Goal: Task Accomplishment & Management: Manage account settings

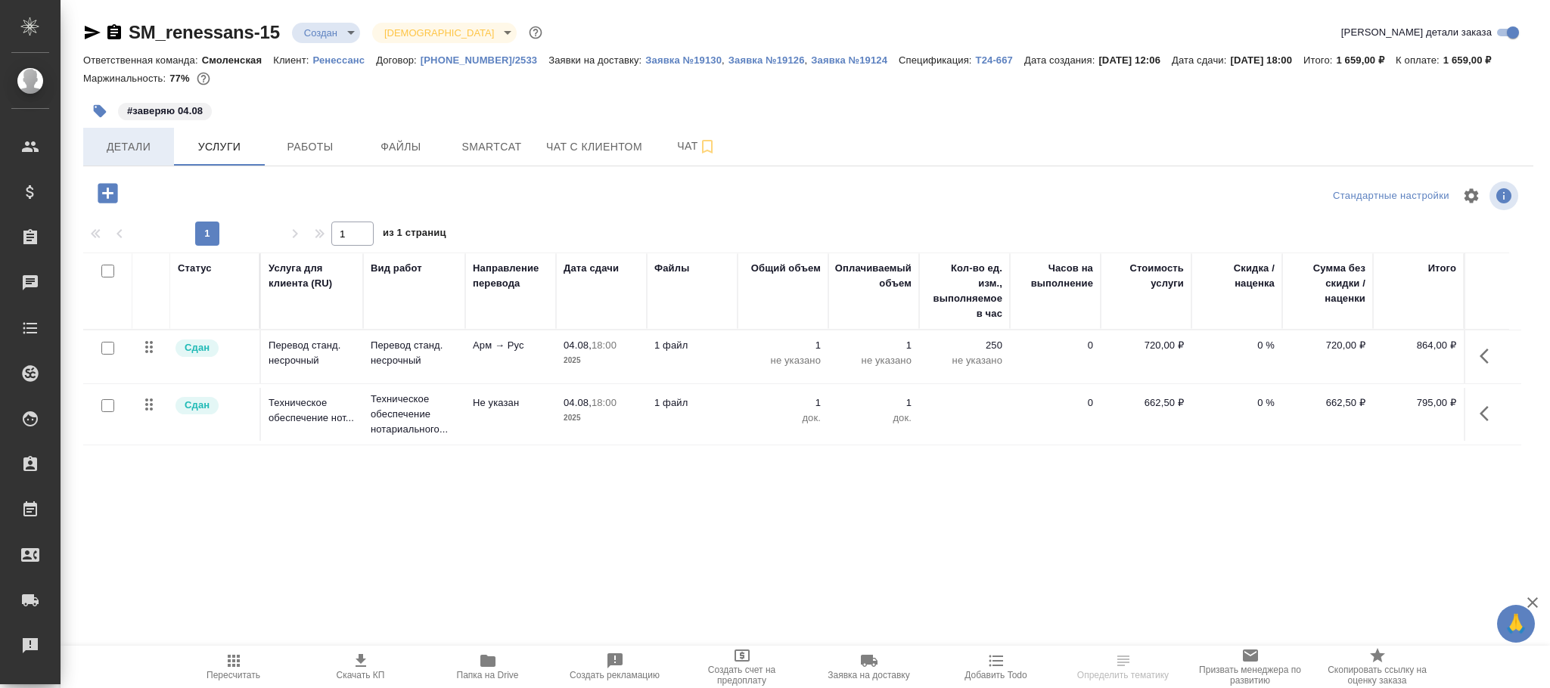
click at [141, 148] on span "Детали" at bounding box center [128, 147] width 73 height 19
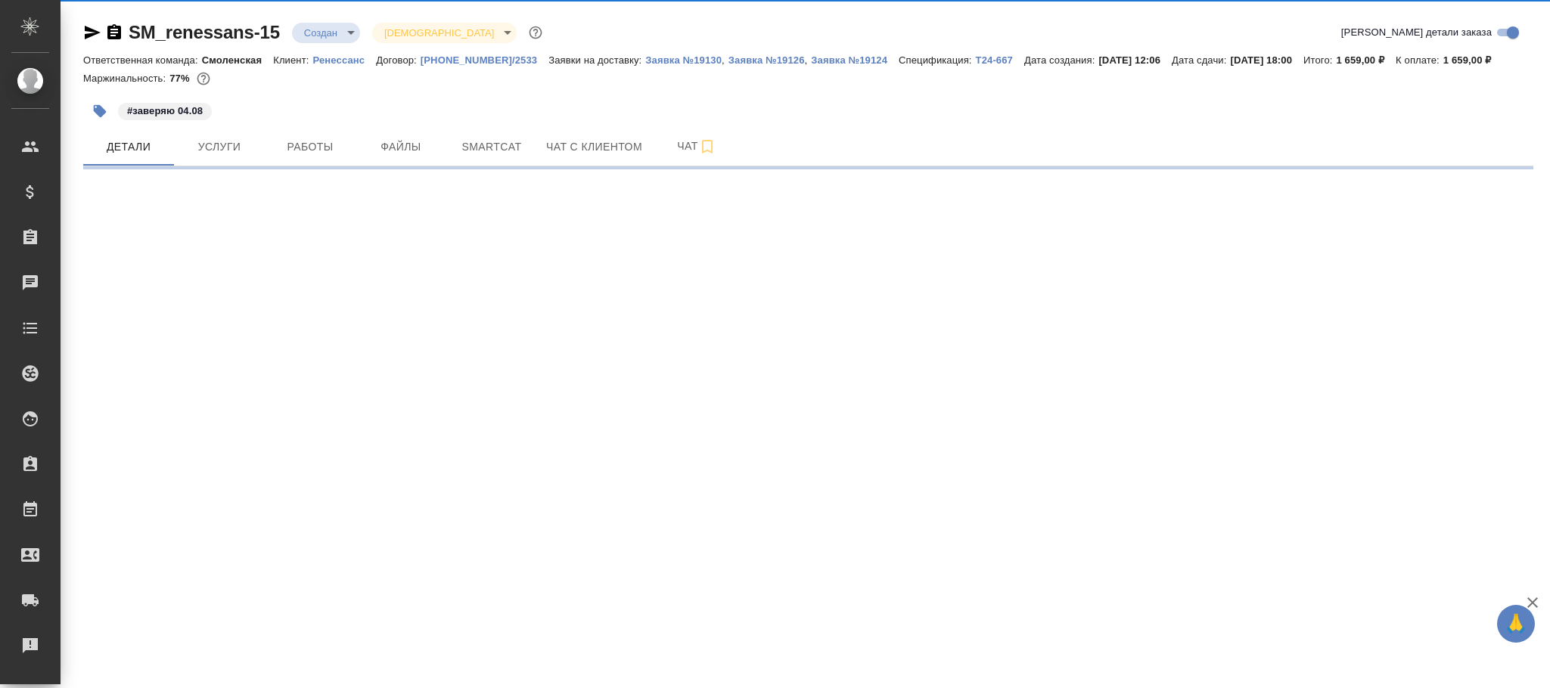
select select "RU"
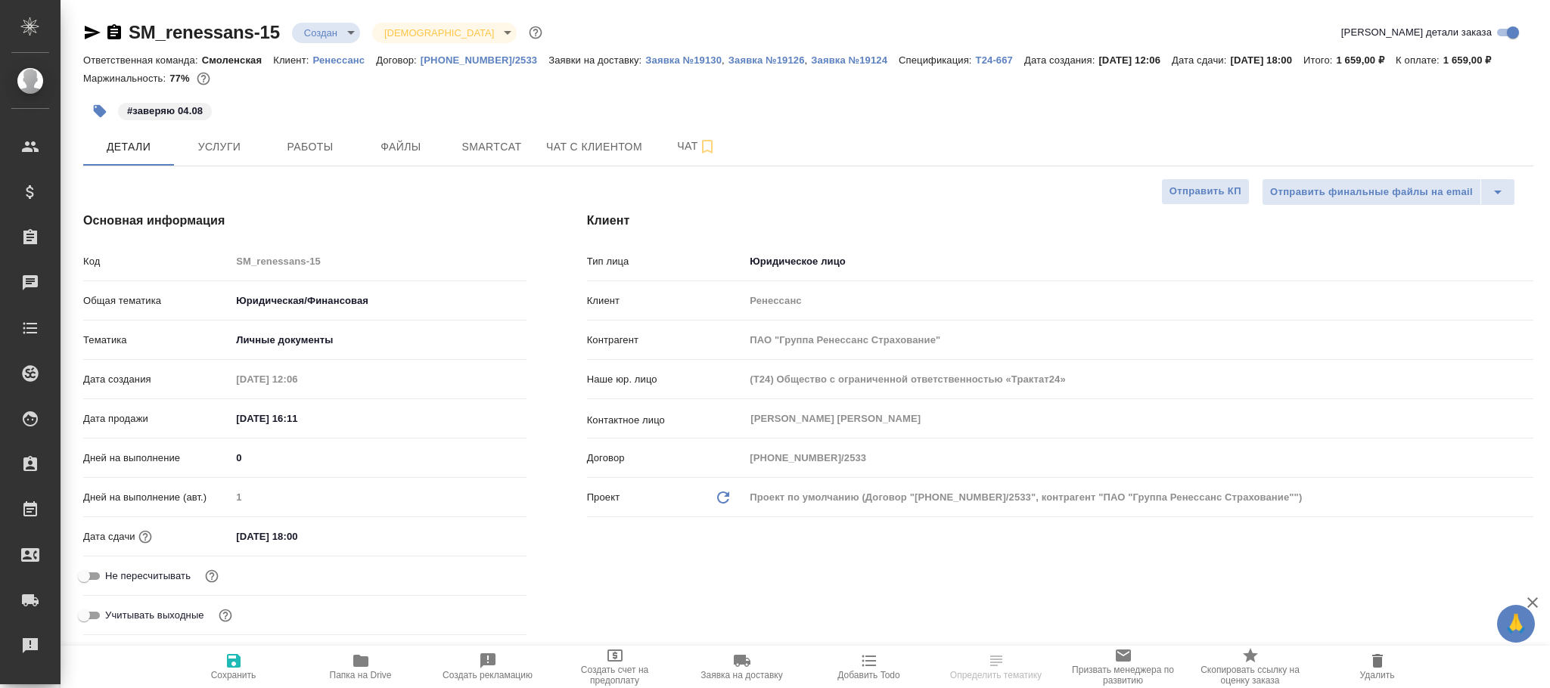
type textarea "x"
type input "Газизов Ринат"
type input "Козлова Мария"
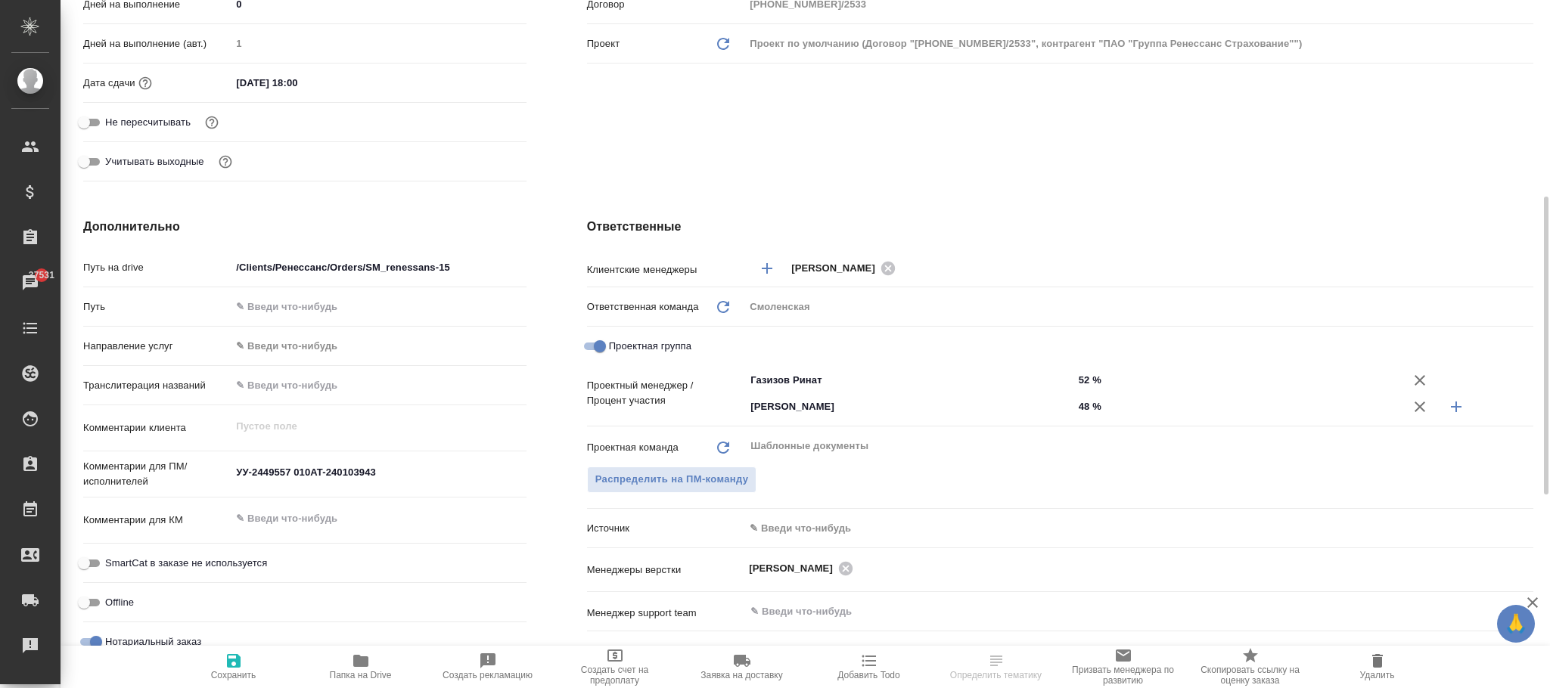
scroll to position [794, 0]
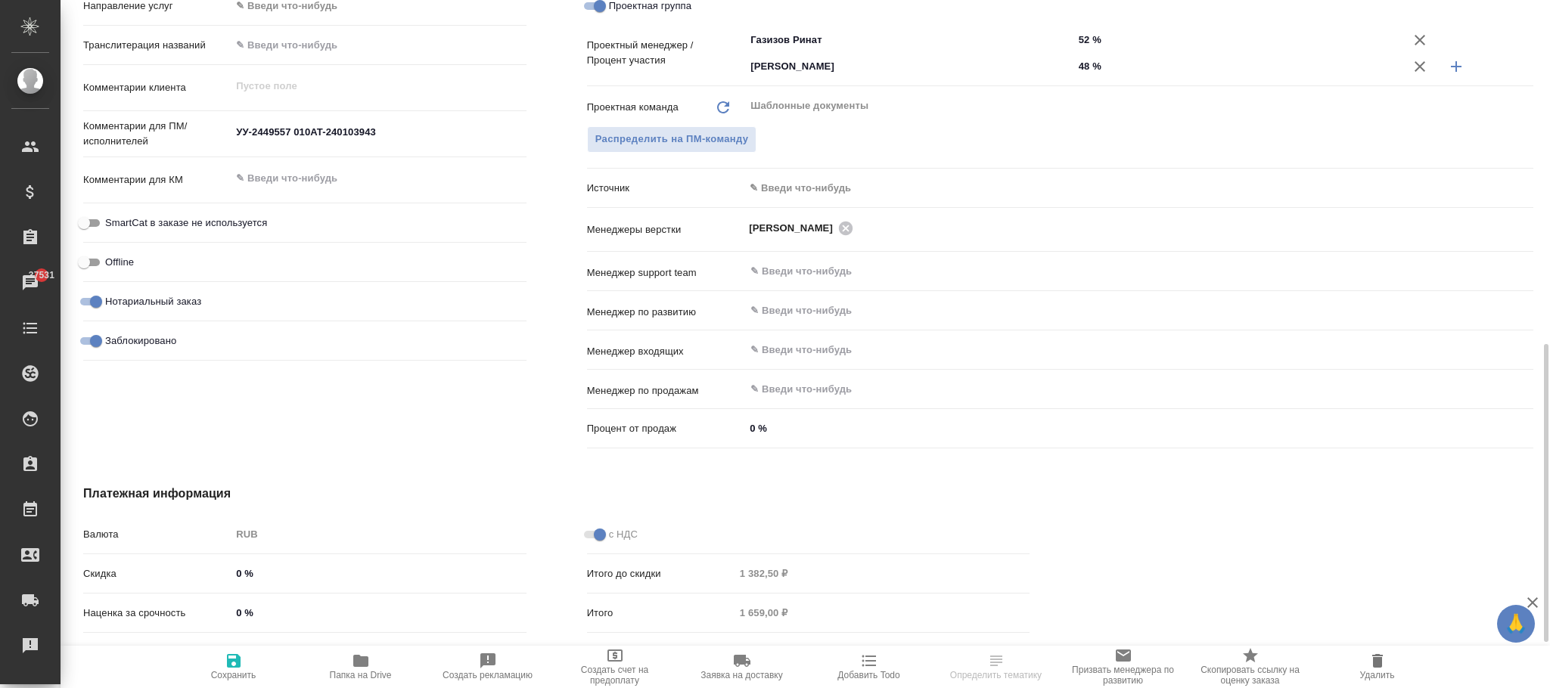
select select "RU"
type textarea "x"
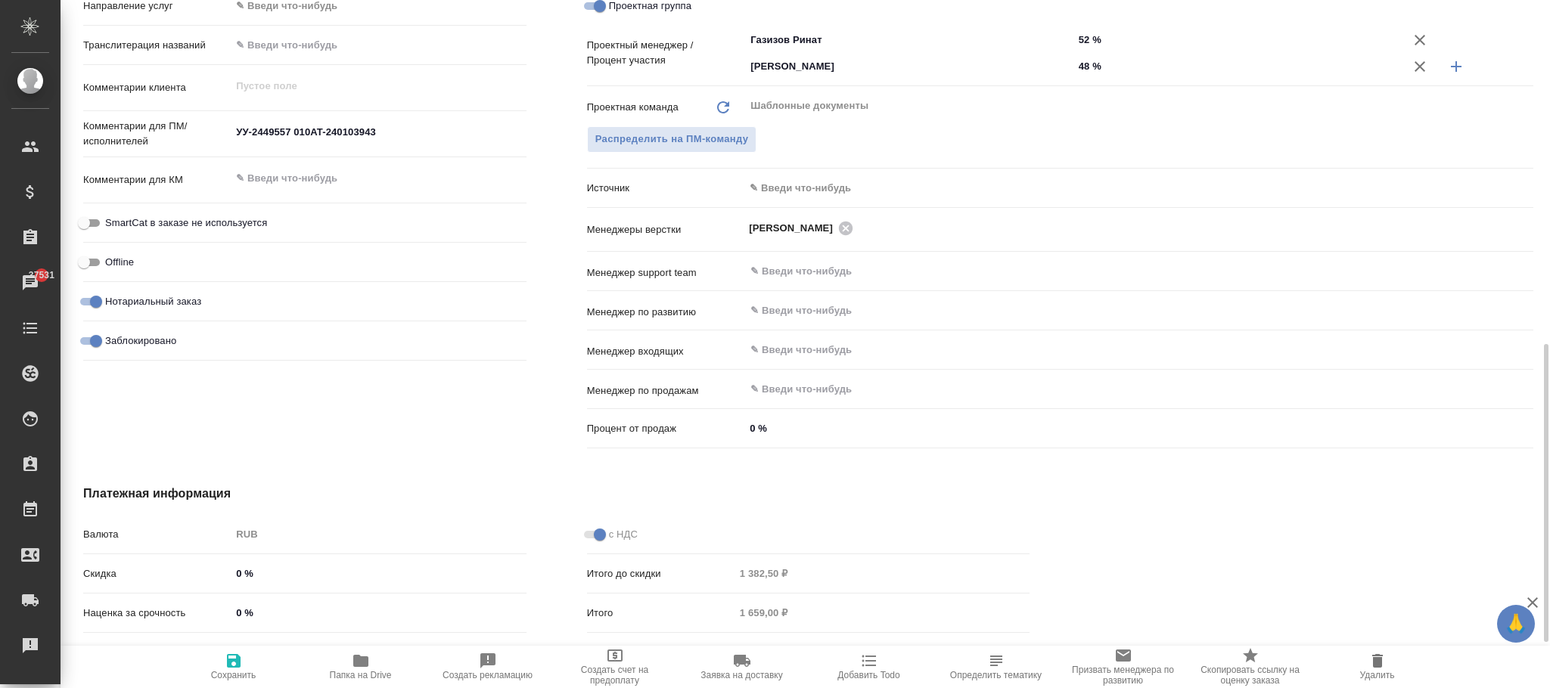
type textarea "x"
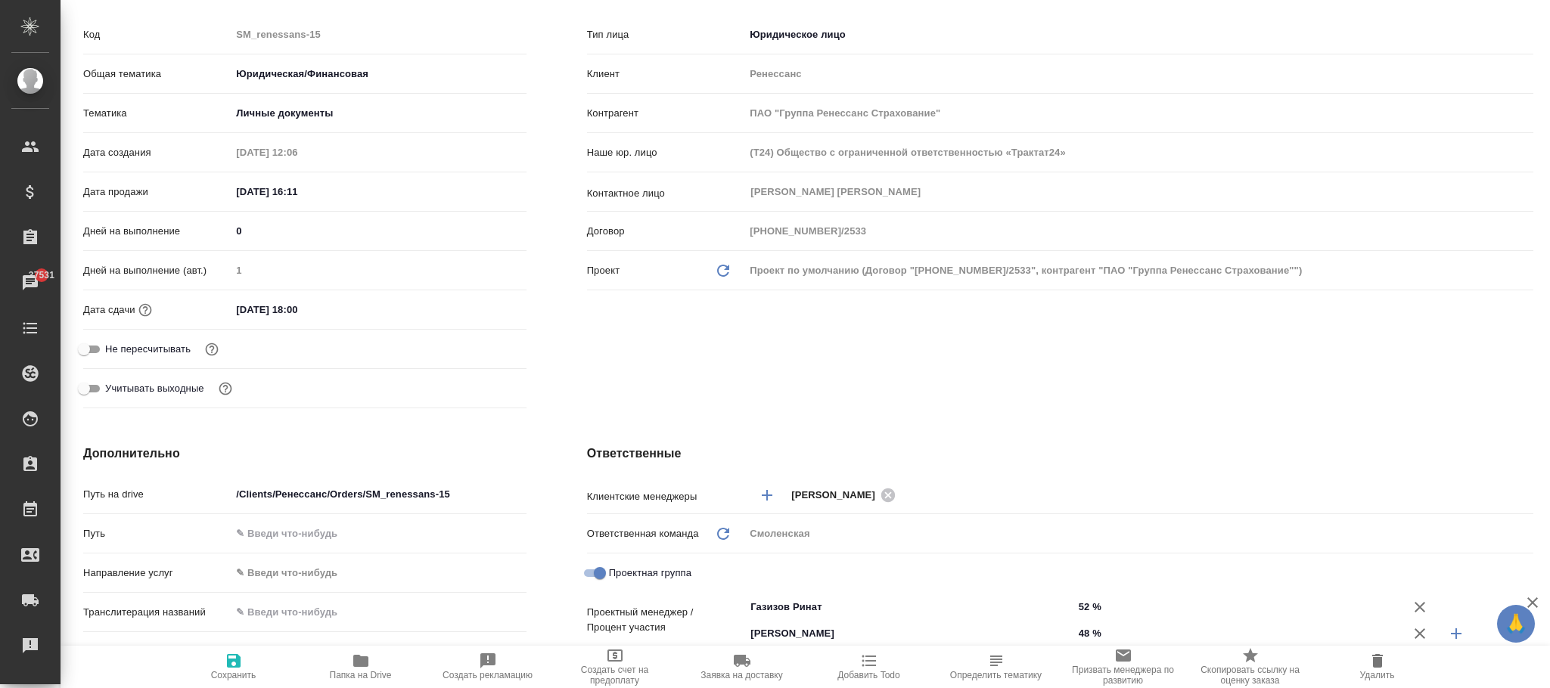
scroll to position [902, 0]
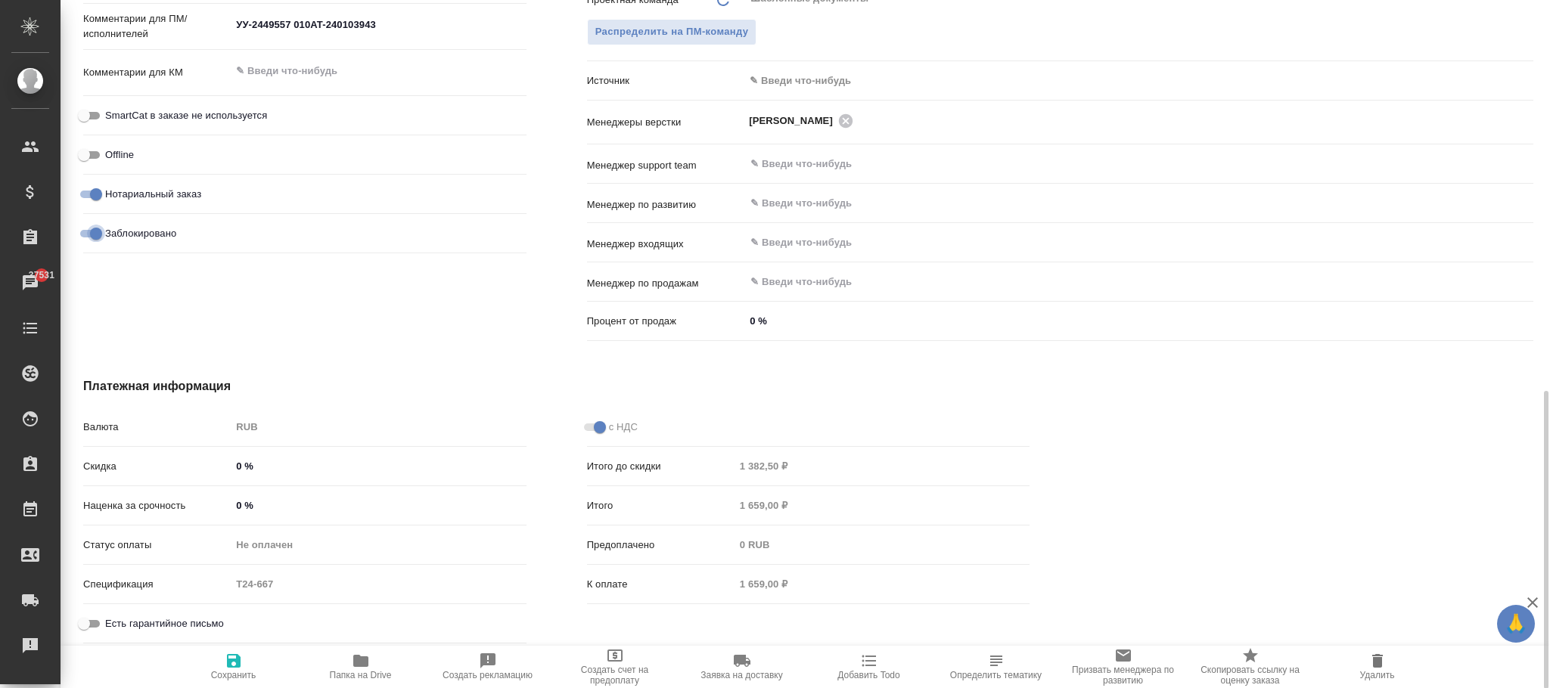
click at [92, 229] on input "Заблокировано" at bounding box center [96, 234] width 54 height 18
checkbox input "false"
type textarea "x"
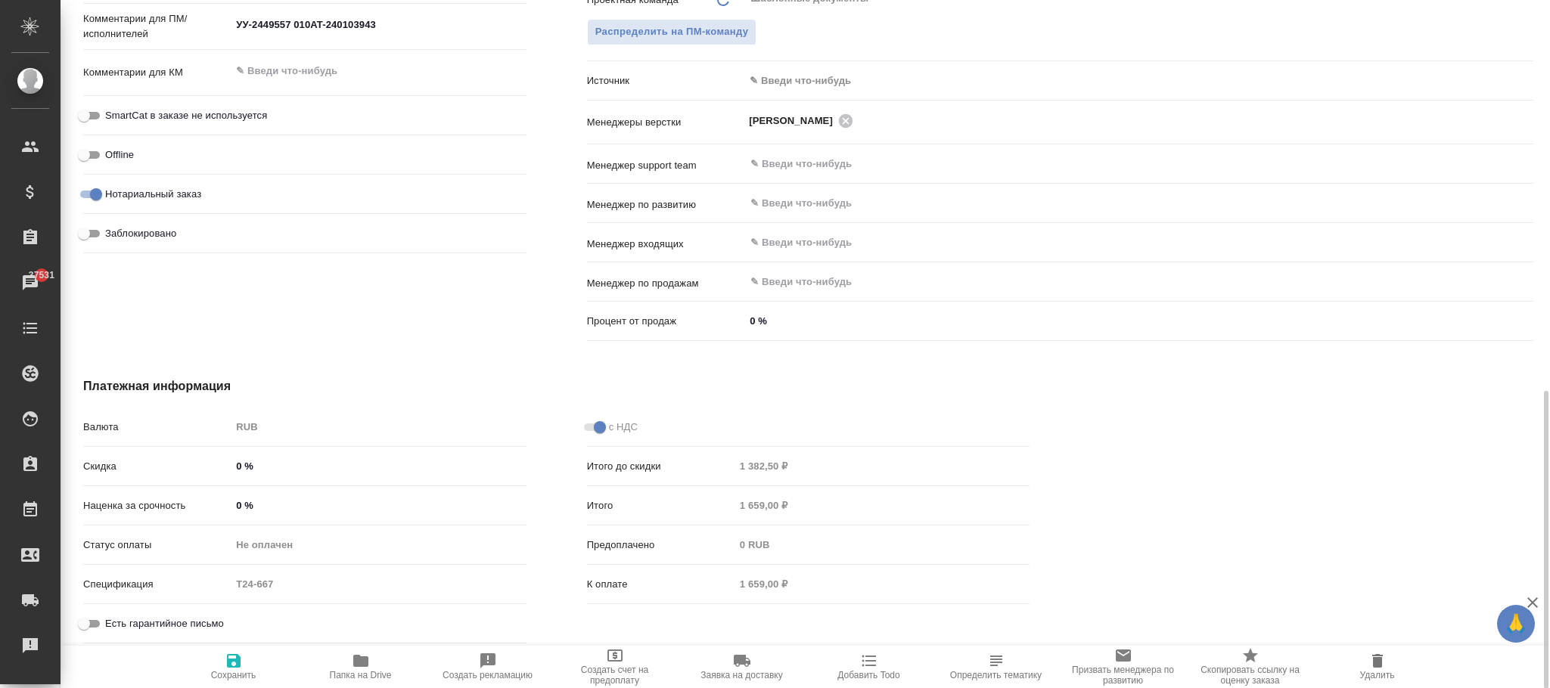
click at [600, 427] on span at bounding box center [594, 428] width 20 height 8
click at [590, 427] on span at bounding box center [594, 428] width 20 height 8
click at [595, 427] on span at bounding box center [594, 428] width 20 height 8
click at [243, 667] on span "Сохранить" at bounding box center [233, 666] width 109 height 29
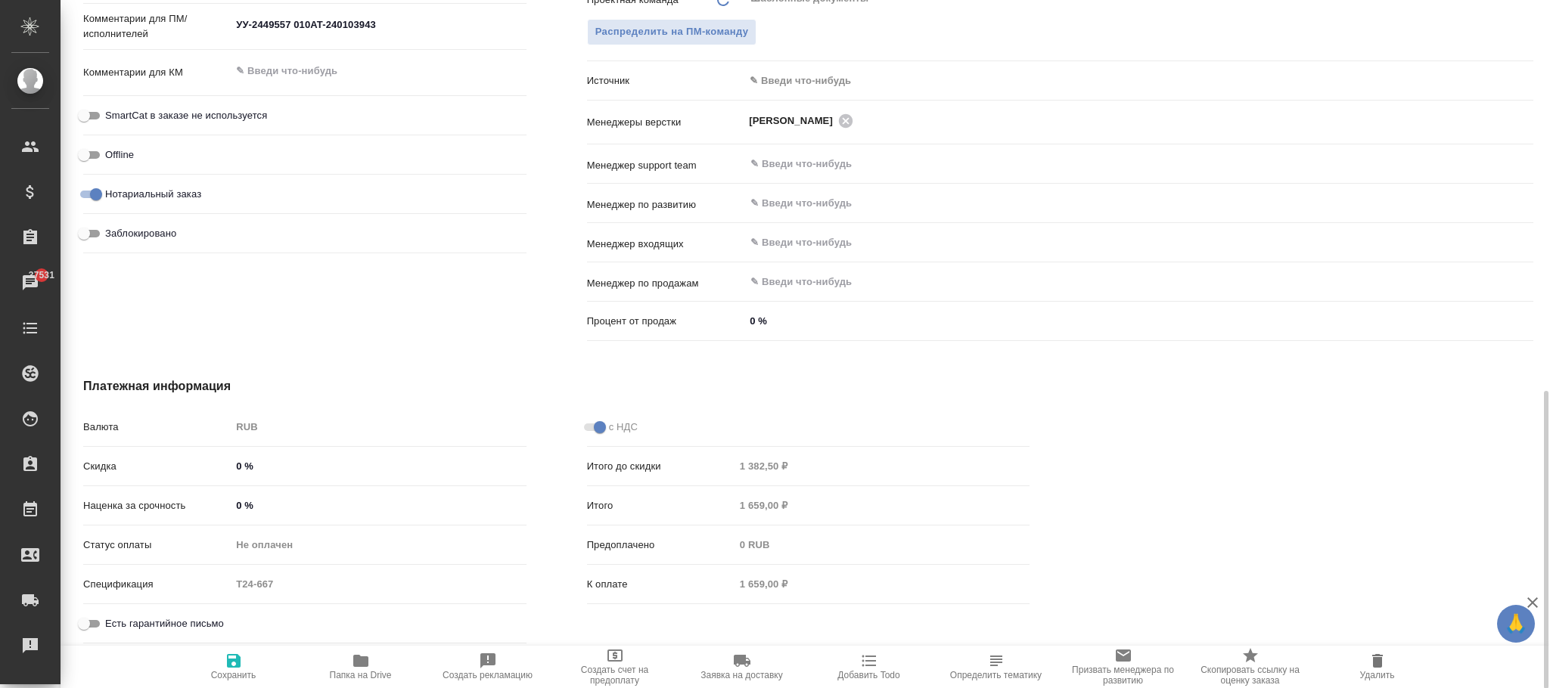
type textarea "x"
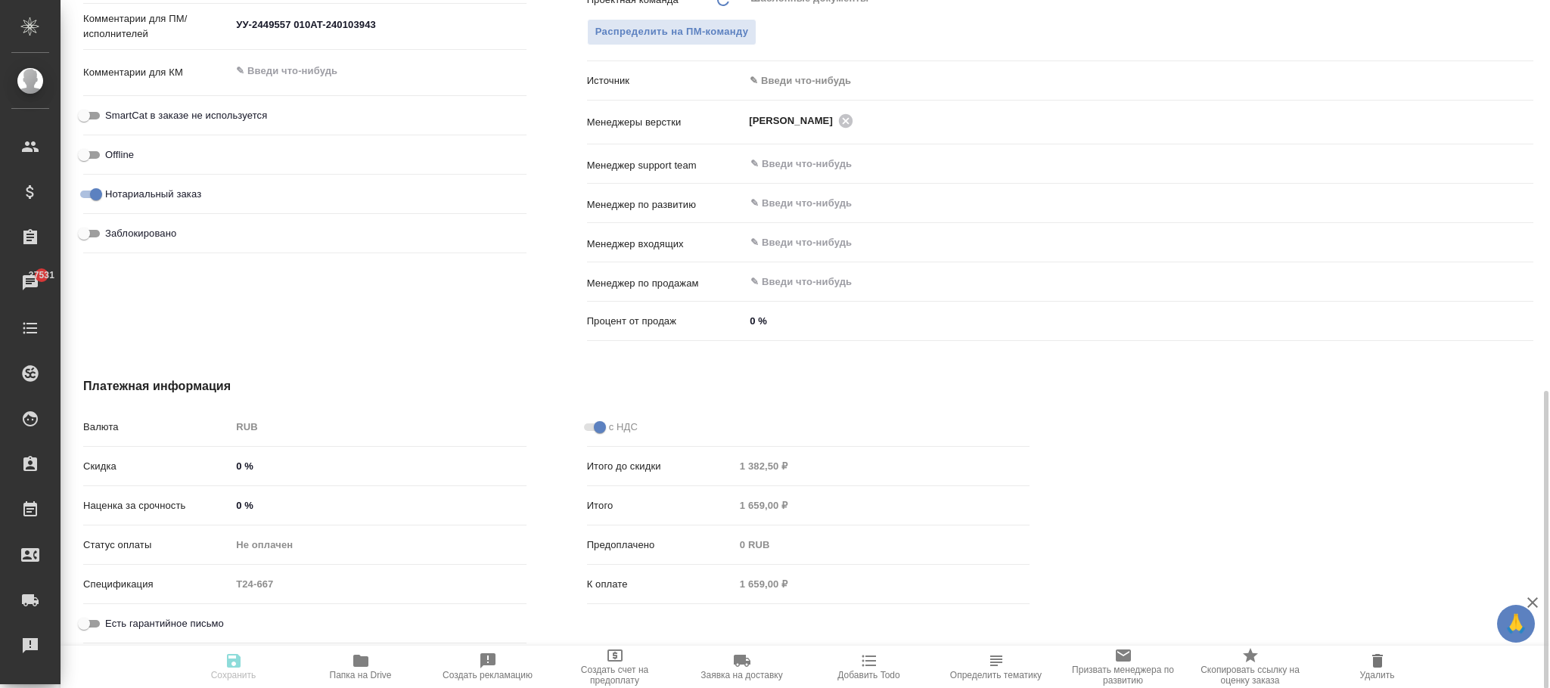
type textarea "x"
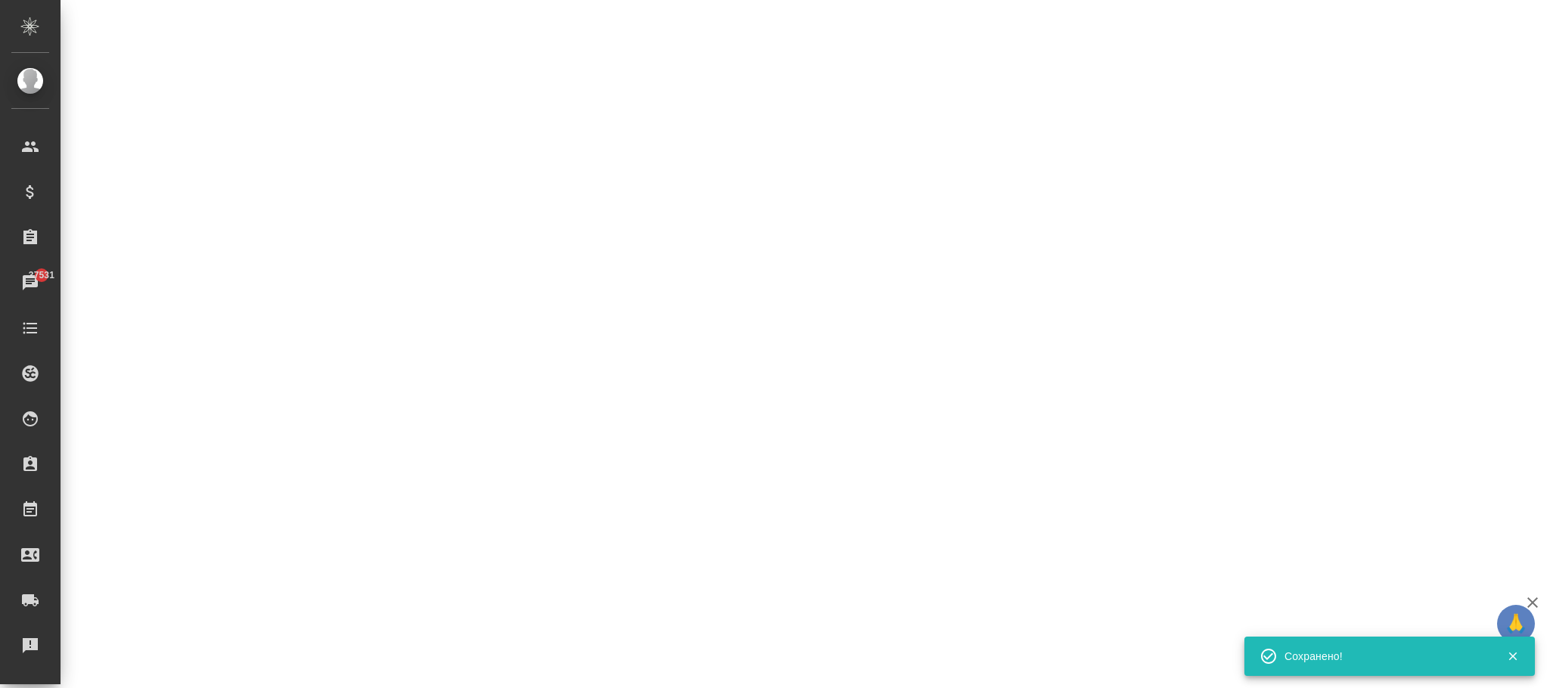
select select "RU"
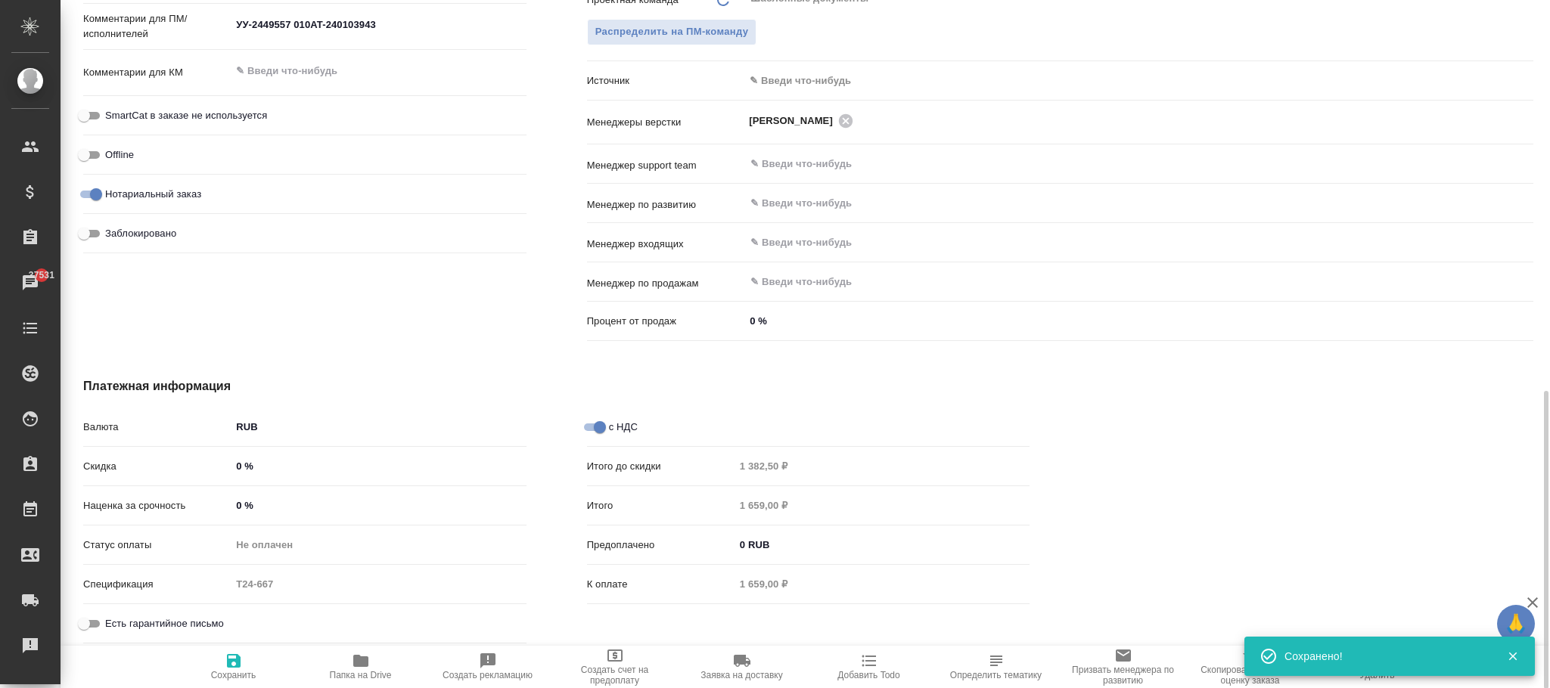
type textarea "x"
drag, startPoint x: 588, startPoint y: 433, endPoint x: 598, endPoint y: 431, distance: 10.1
click at [595, 431] on input "с НДС" at bounding box center [600, 427] width 54 height 18
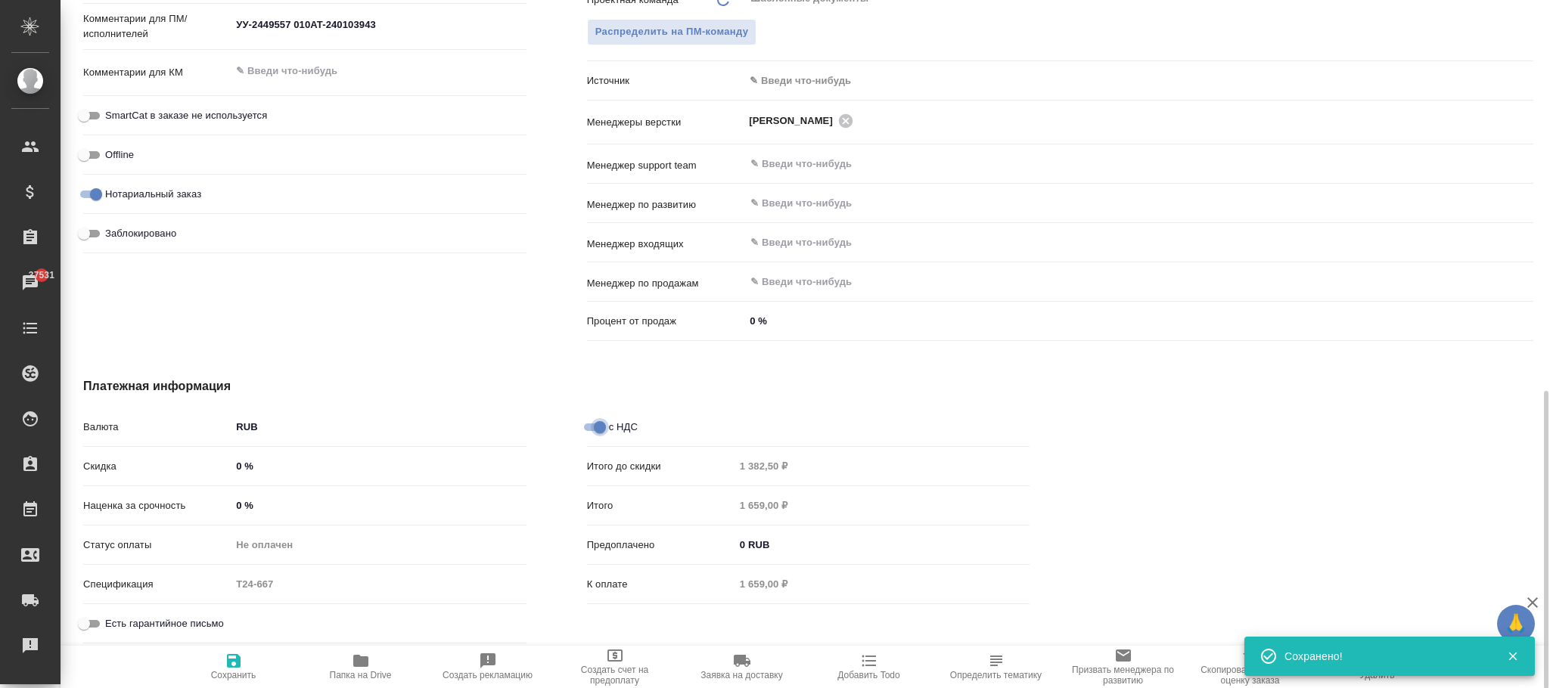
checkbox input "false"
type textarea "x"
click at [246, 670] on span "Сохранить" at bounding box center [233, 675] width 45 height 11
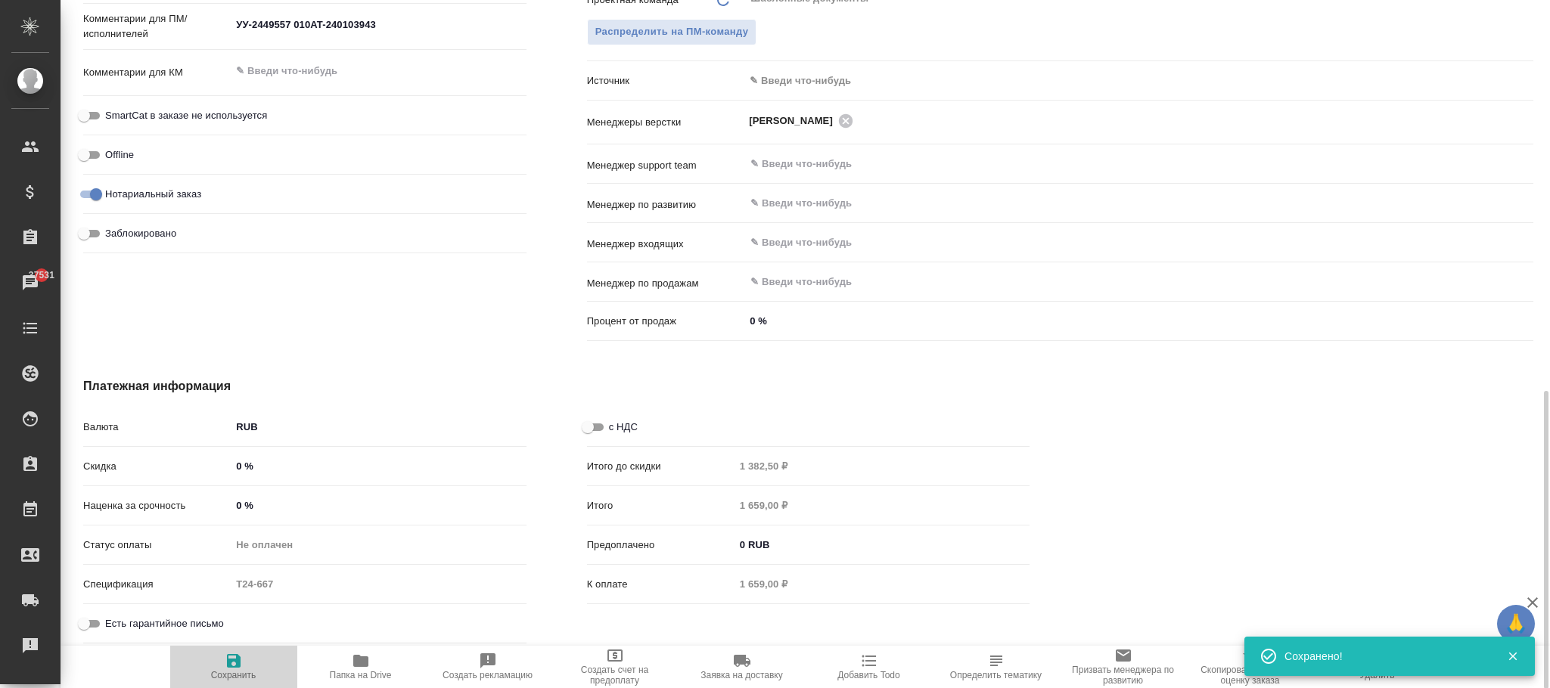
type textarea "x"
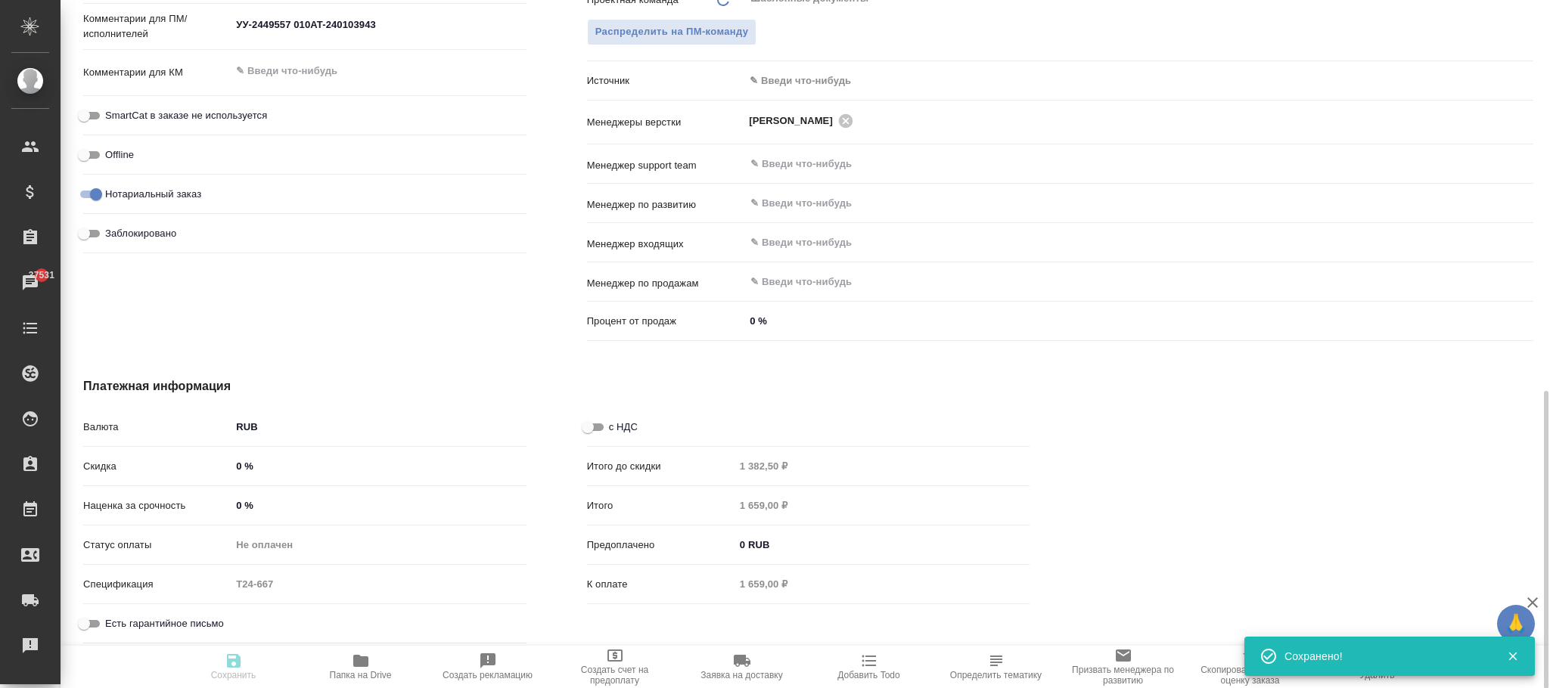
type textarea "x"
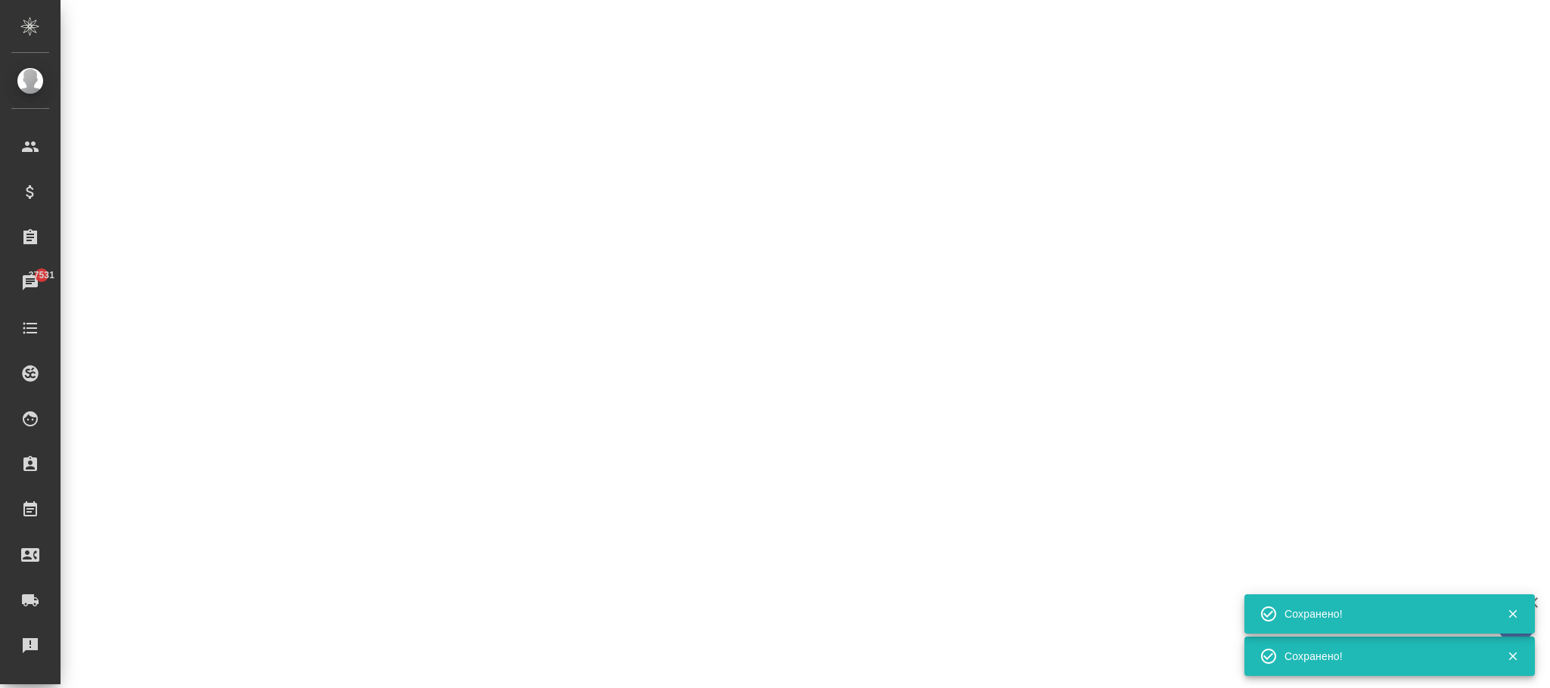
select select "RU"
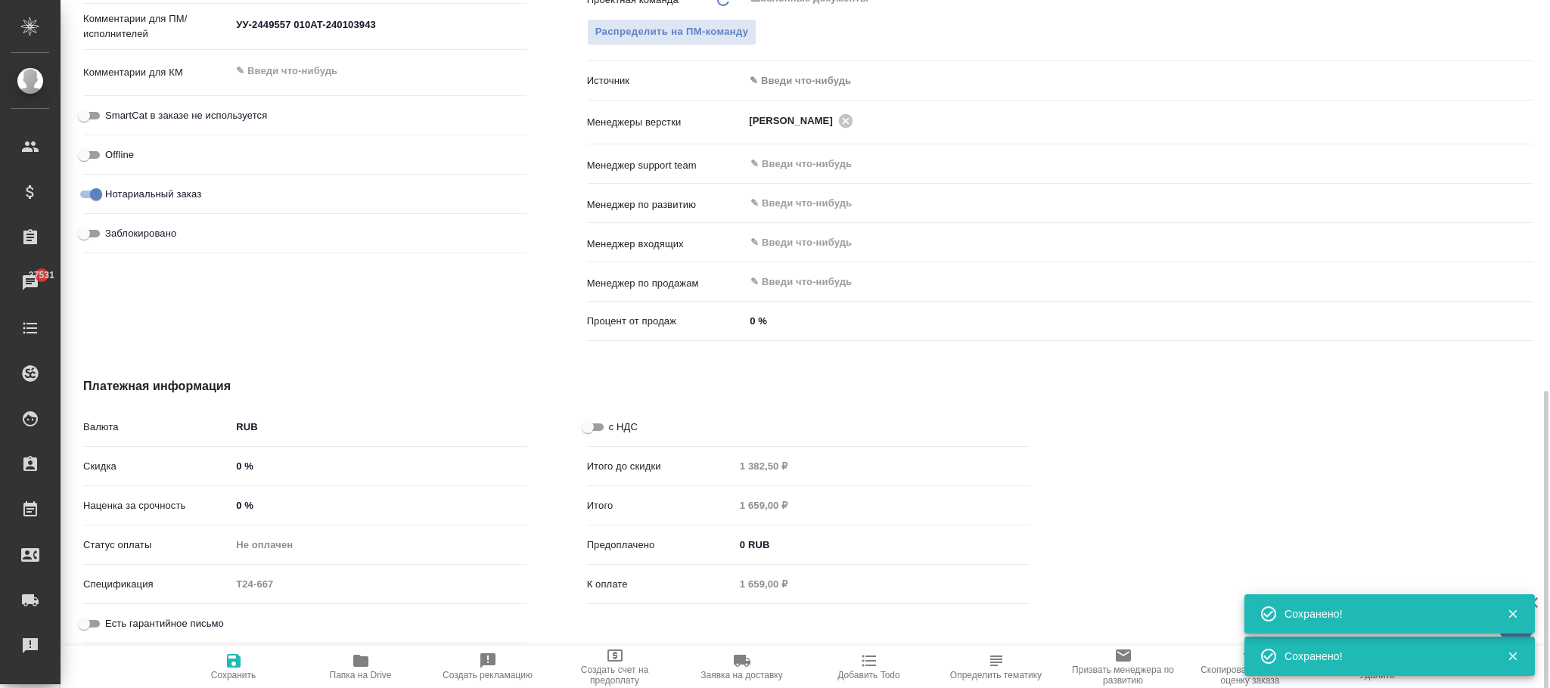
type textarea "x"
click at [86, 223] on div "Заблокировано" at bounding box center [304, 233] width 443 height 26
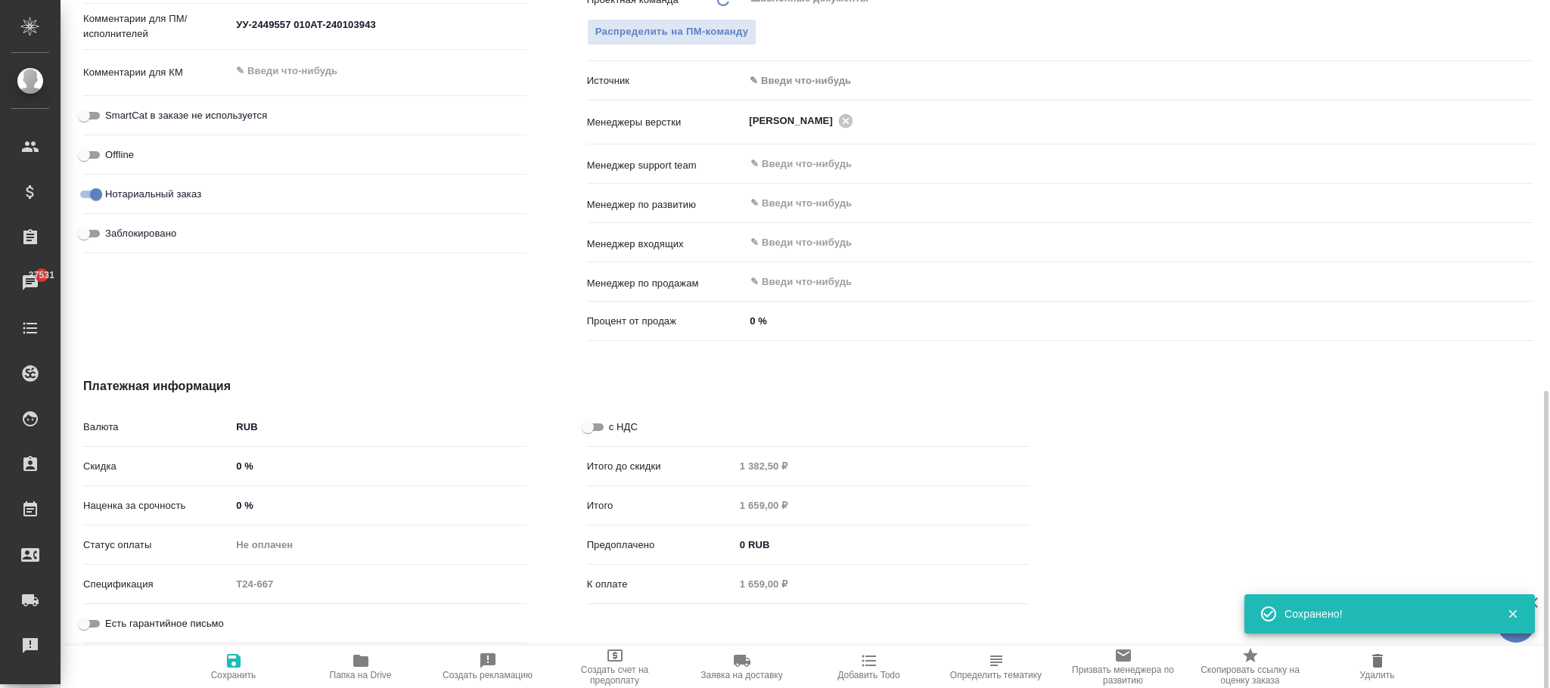
click at [98, 232] on input "Заблокировано" at bounding box center [84, 234] width 54 height 18
checkbox input "true"
type textarea "x"
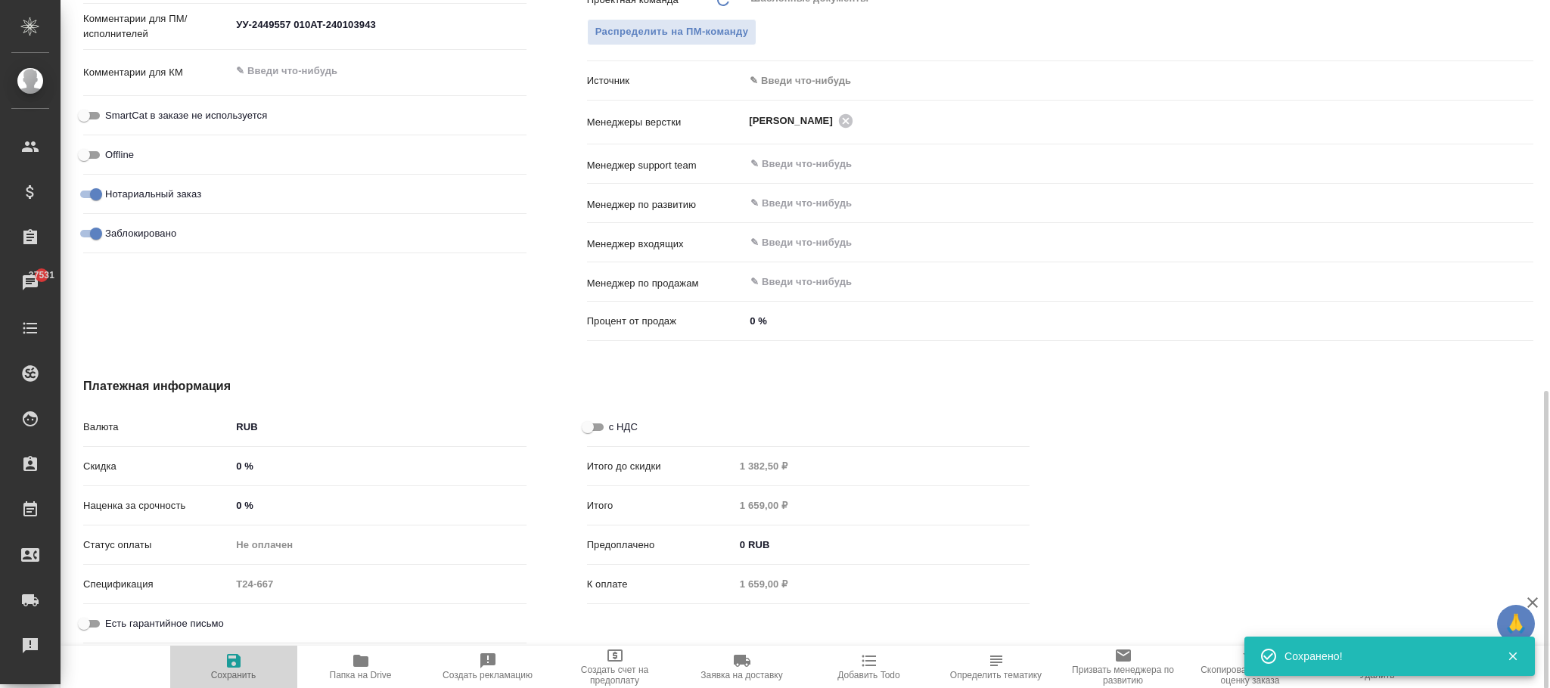
click at [236, 658] on icon "button" at bounding box center [234, 661] width 14 height 14
type textarea "x"
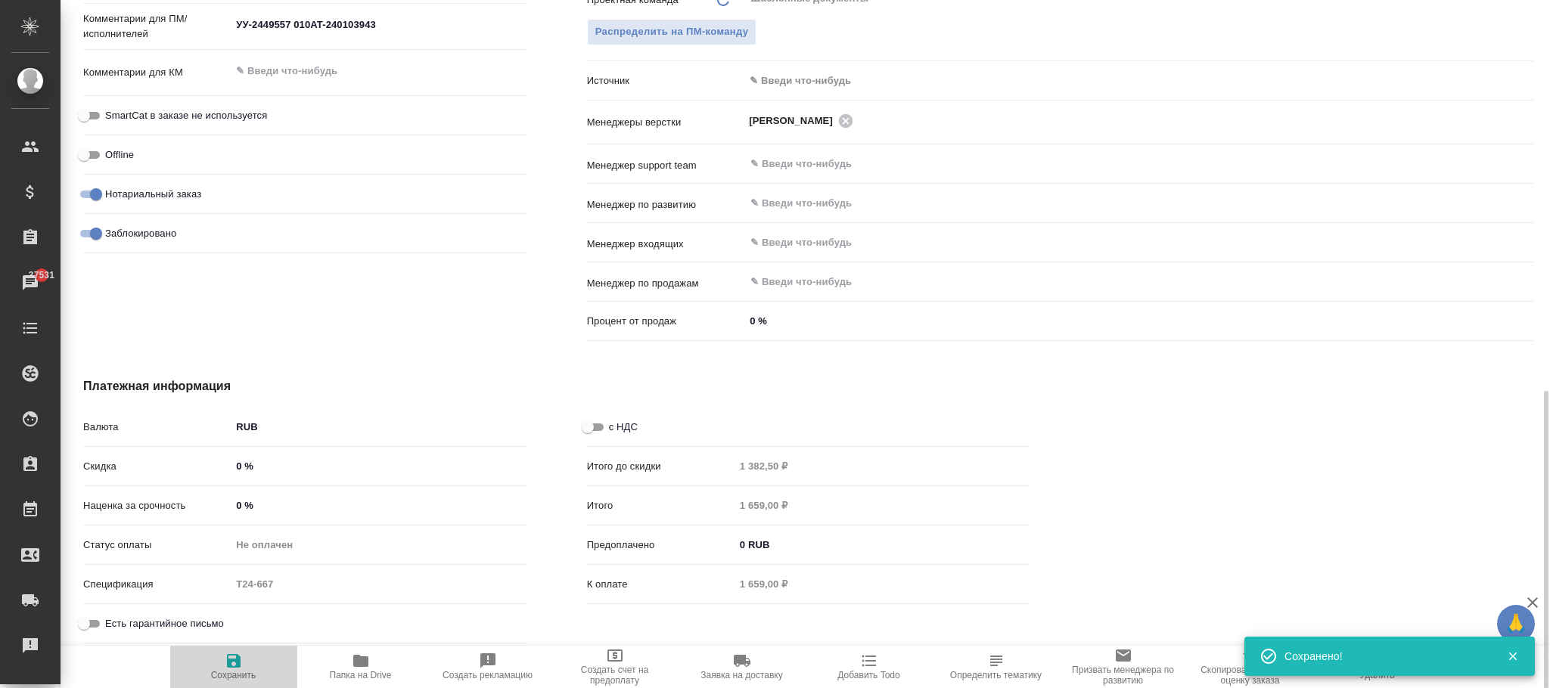
type textarea "x"
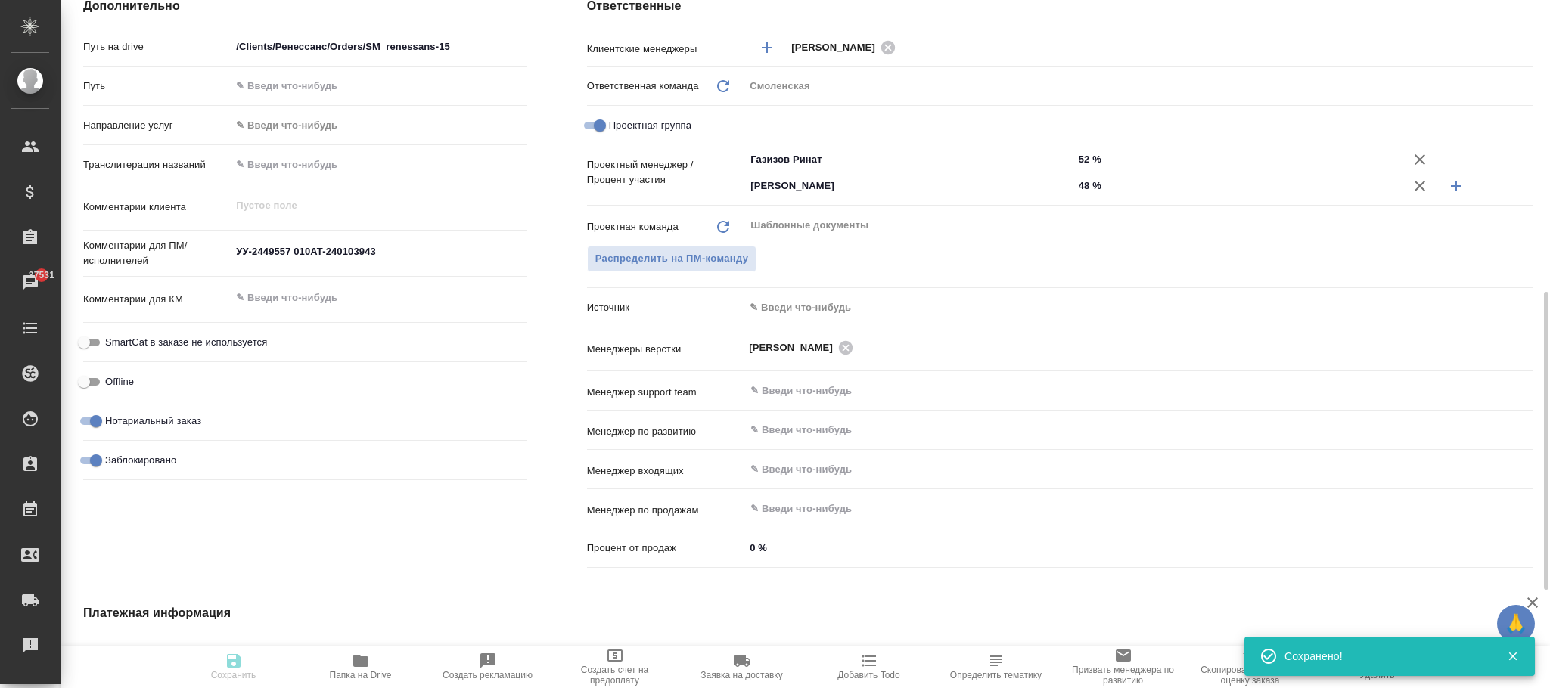
type textarea "x"
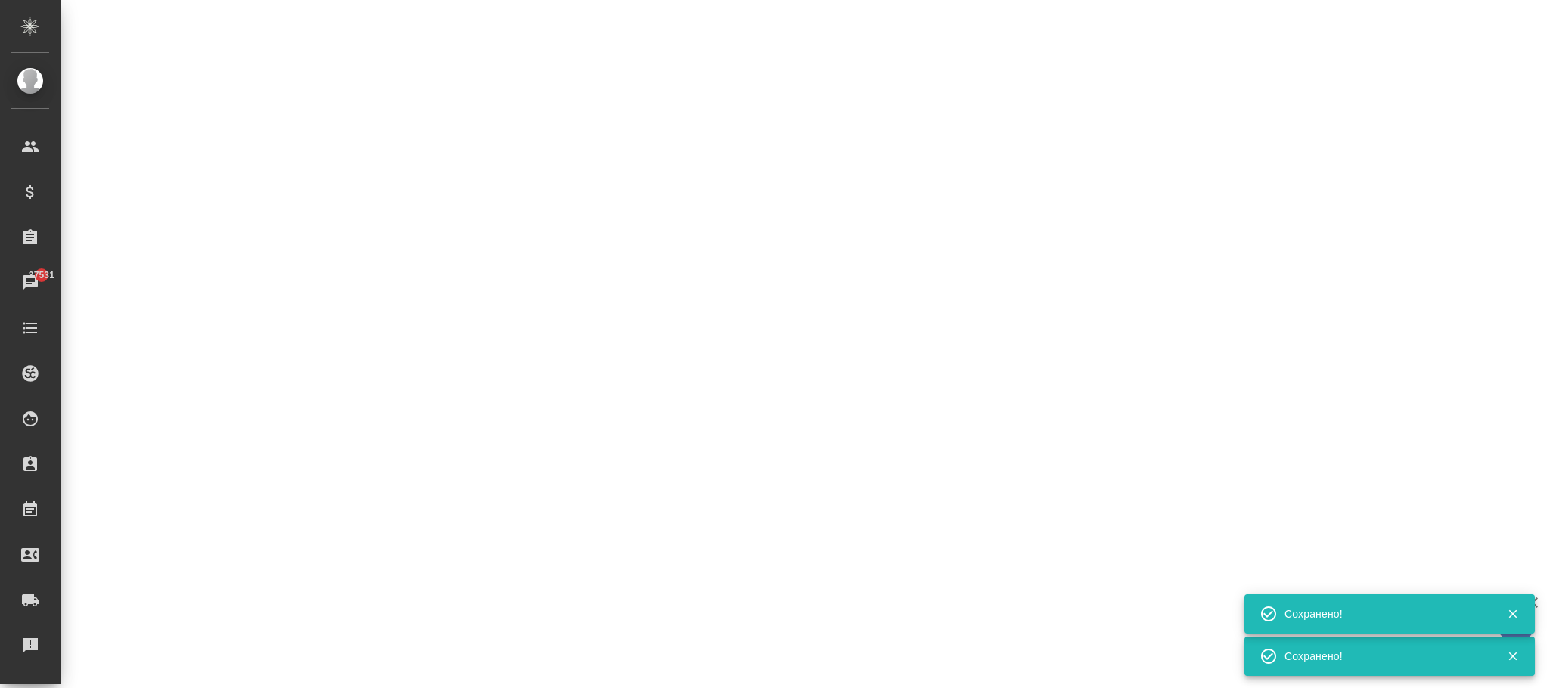
select select "RU"
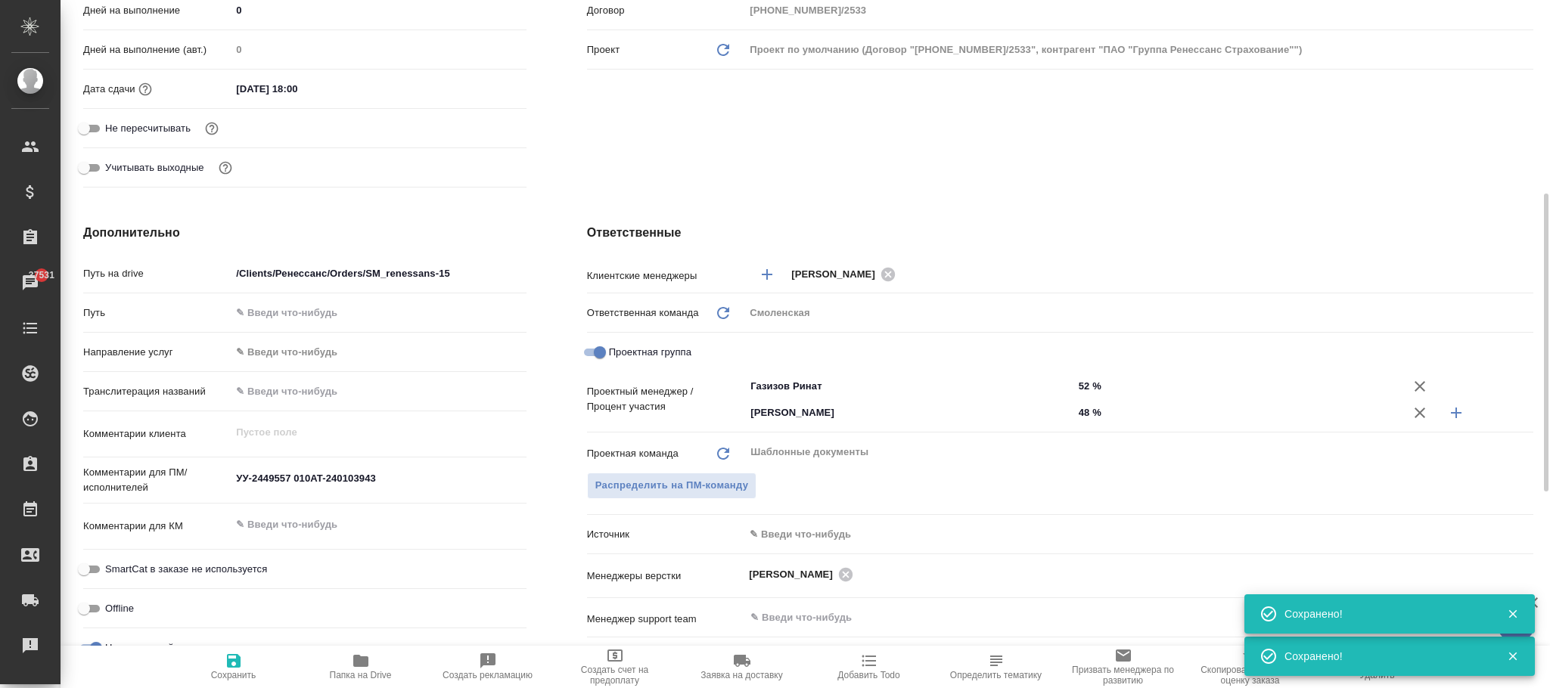
type textarea "x"
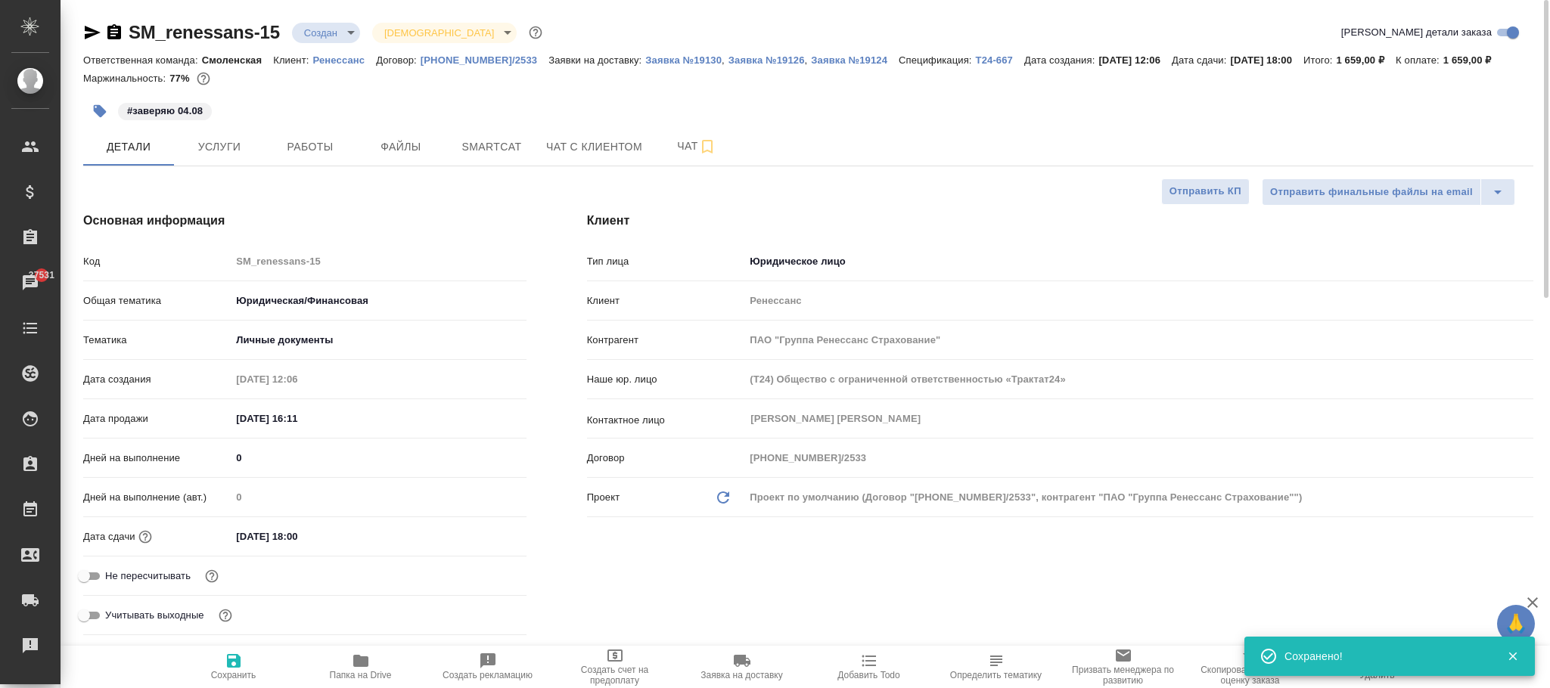
drag, startPoint x: 214, startPoint y: 148, endPoint x: 471, endPoint y: 268, distance: 283.3
click at [218, 146] on span "Услуги" at bounding box center [219, 147] width 73 height 19
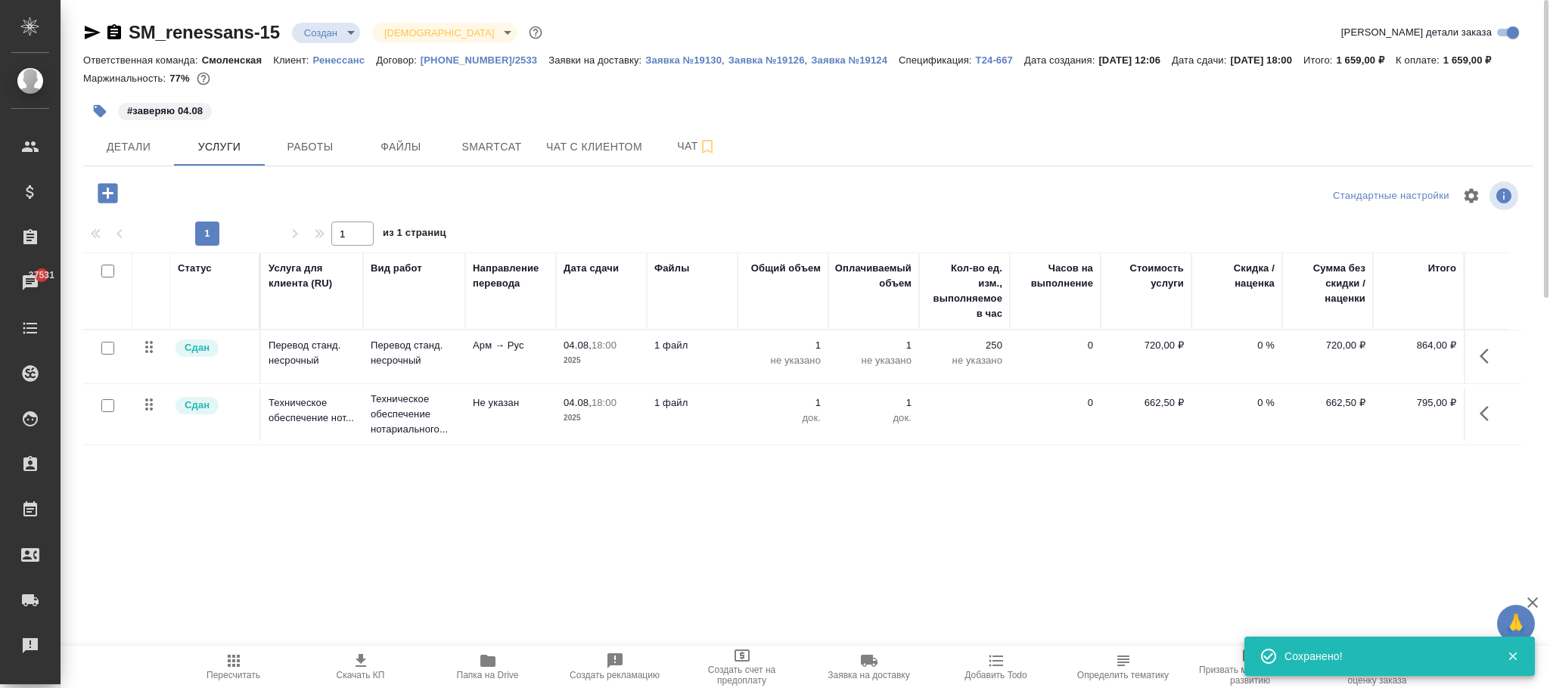
click at [231, 651] on button "Пересчитать" at bounding box center [233, 667] width 127 height 42
click at [243, 670] on span "Пересчитать" at bounding box center [234, 675] width 54 height 11
click at [132, 150] on span "Детали" at bounding box center [128, 147] width 73 height 19
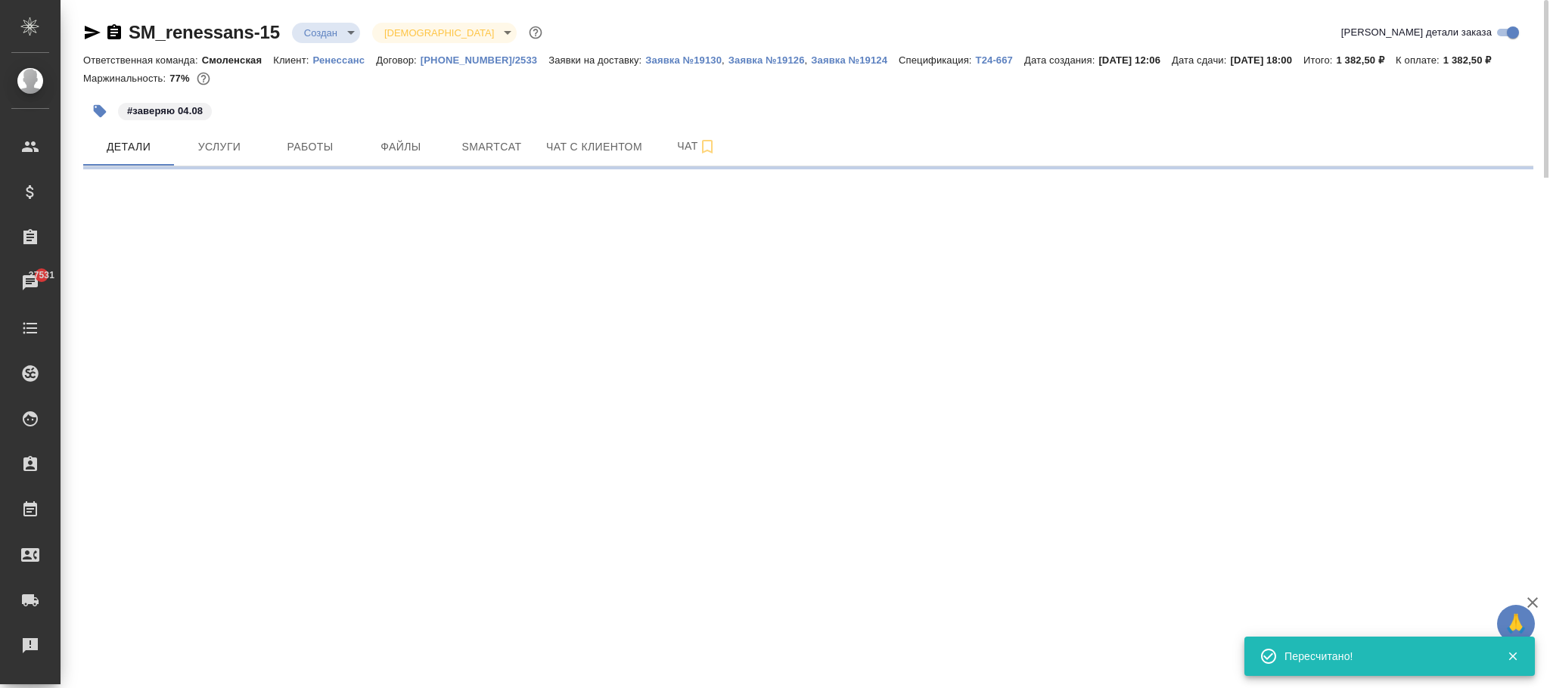
select select "RU"
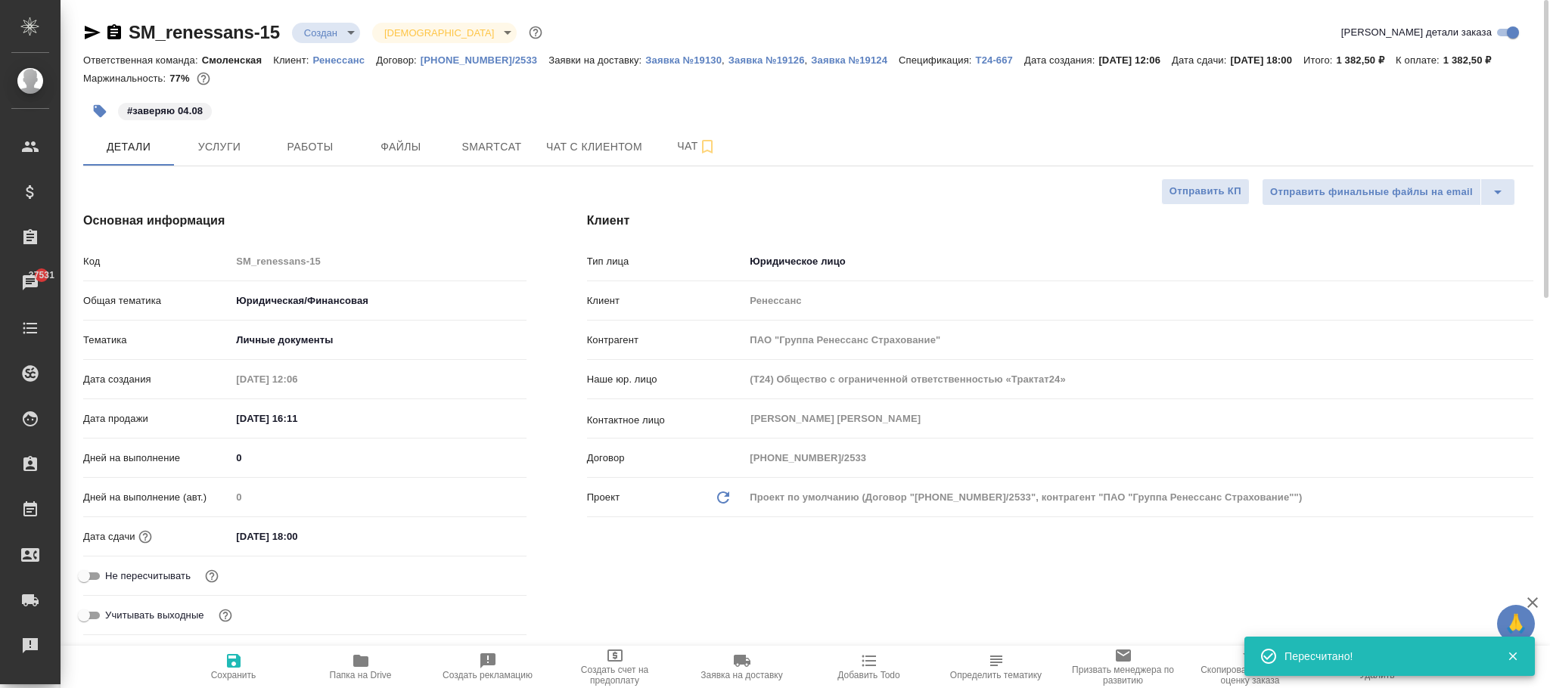
type textarea "x"
drag, startPoint x: 225, startPoint y: 663, endPoint x: 284, endPoint y: 78, distance: 588.4
click at [225, 665] on icon "button" at bounding box center [234, 661] width 18 height 18
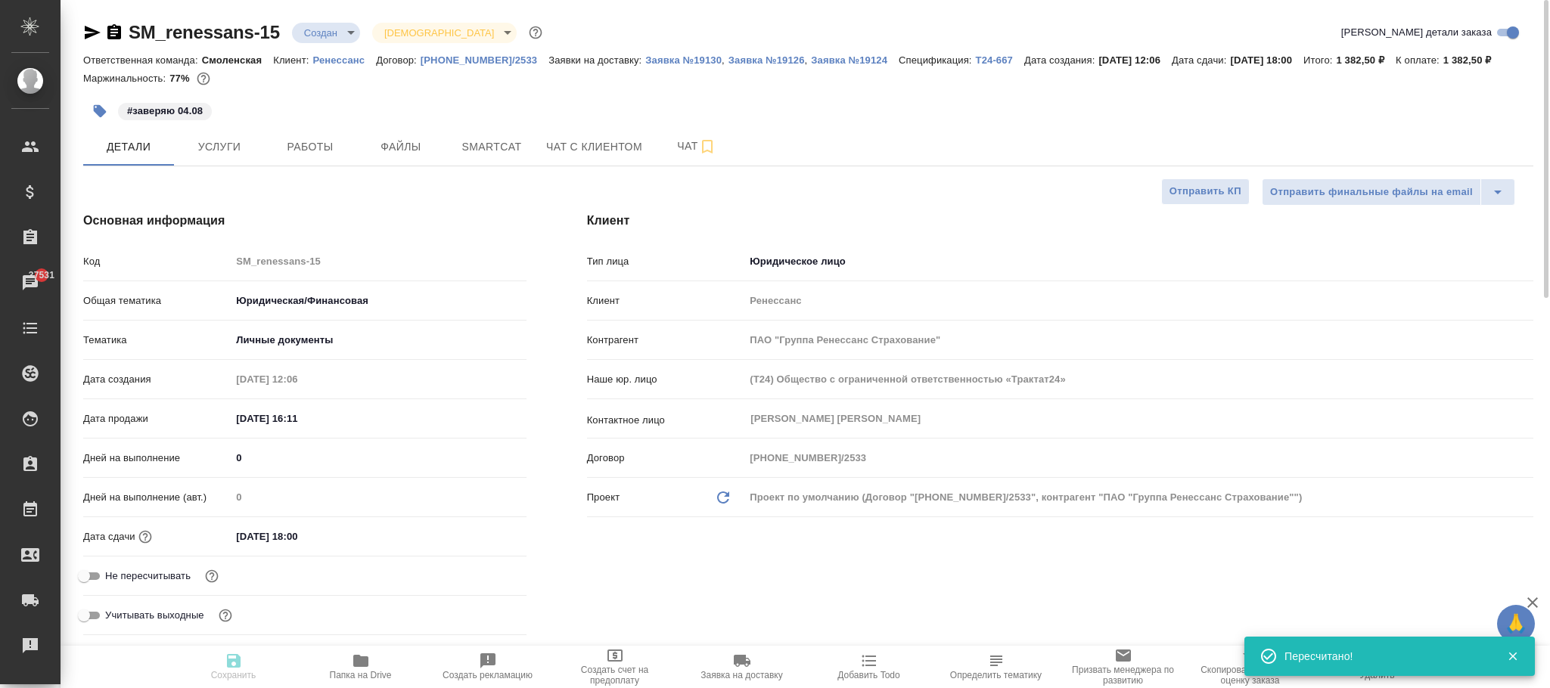
type textarea "x"
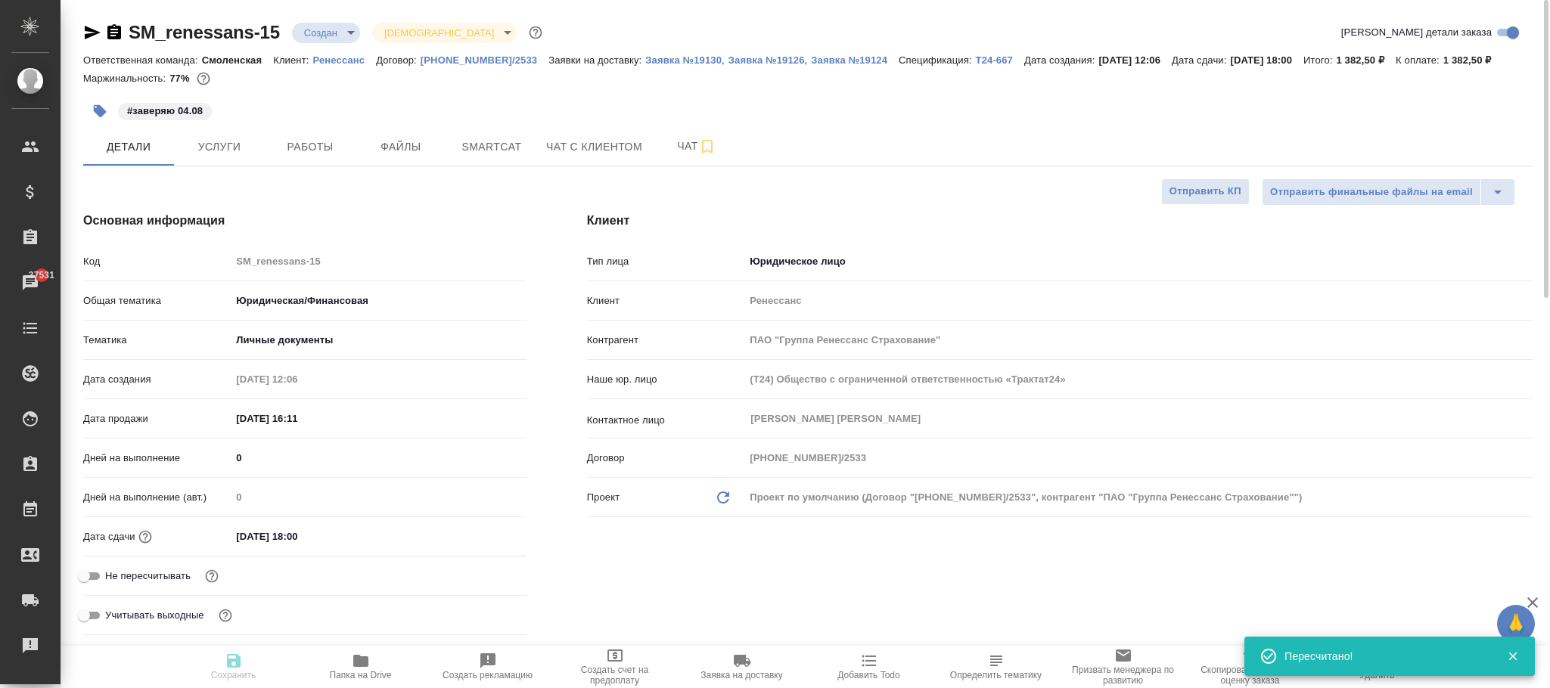
type textarea "x"
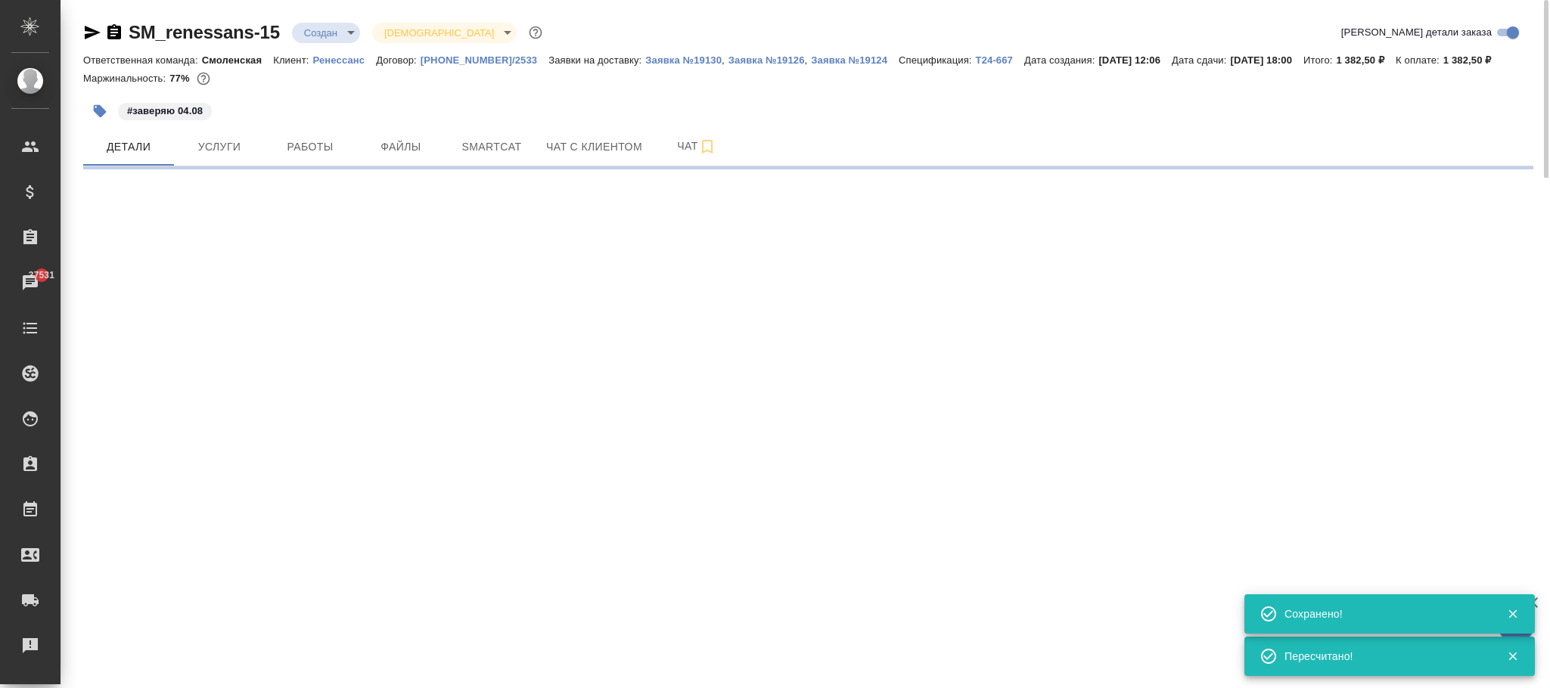
select select "RU"
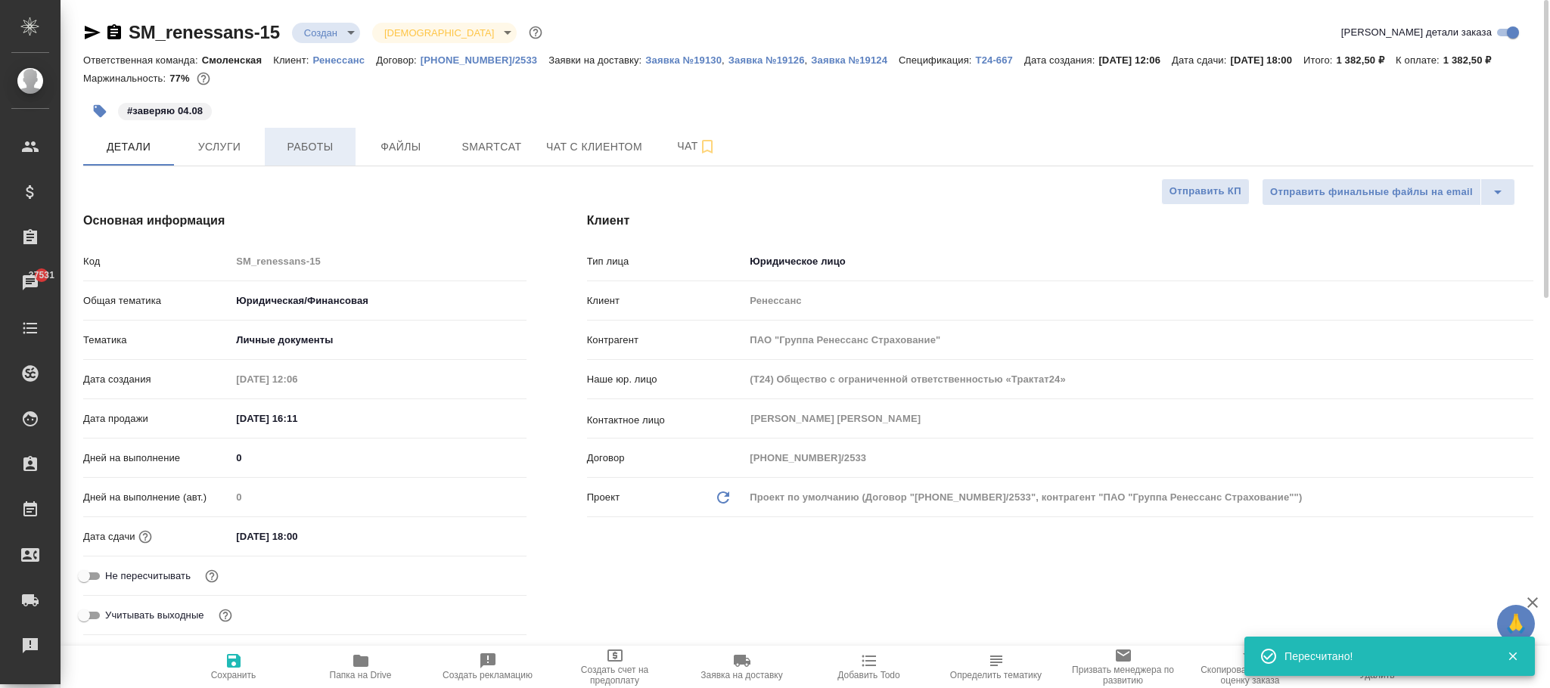
type textarea "x"
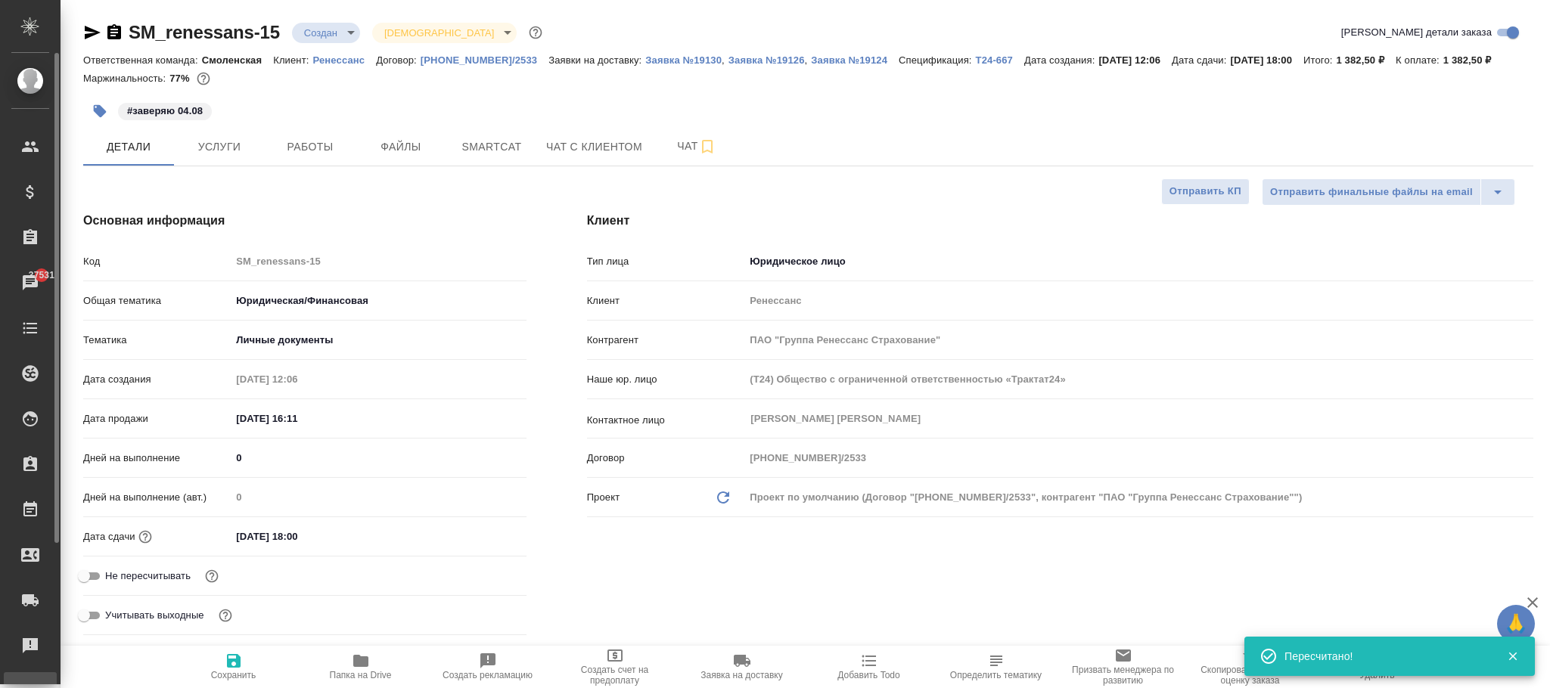
type textarea "x"
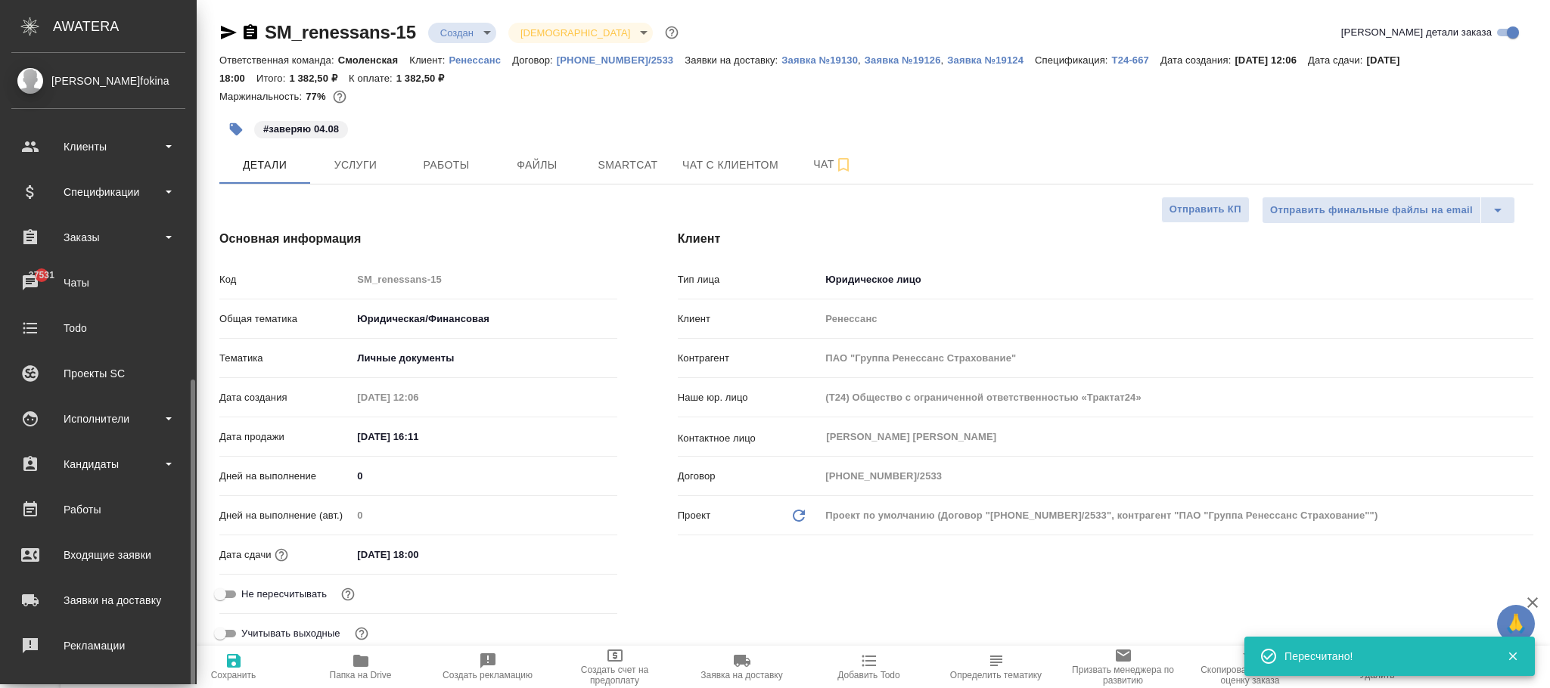
scroll to position [184, 0]
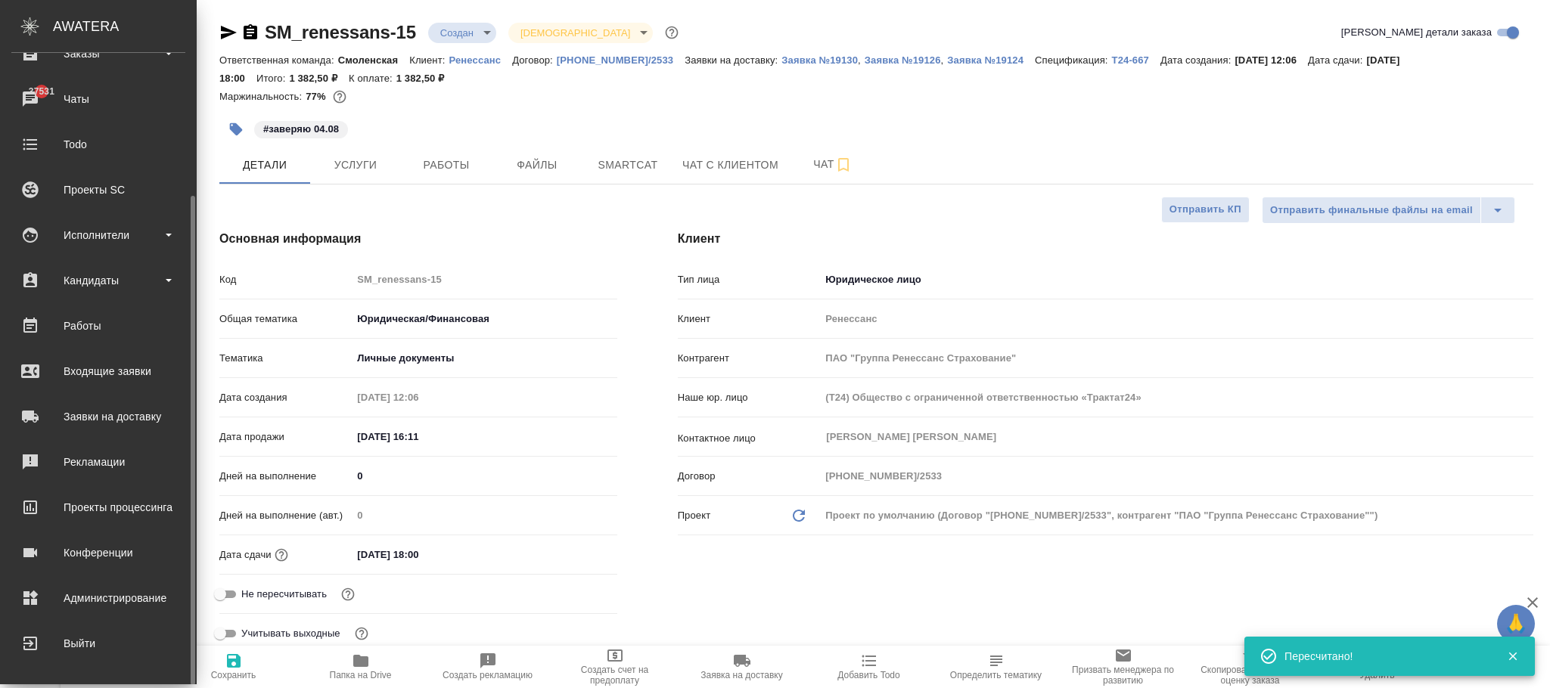
type textarea "x"
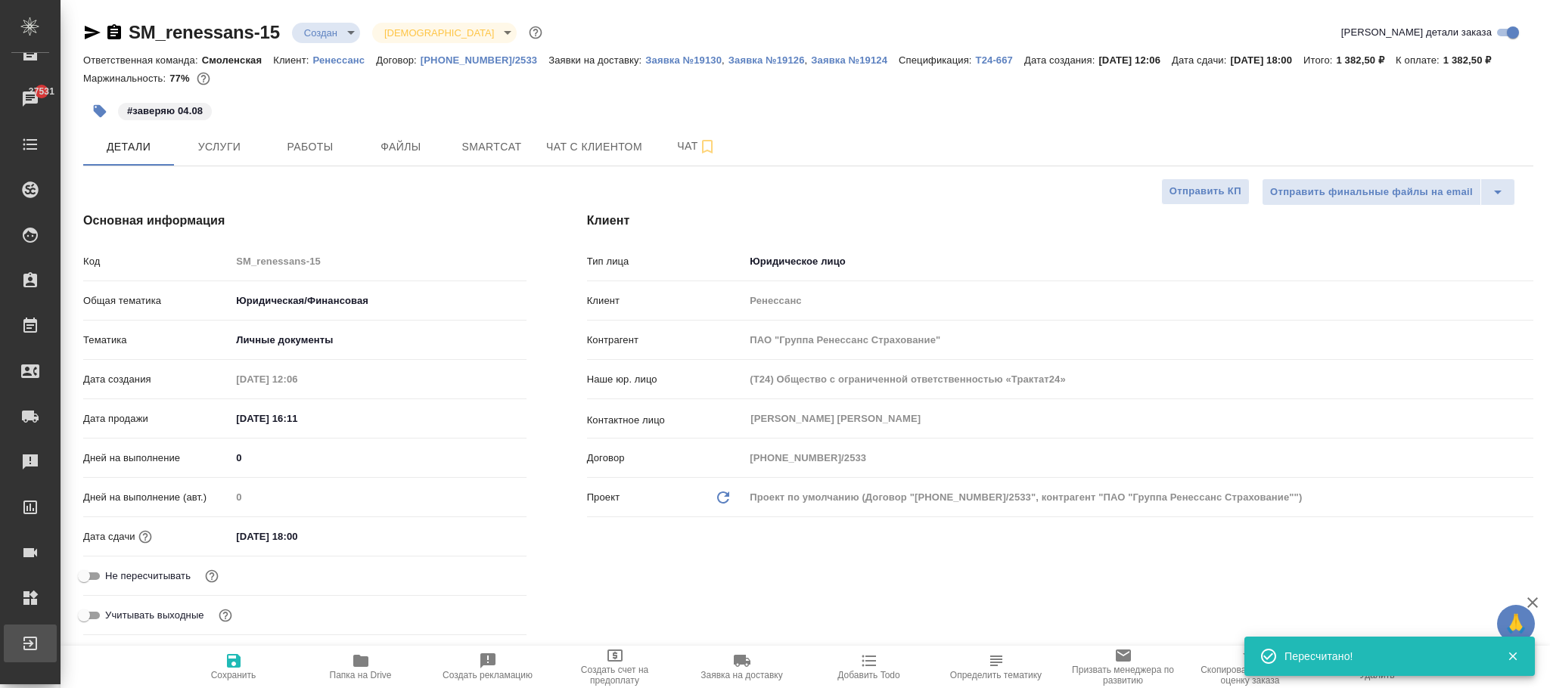
type textarea "x"
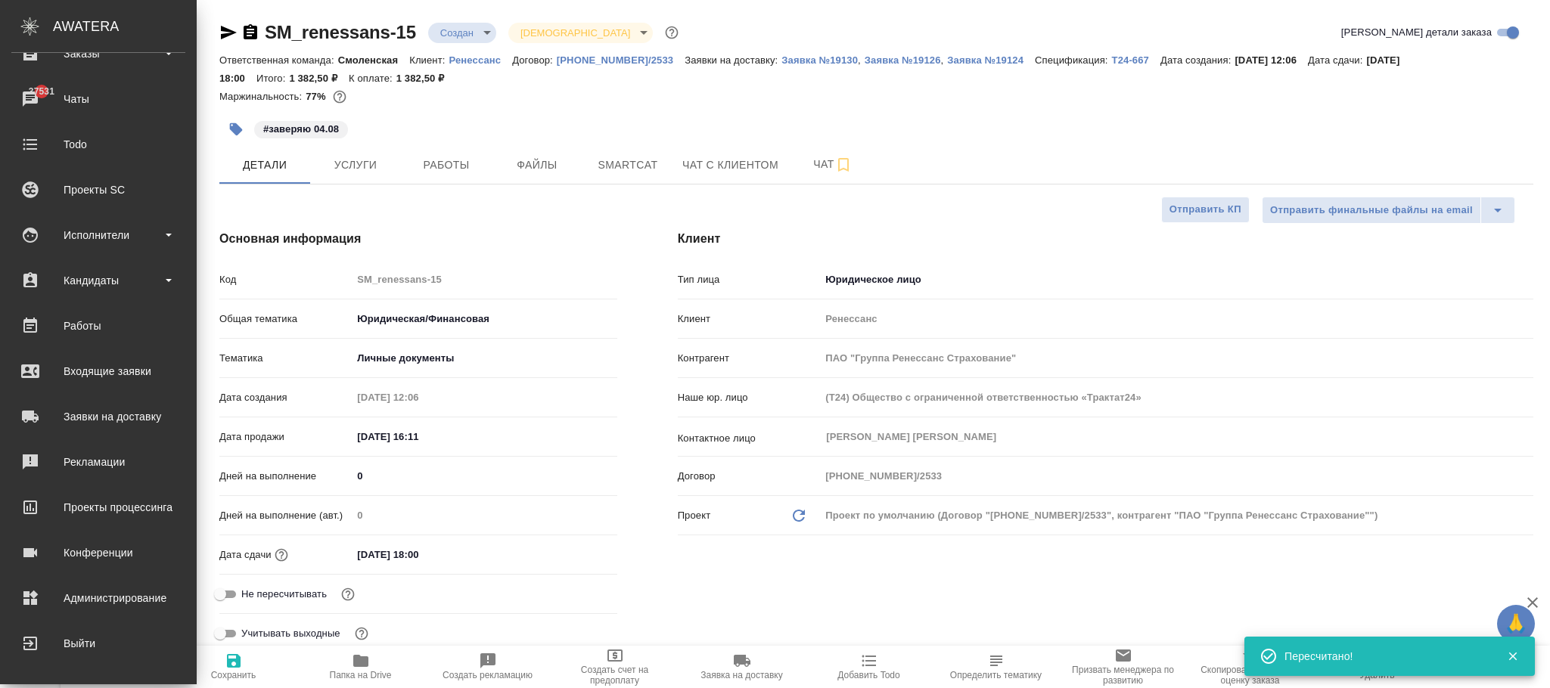
click at [104, 600] on div "Администрирование" at bounding box center [98, 598] width 174 height 23
type textarea "x"
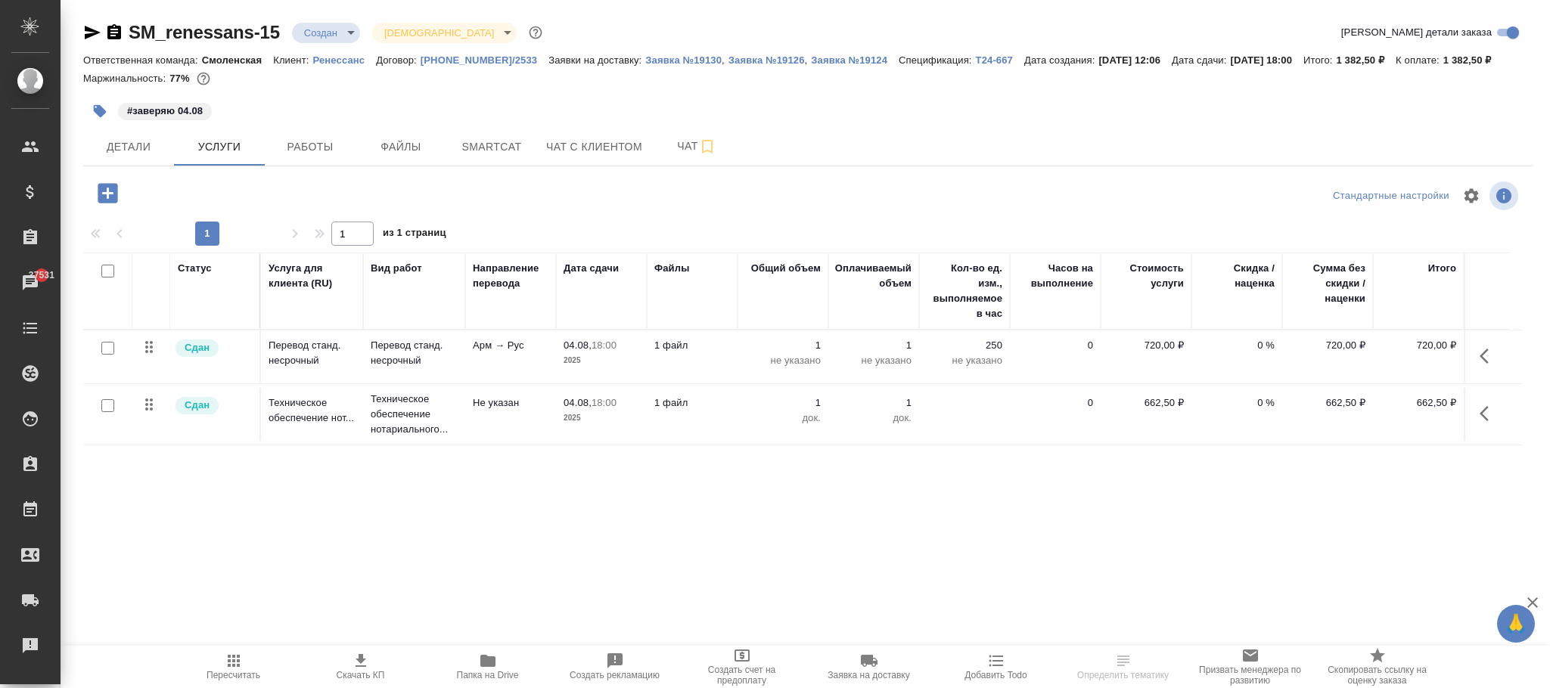
click at [1160, 352] on p "720,00 ₽" at bounding box center [1146, 345] width 76 height 15
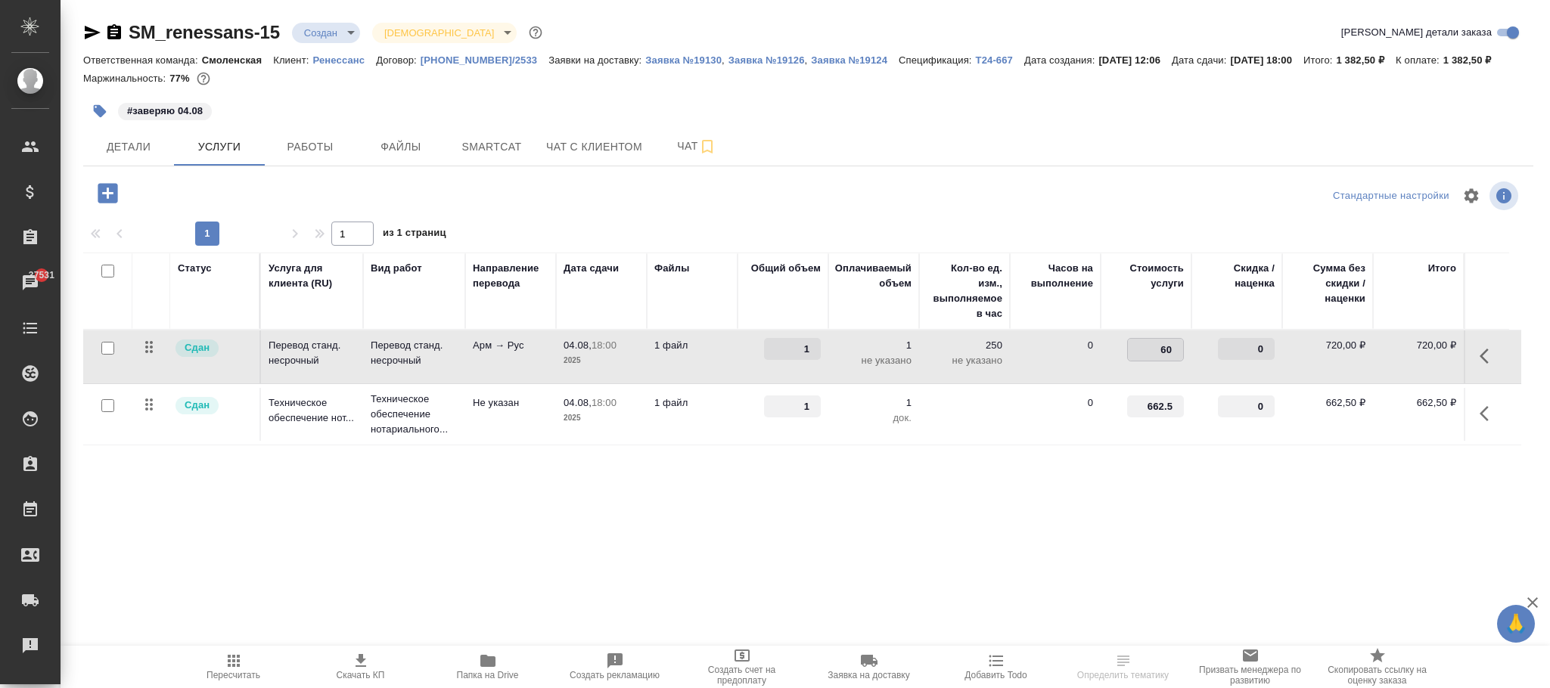
type input "600"
click at [547, 509] on div "Статус Услуга для клиента (RU) Вид работ Направление перевода Дата сдачи Файлы …" at bounding box center [802, 415] width 1438 height 325
click at [244, 189] on span "Сохранить и пересчитать" at bounding box center [215, 191] width 132 height 17
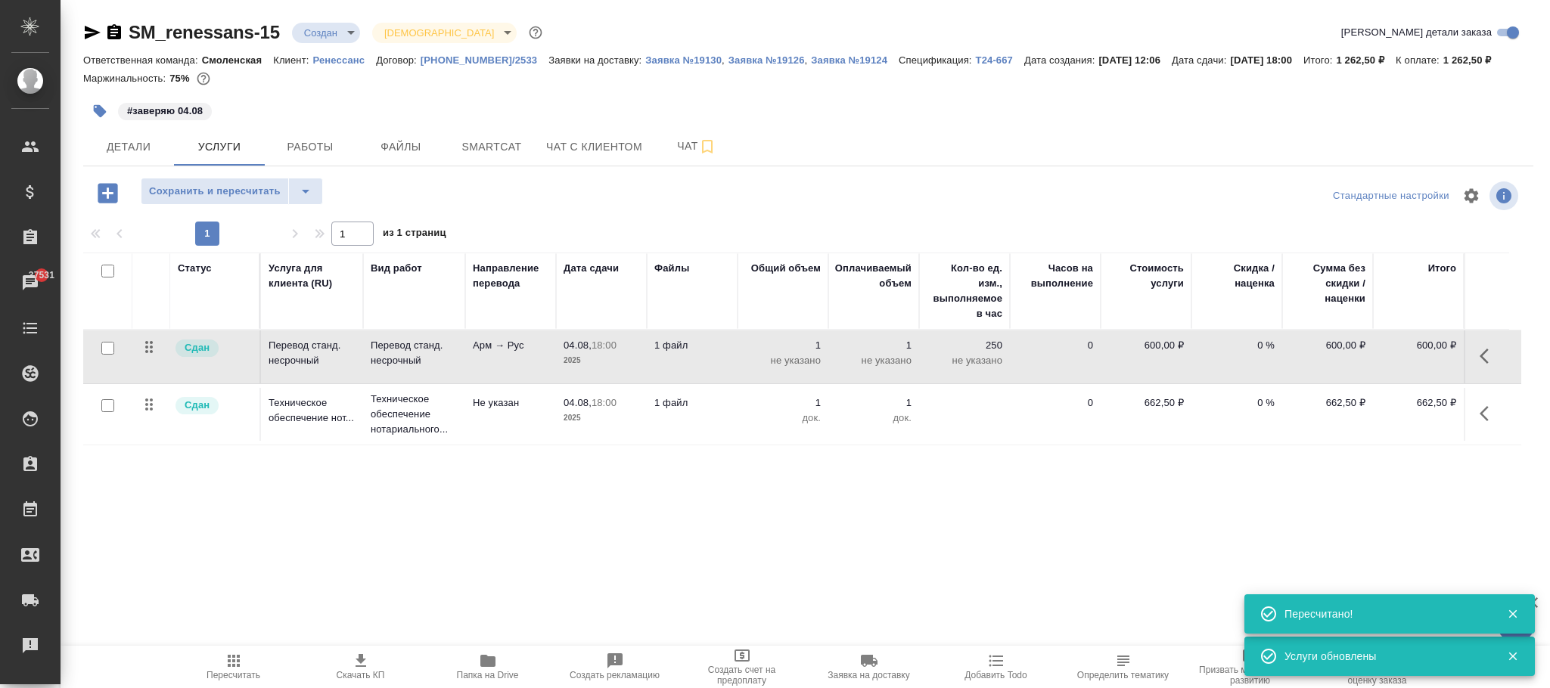
click at [1146, 405] on p "662,50 ₽" at bounding box center [1146, 403] width 76 height 15
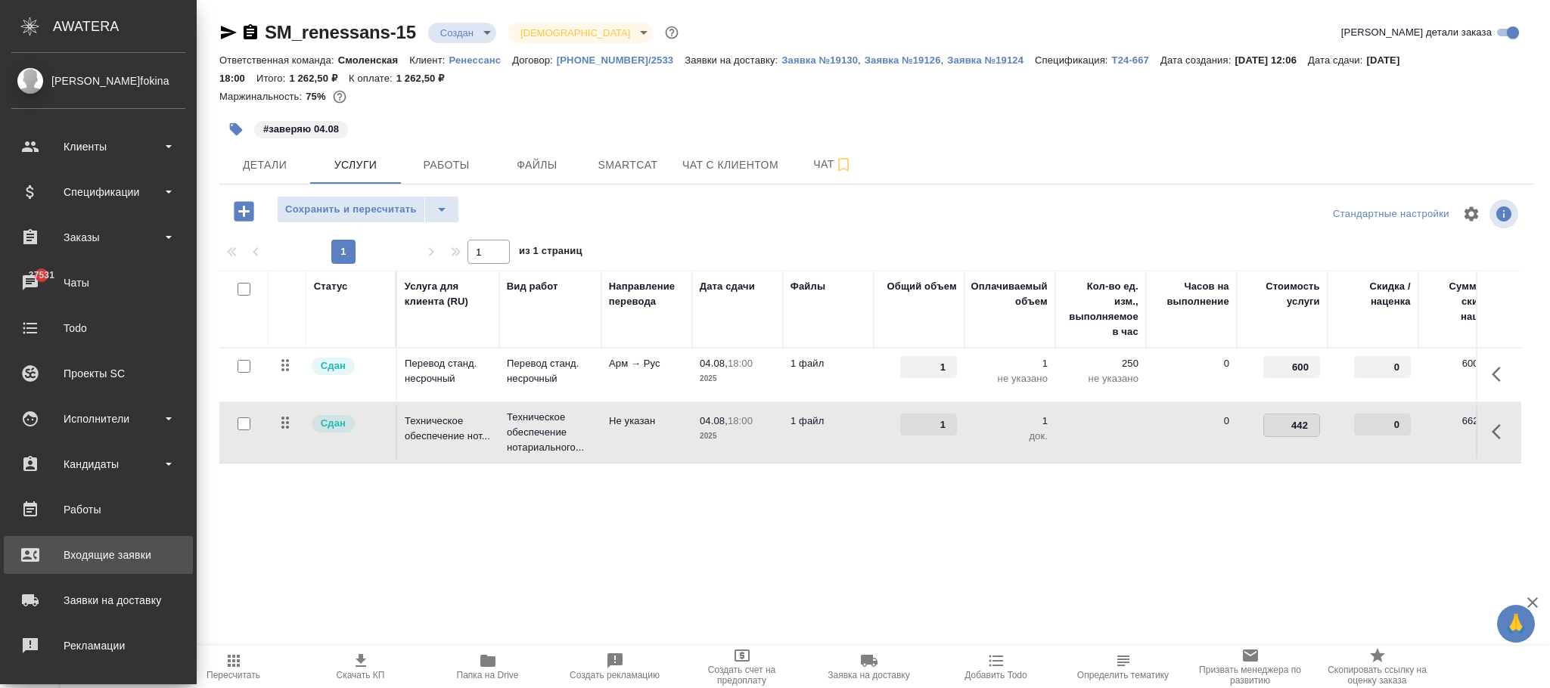
type input "442.5"
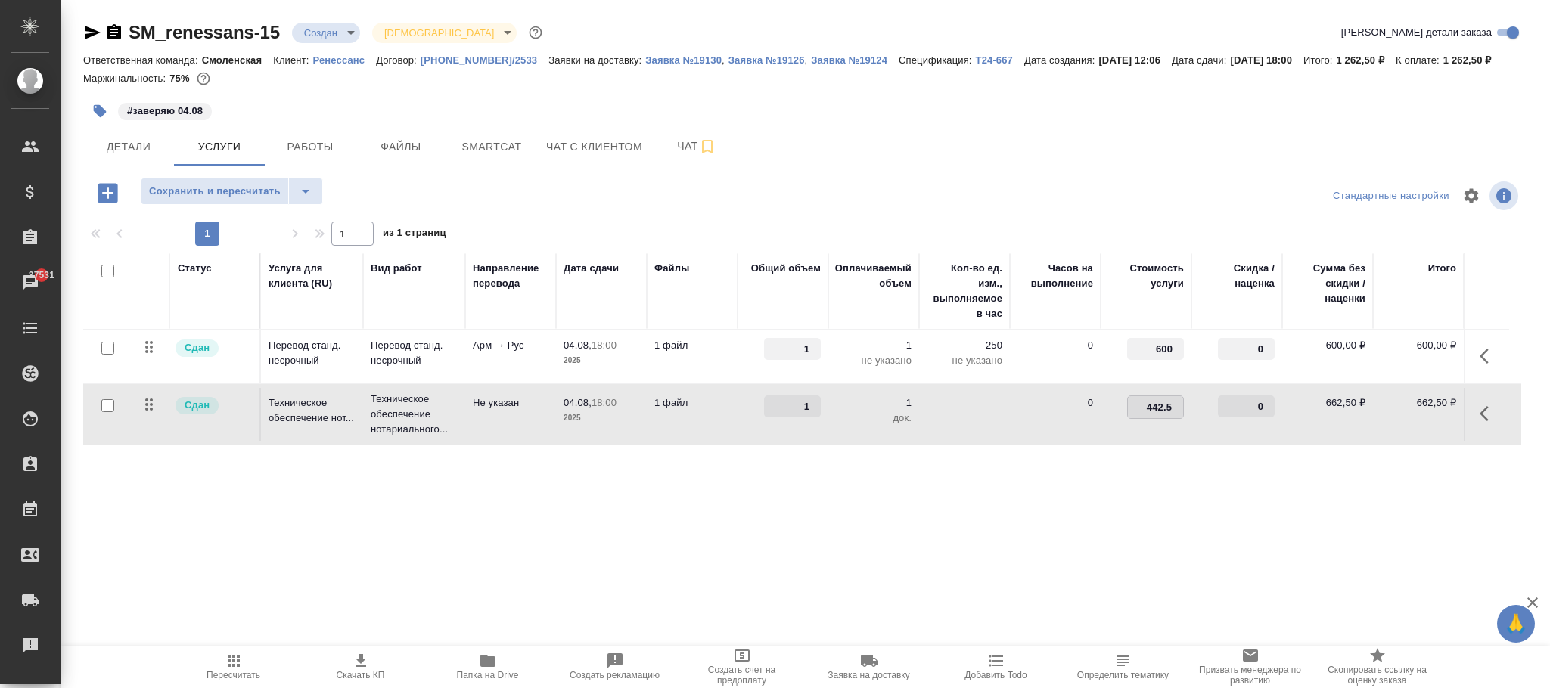
drag, startPoint x: 635, startPoint y: 530, endPoint x: 306, endPoint y: 257, distance: 427.2
click at [629, 527] on div "Статус Услуга для клиента (RU) Вид работ Направление перевода Дата сдачи Файлы …" at bounding box center [802, 415] width 1438 height 325
click at [257, 193] on span "Сохранить и пересчитать" at bounding box center [215, 191] width 132 height 17
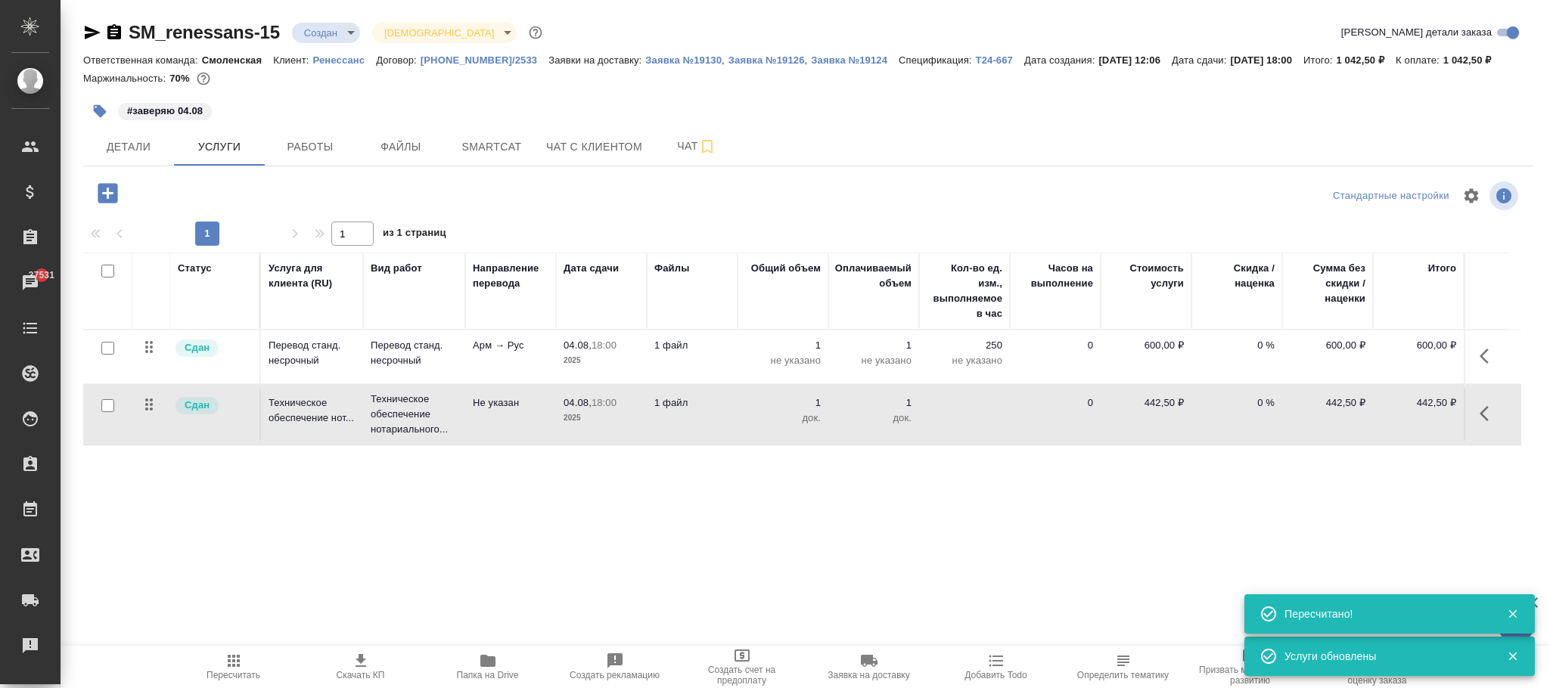
click at [230, 661] on icon "button" at bounding box center [234, 661] width 18 height 18
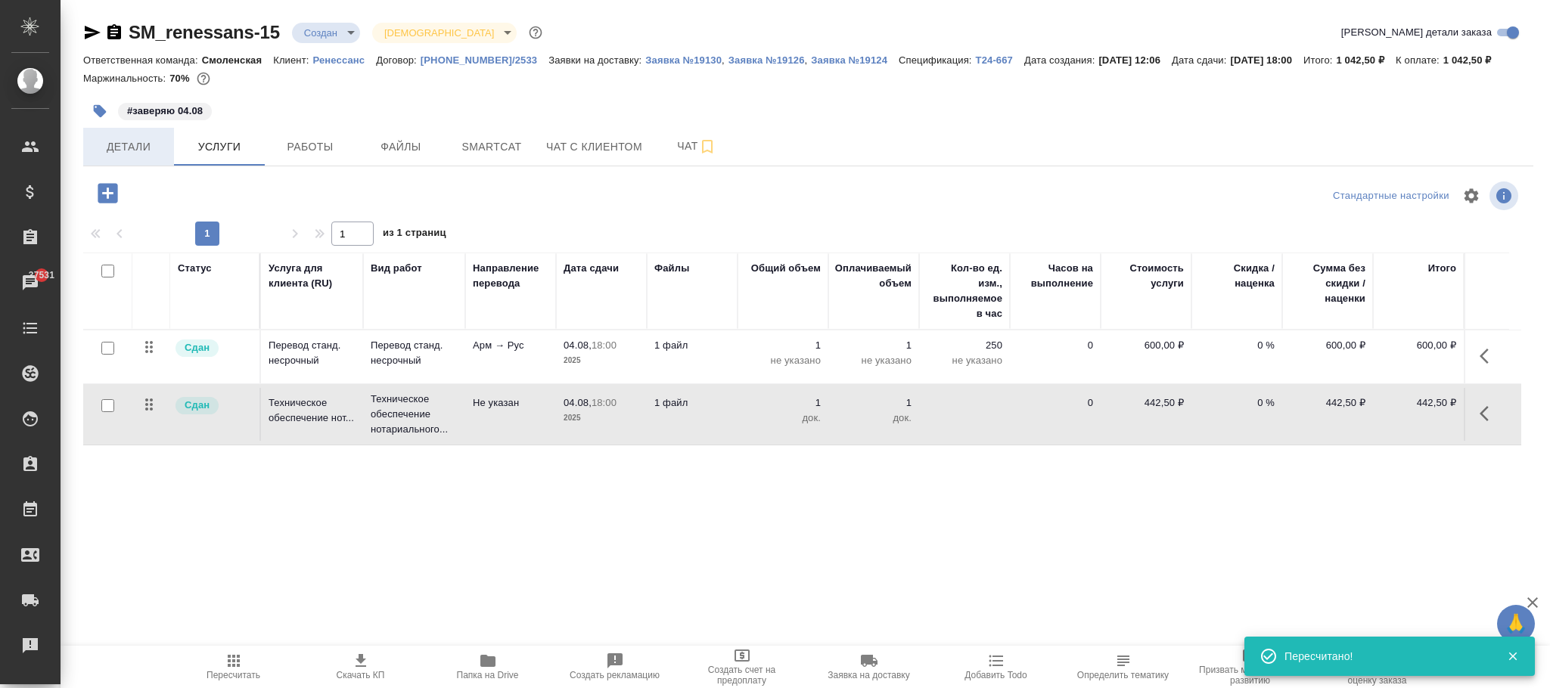
click at [129, 148] on span "Детали" at bounding box center [128, 147] width 73 height 19
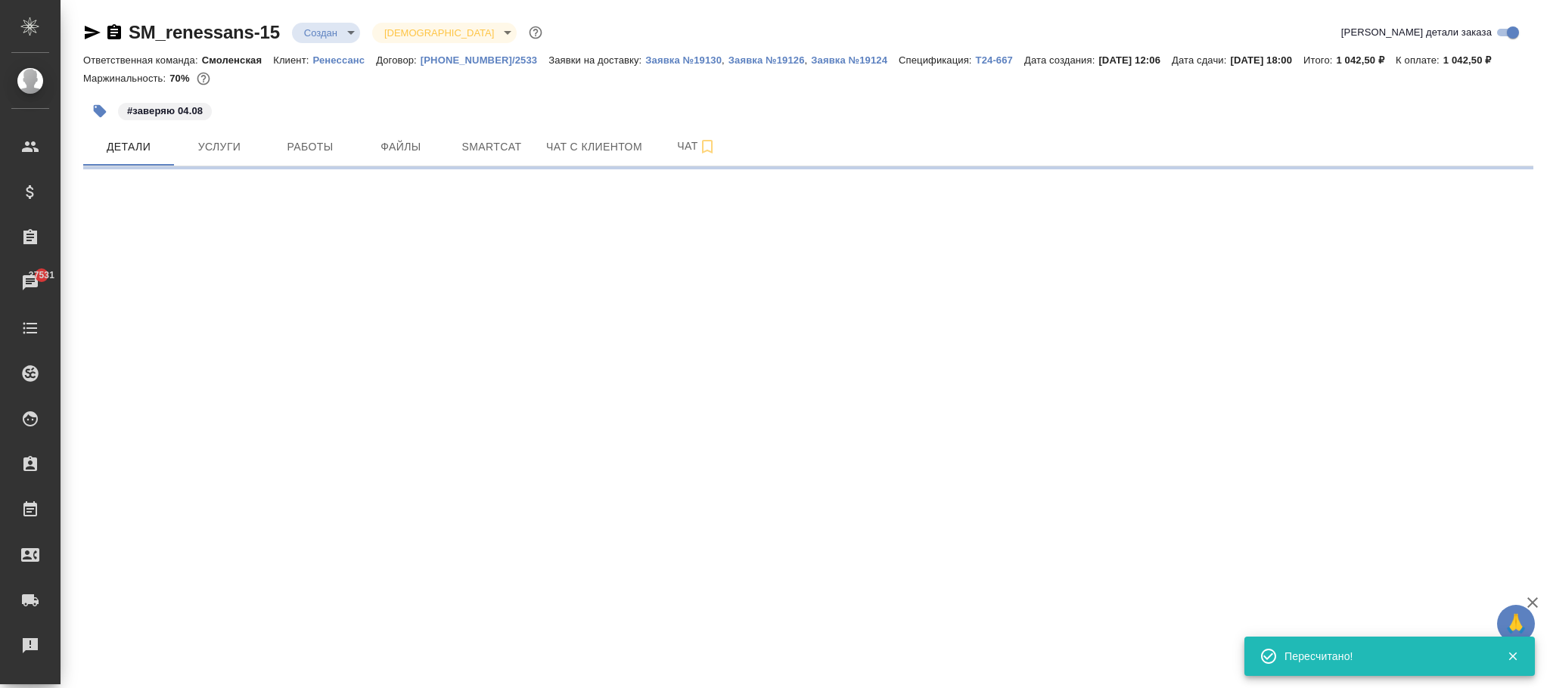
select select "RU"
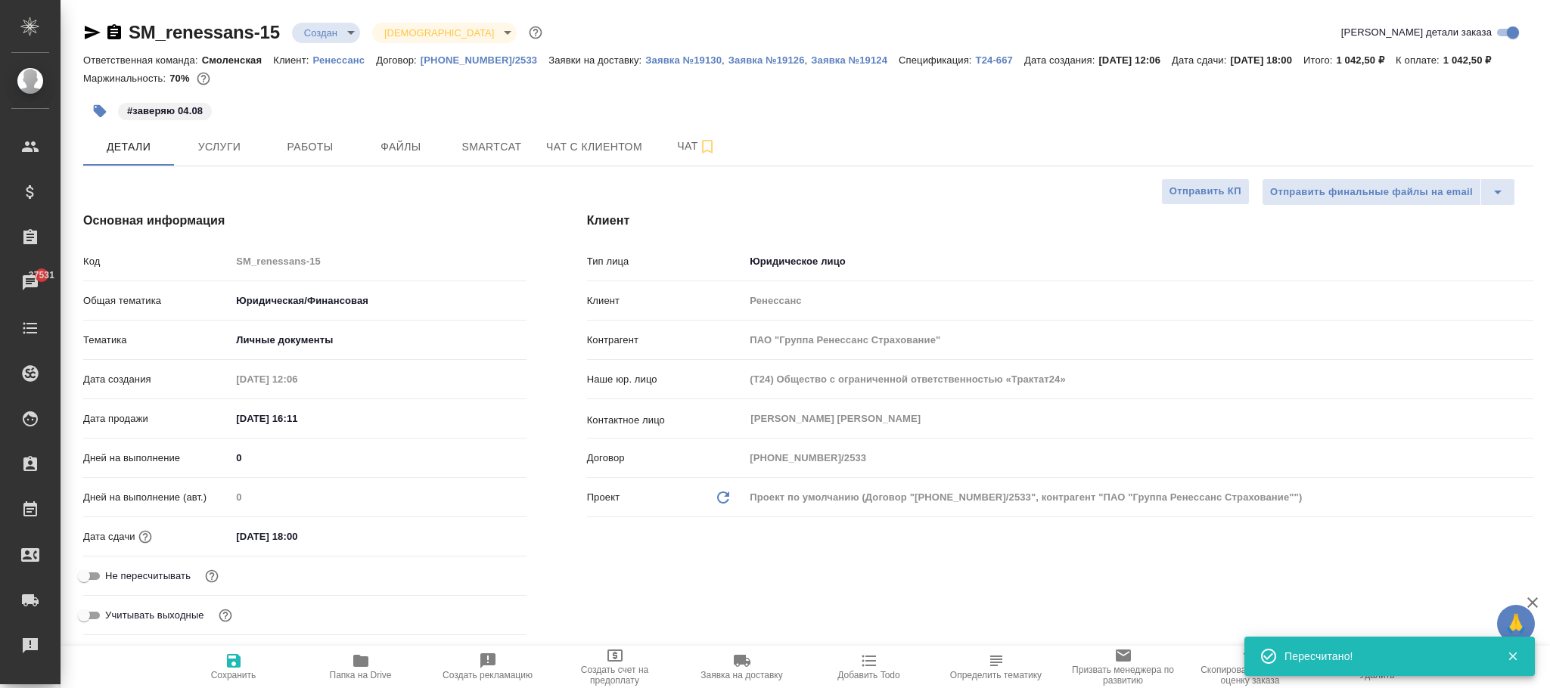
type textarea "x"
click at [235, 665] on icon "button" at bounding box center [234, 661] width 18 height 18
type textarea "x"
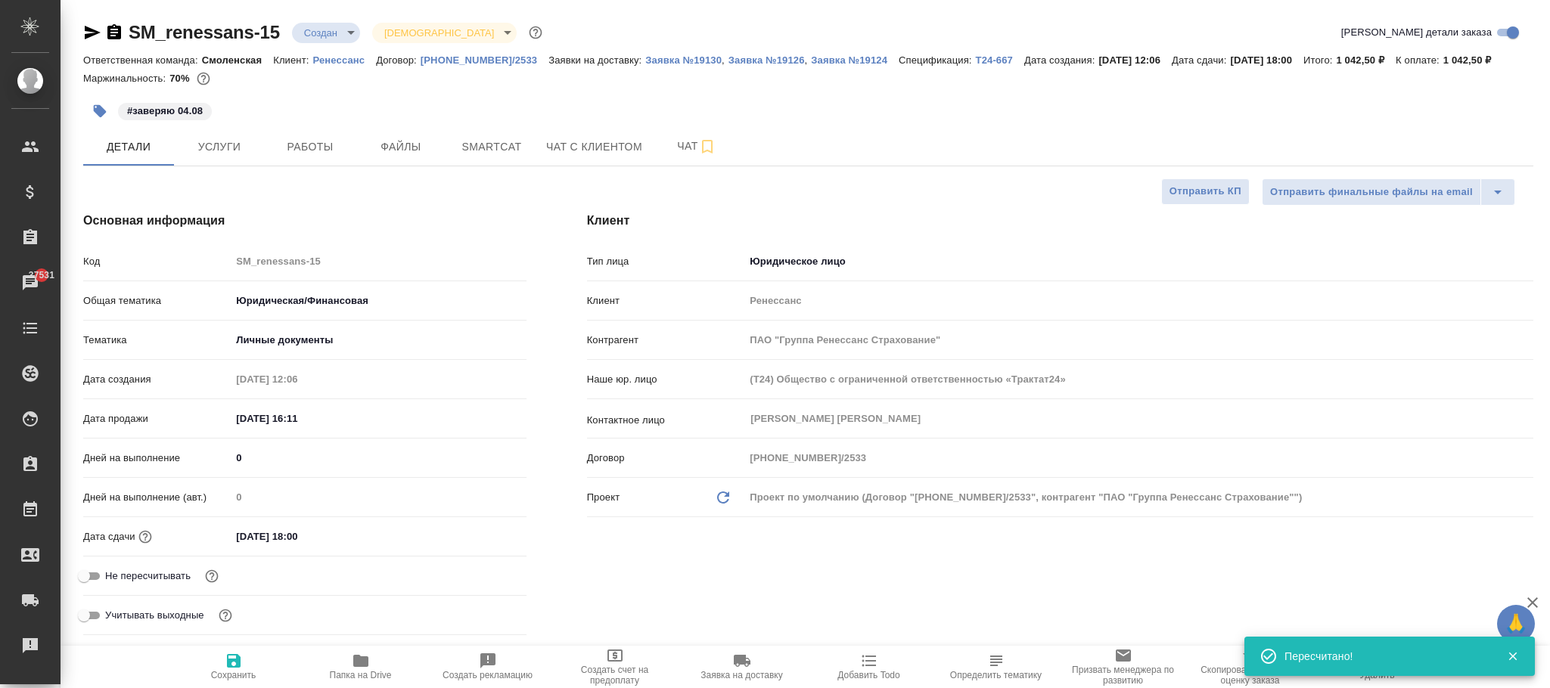
type textarea "x"
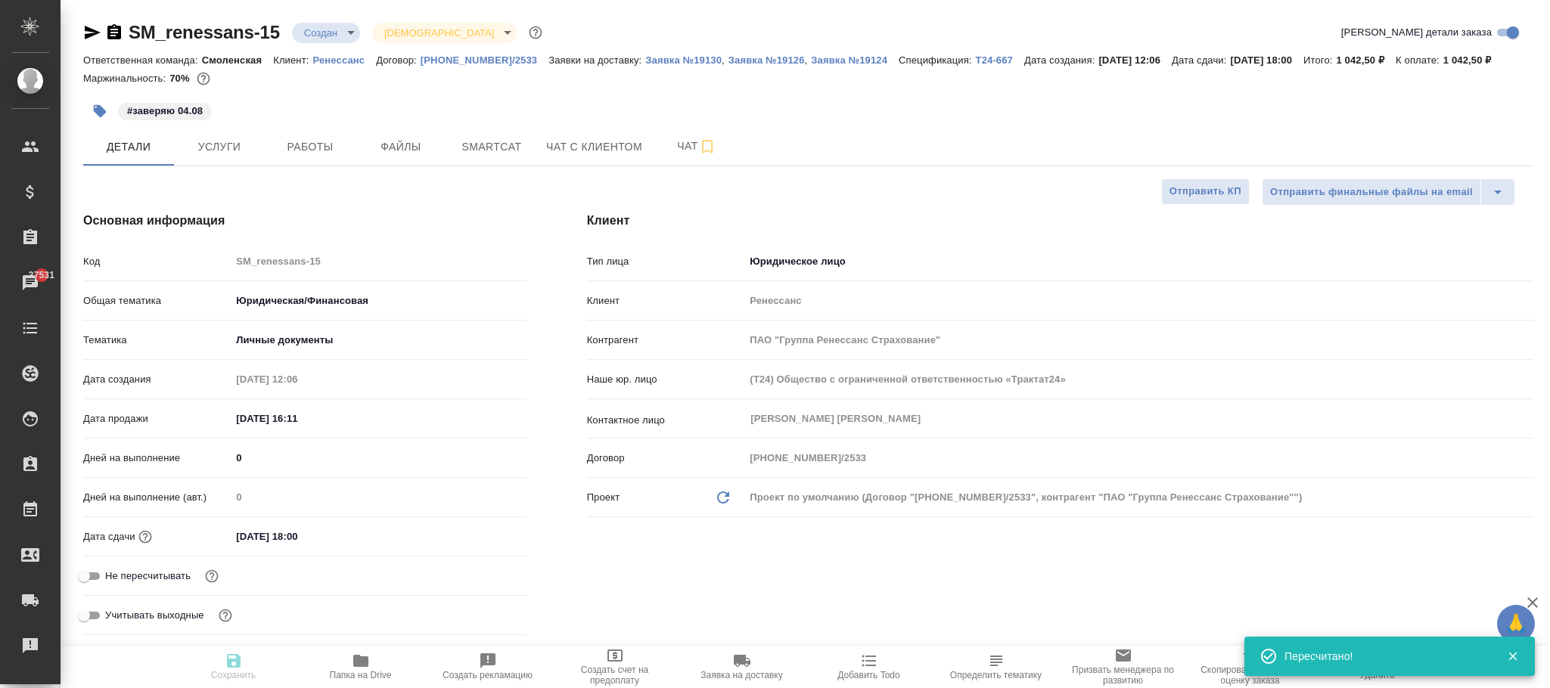
type textarea "x"
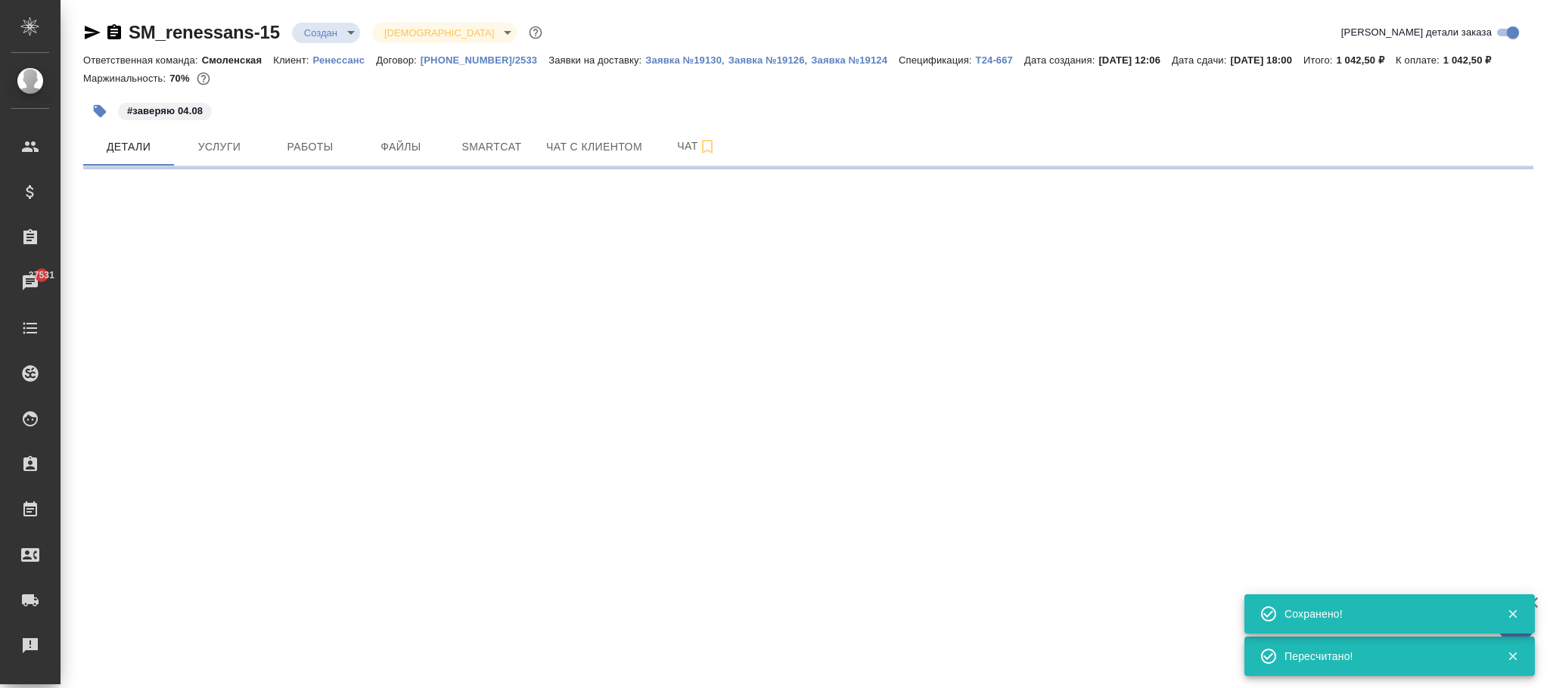
select select "RU"
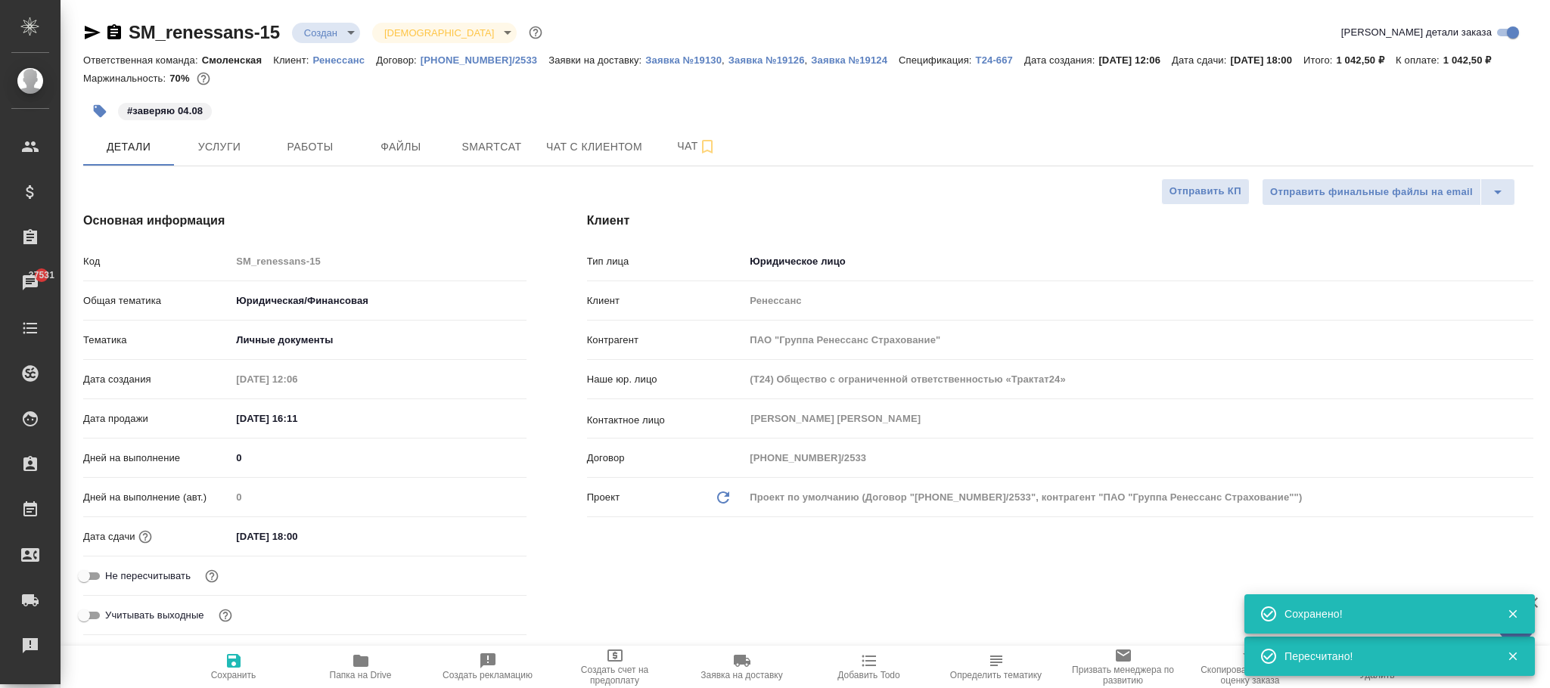
type textarea "x"
drag, startPoint x: 222, startPoint y: 670, endPoint x: 255, endPoint y: 44, distance: 627.2
click at [222, 670] on span "Сохранить" at bounding box center [233, 666] width 109 height 29
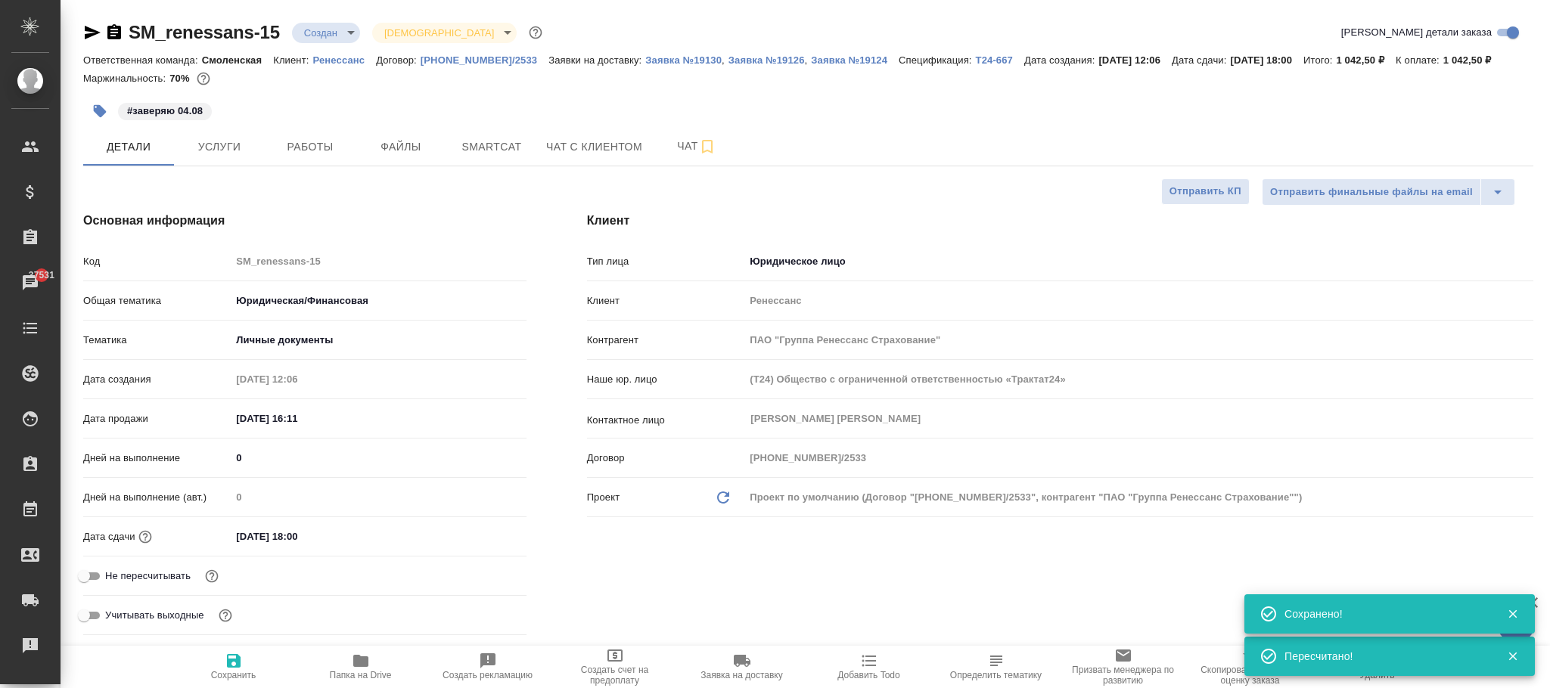
type textarea "x"
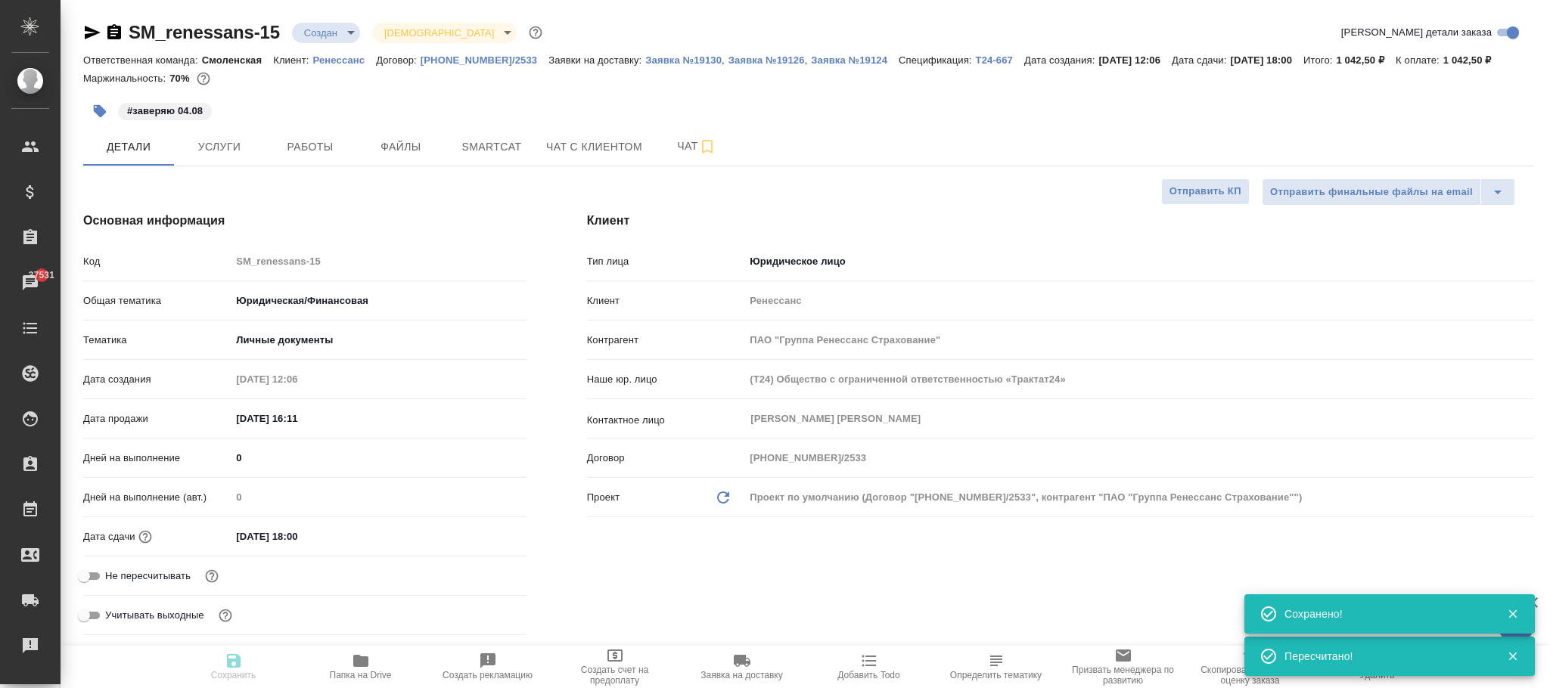
type textarea "x"
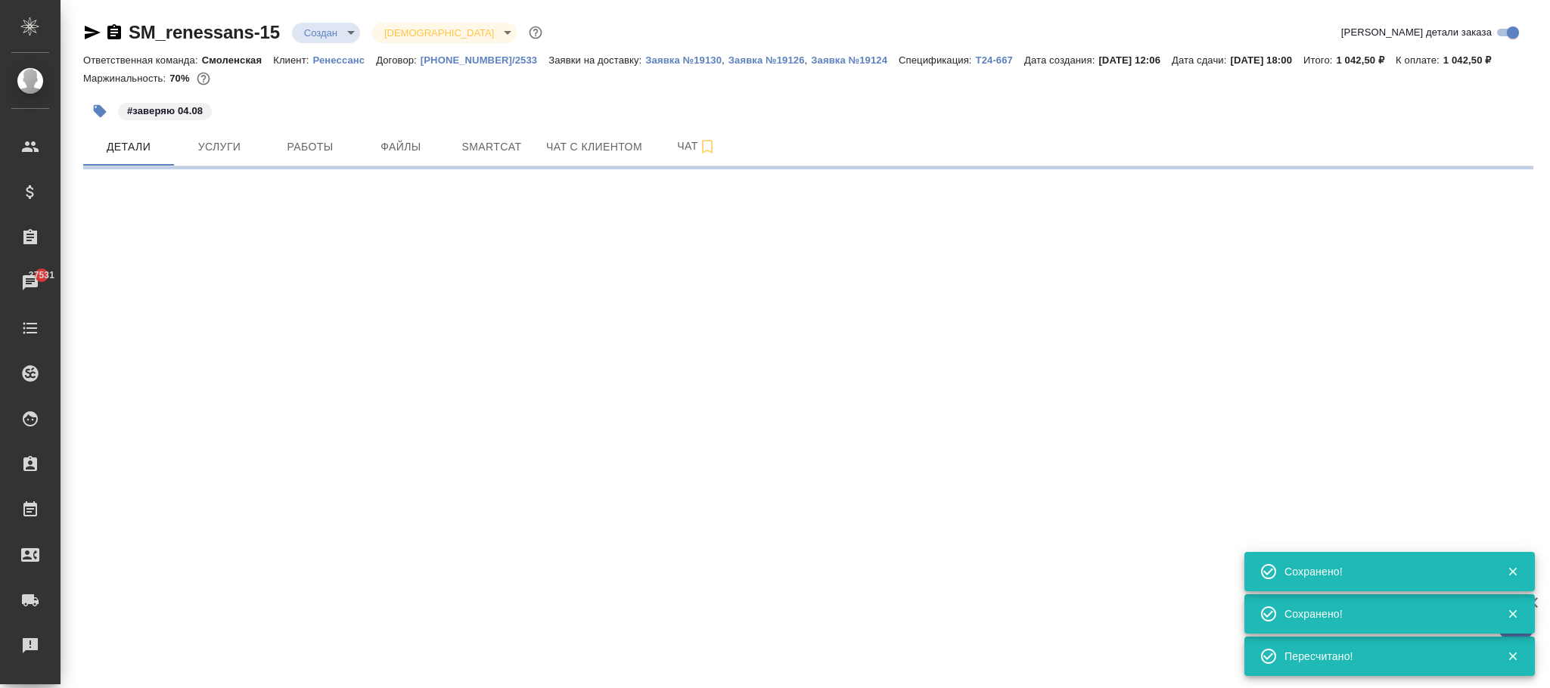
select select "RU"
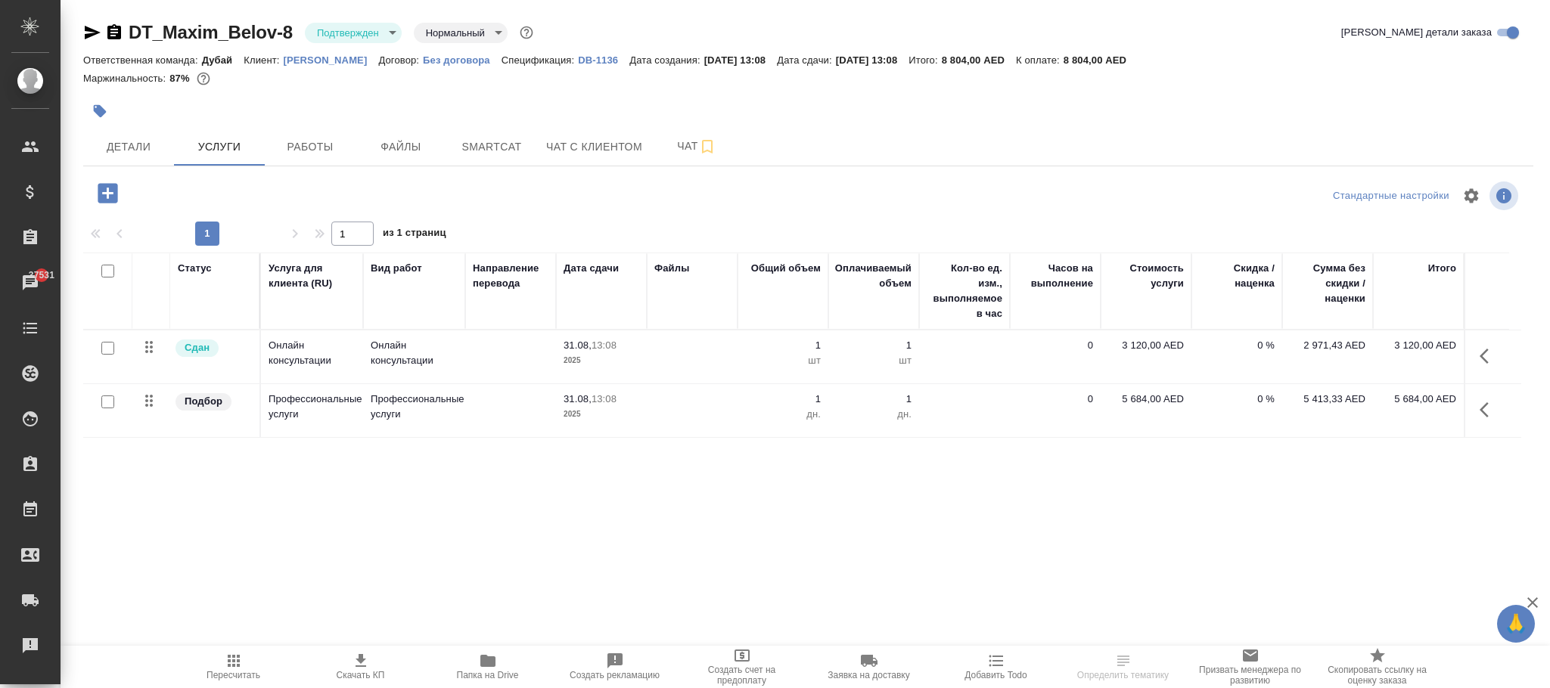
click at [578, 60] on p "DB-1136" at bounding box center [603, 59] width 51 height 11
click at [443, 62] on p "Без договора" at bounding box center [462, 59] width 79 height 11
click at [109, 193] on icon "button" at bounding box center [108, 193] width 20 height 20
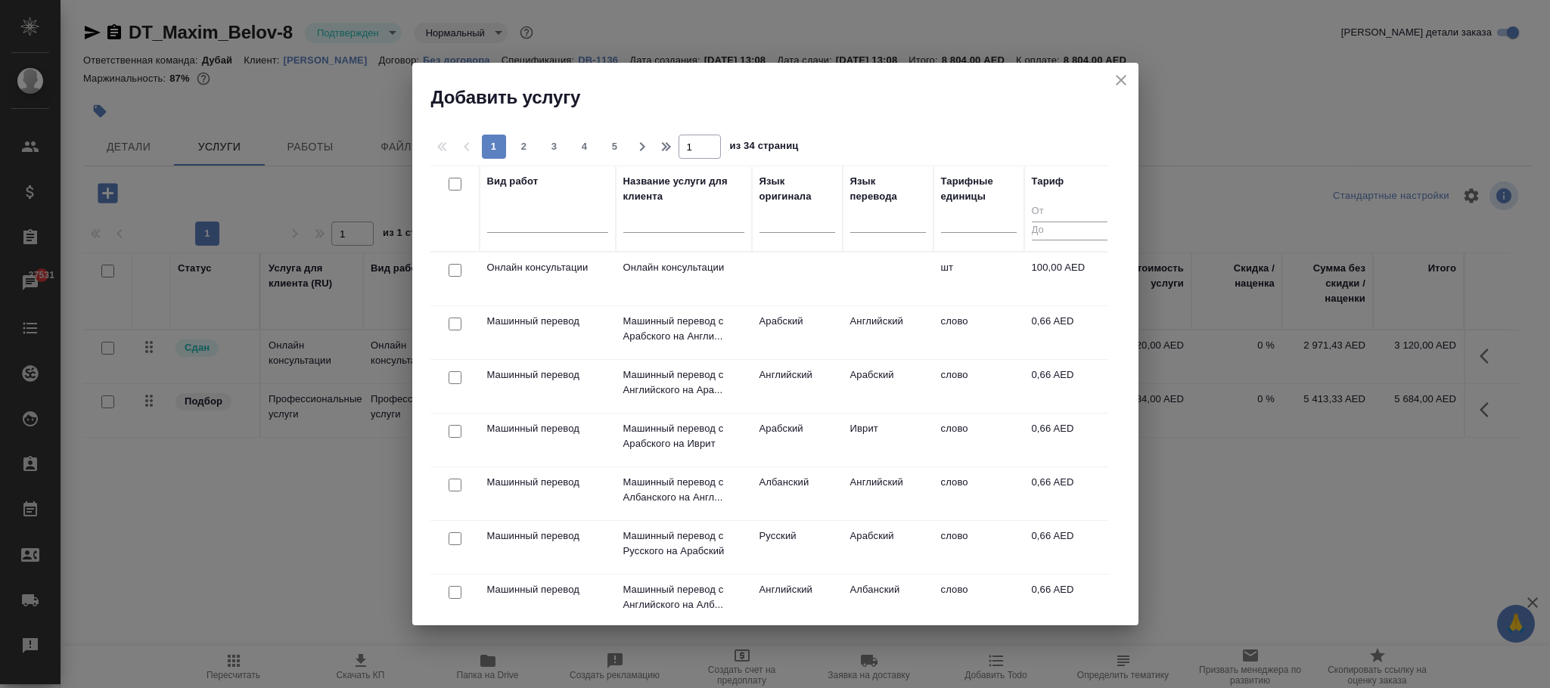
click at [747, 271] on td "Онлайн консультации" at bounding box center [684, 279] width 136 height 53
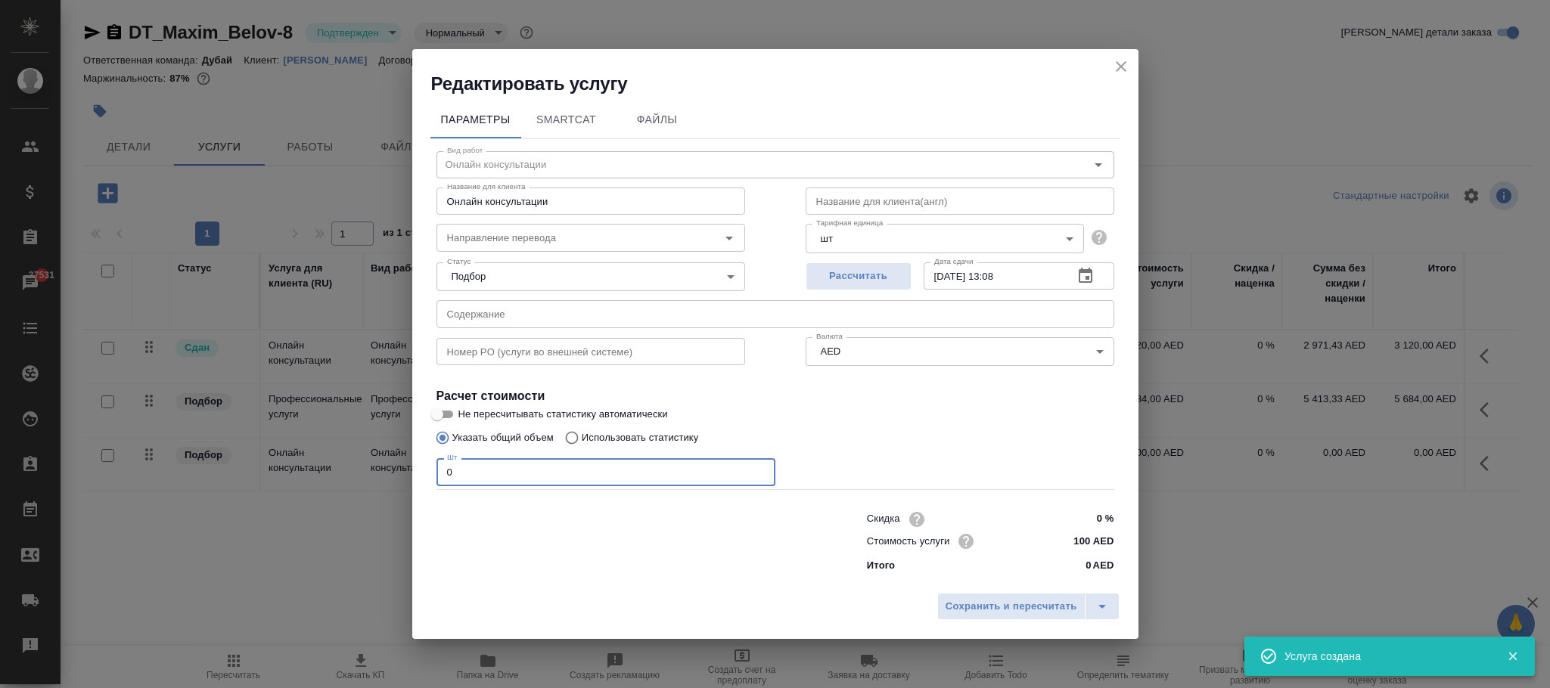
drag, startPoint x: 520, startPoint y: 468, endPoint x: 293, endPoint y: 625, distance: 276.8
click at [225, 514] on div "Редактировать услугу Параметры SmartCat Файлы Вид работ Онлайн консультации Вид…" at bounding box center [775, 344] width 1550 height 688
type input "1"
click at [972, 602] on span "Сохранить и пересчитать" at bounding box center [1012, 606] width 132 height 17
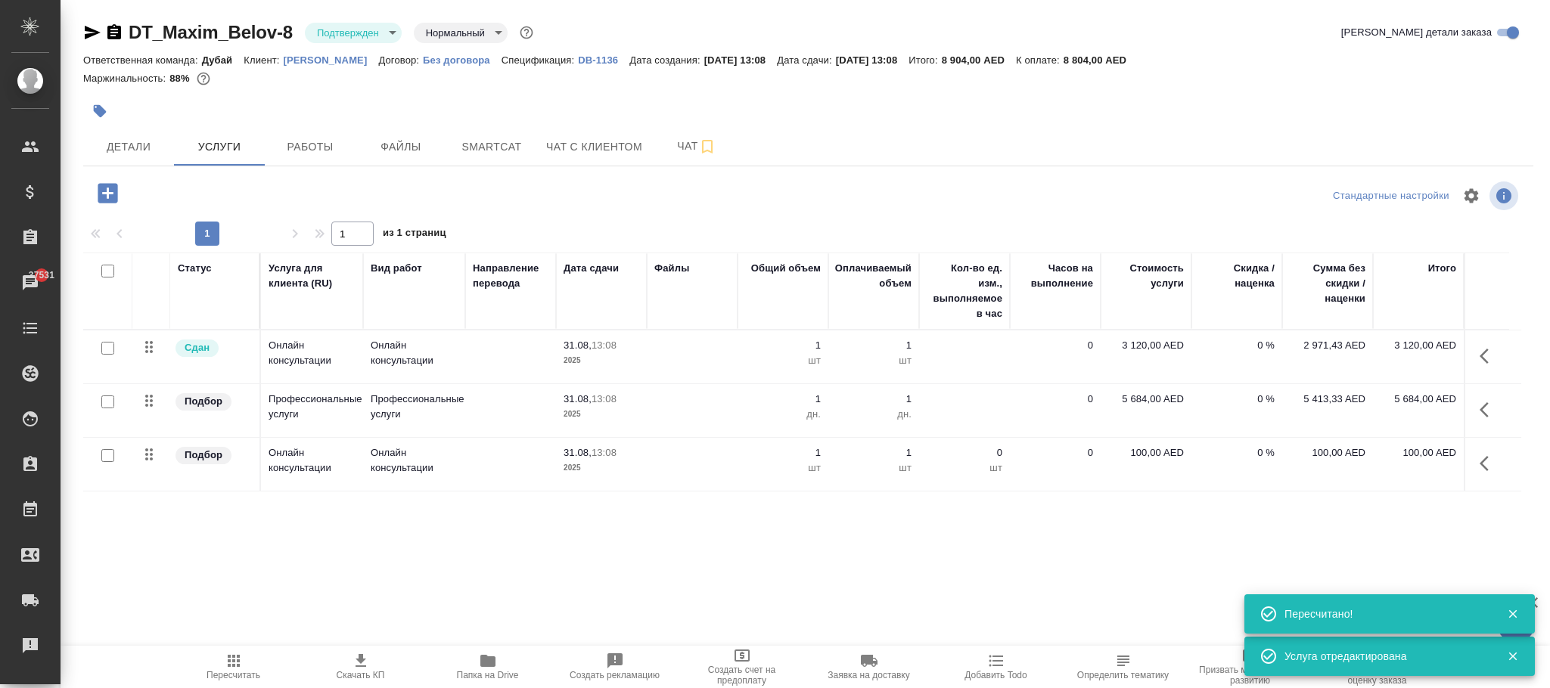
click at [1148, 459] on p "100,00 AED" at bounding box center [1146, 453] width 76 height 15
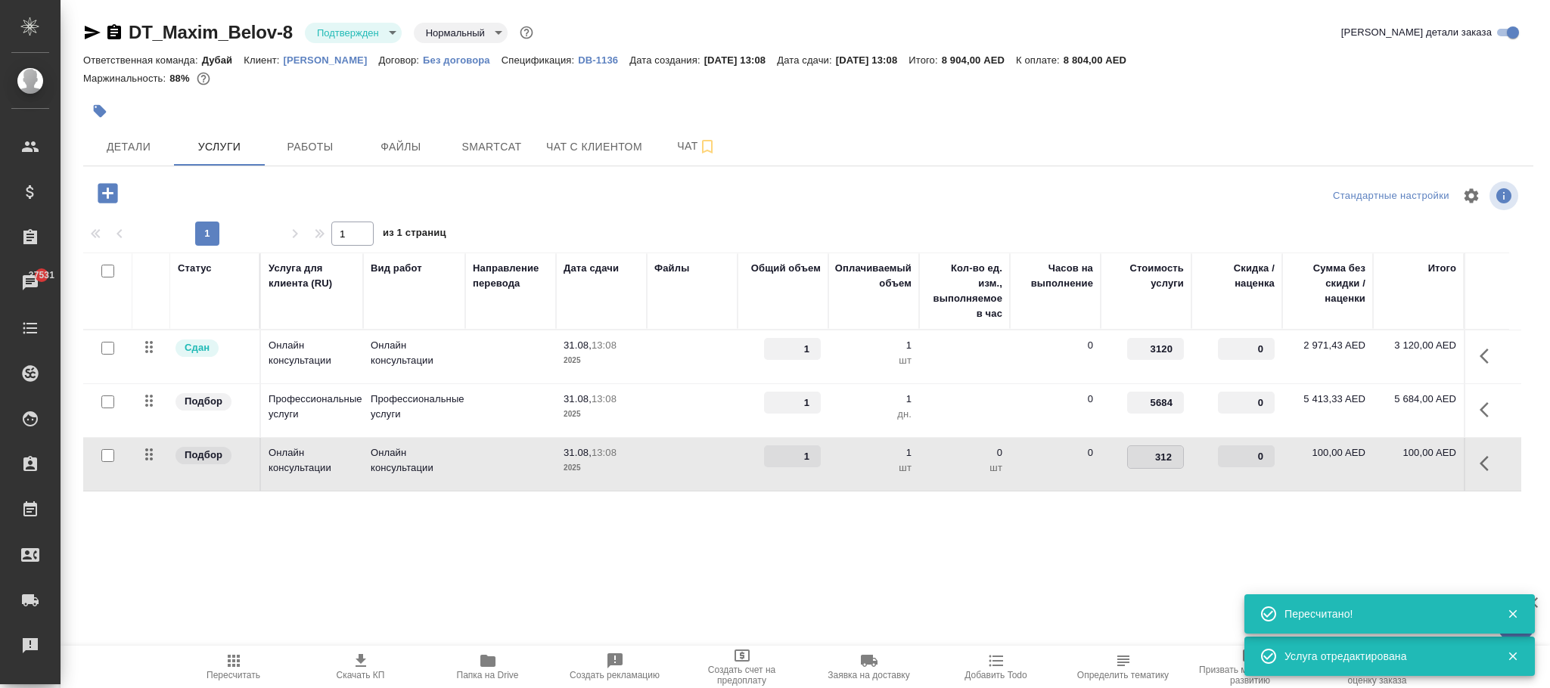
type input "3120"
click at [772, 593] on div "DT_Maxim_Belov-8 Подтвержден confirmed Нормальный normal Кратко детали заказа О…" at bounding box center [808, 308] width 1467 height 617
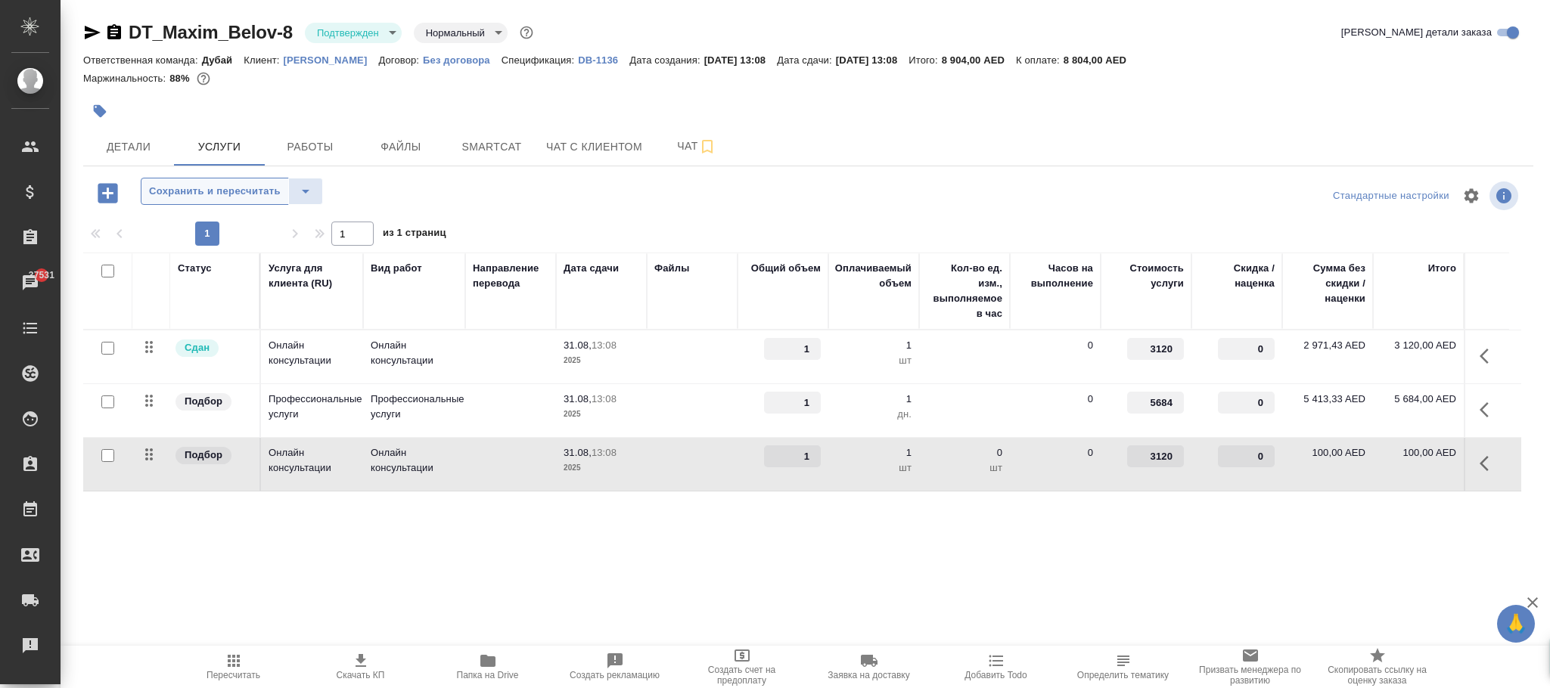
click at [216, 191] on span "Сохранить и пересчитать" at bounding box center [215, 191] width 132 height 17
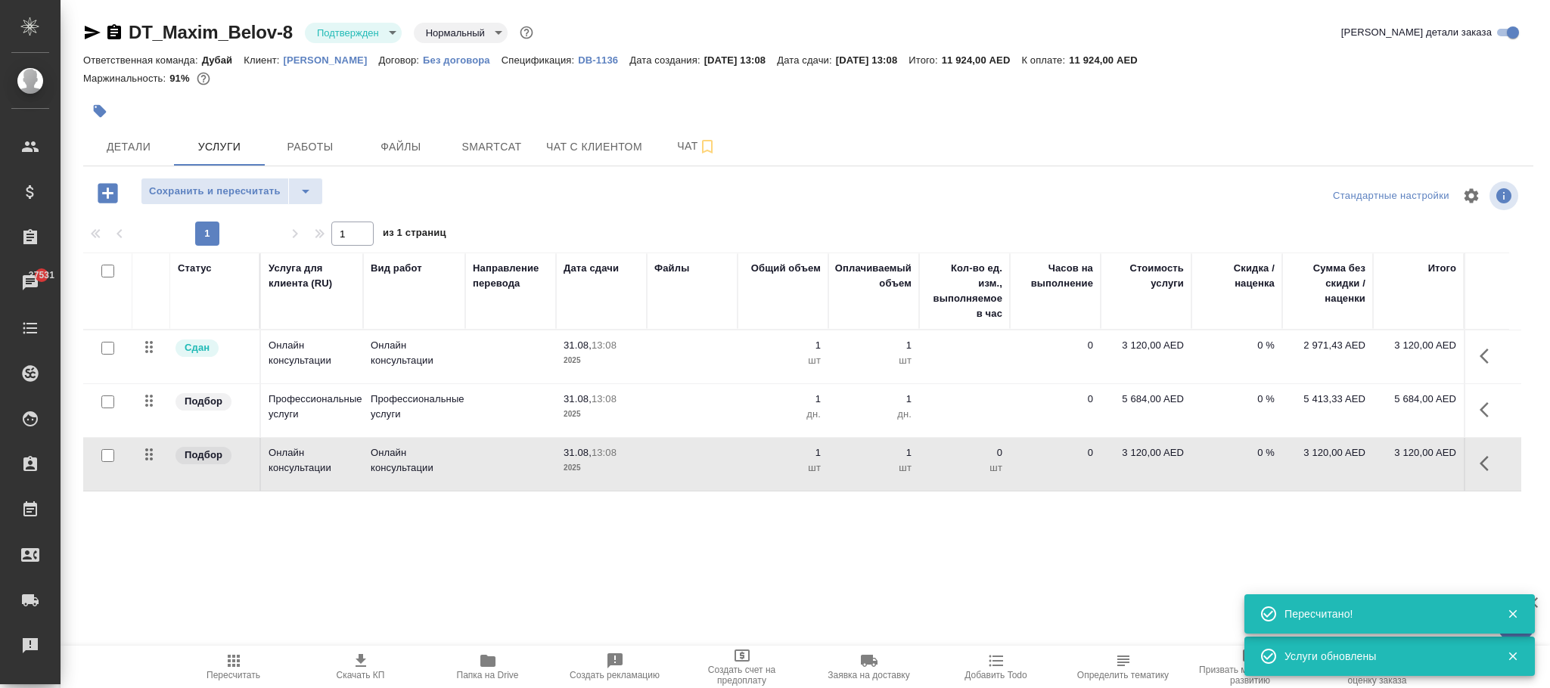
click at [1493, 356] on icon "button" at bounding box center [1489, 356] width 18 height 18
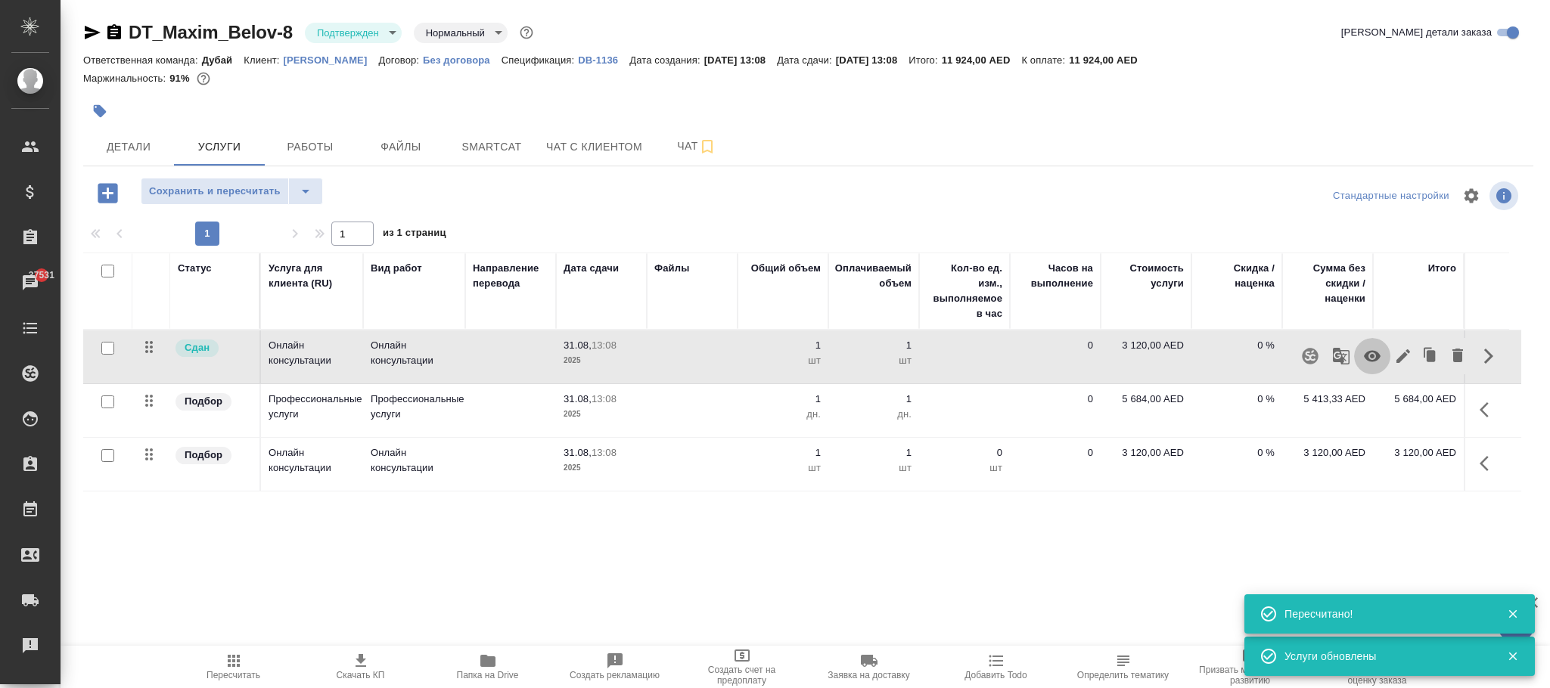
click at [1378, 357] on icon "button" at bounding box center [1372, 356] width 17 height 11
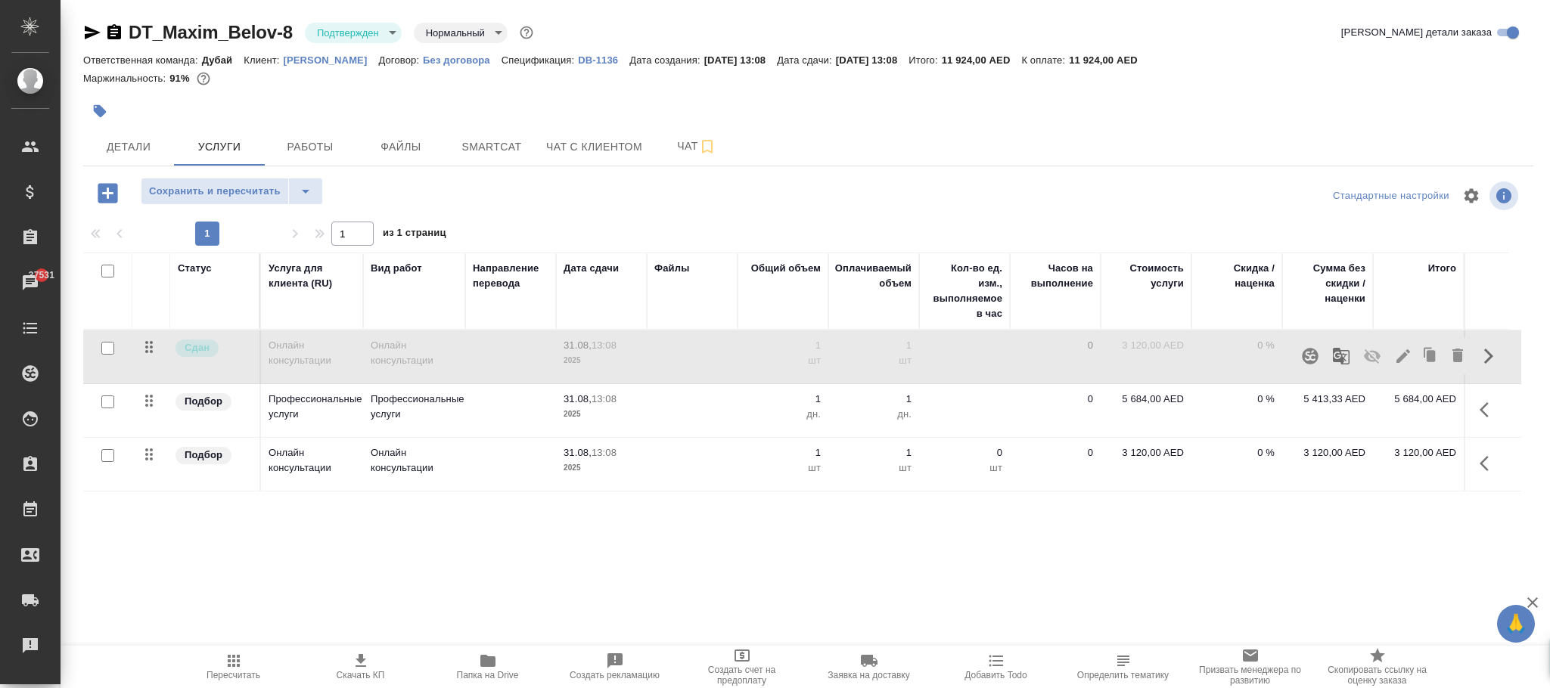
click at [507, 533] on div "Статус Услуга для клиента (RU) Вид работ Направление перевода Дата сдачи Файлы …" at bounding box center [802, 415] width 1438 height 325
click at [234, 196] on span "Сохранить и пересчитать" at bounding box center [215, 191] width 132 height 17
click at [232, 657] on icon "button" at bounding box center [234, 661] width 12 height 12
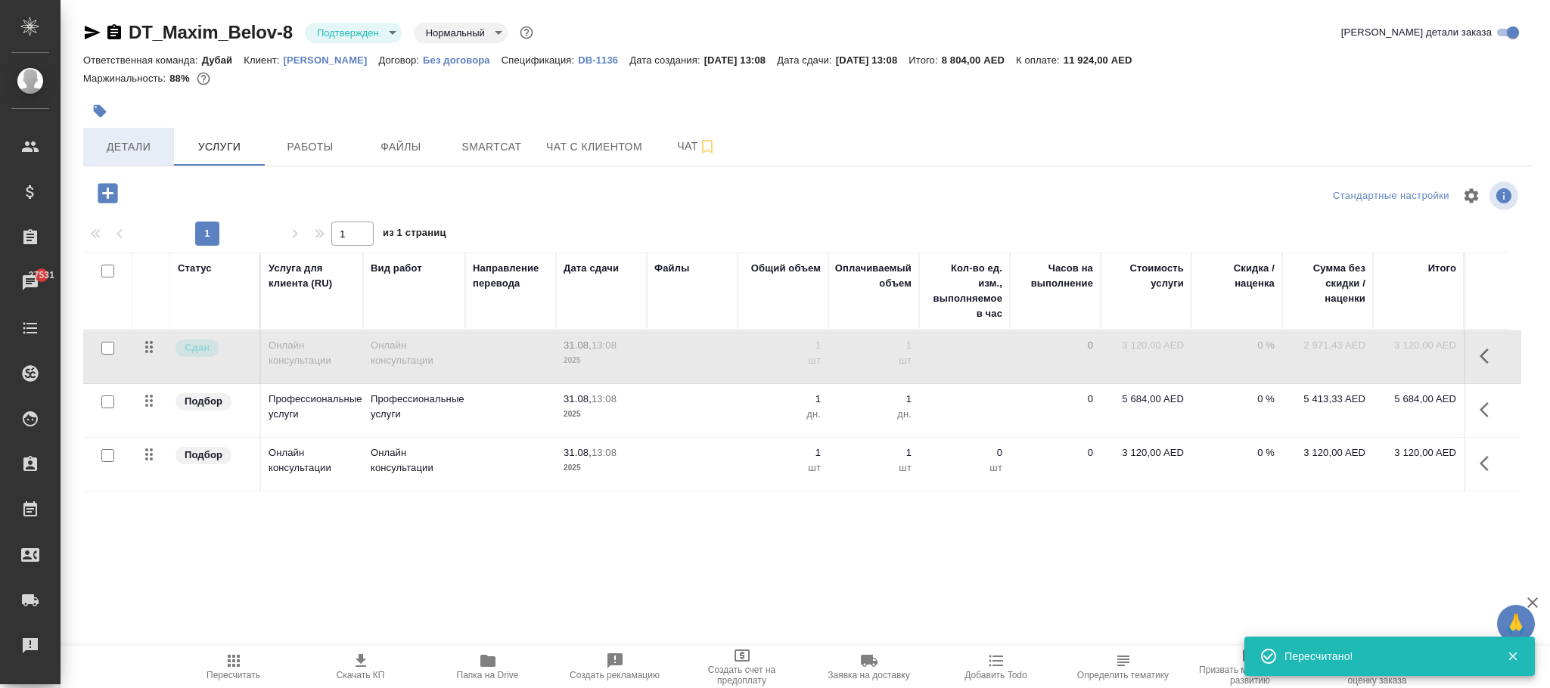
click at [144, 150] on span "Детали" at bounding box center [128, 147] width 73 height 19
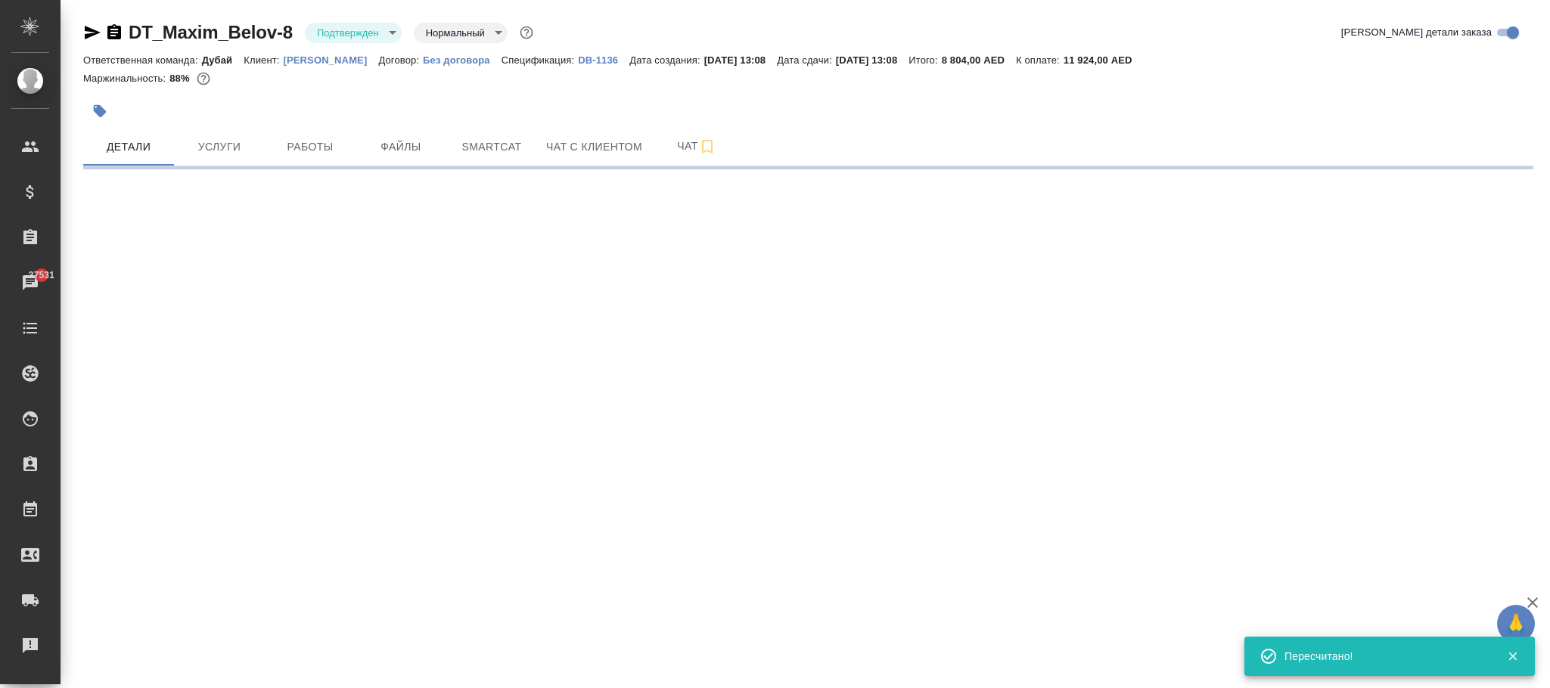
select select "RU"
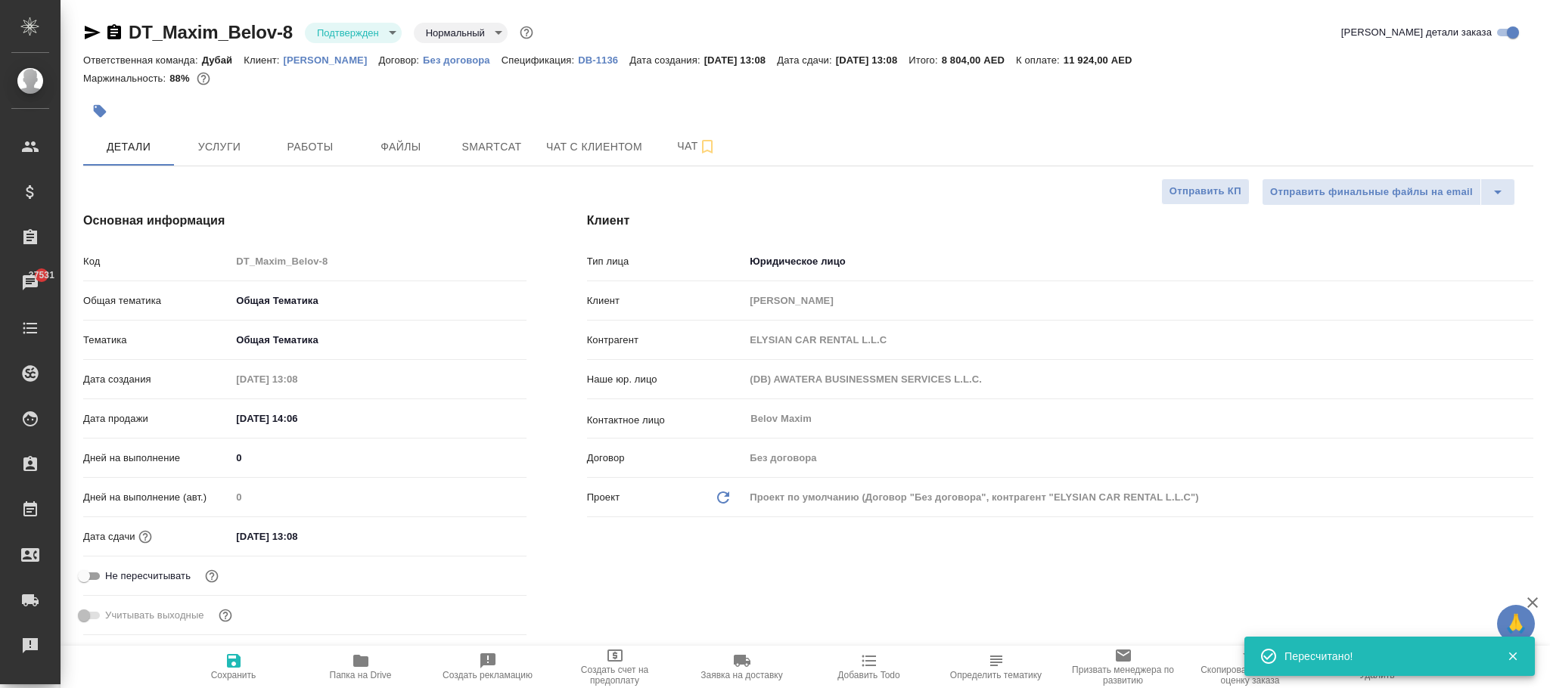
type textarea "x"
drag, startPoint x: 227, startPoint y: 661, endPoint x: 196, endPoint y: 21, distance: 640.8
click at [227, 663] on icon "button" at bounding box center [234, 661] width 14 height 14
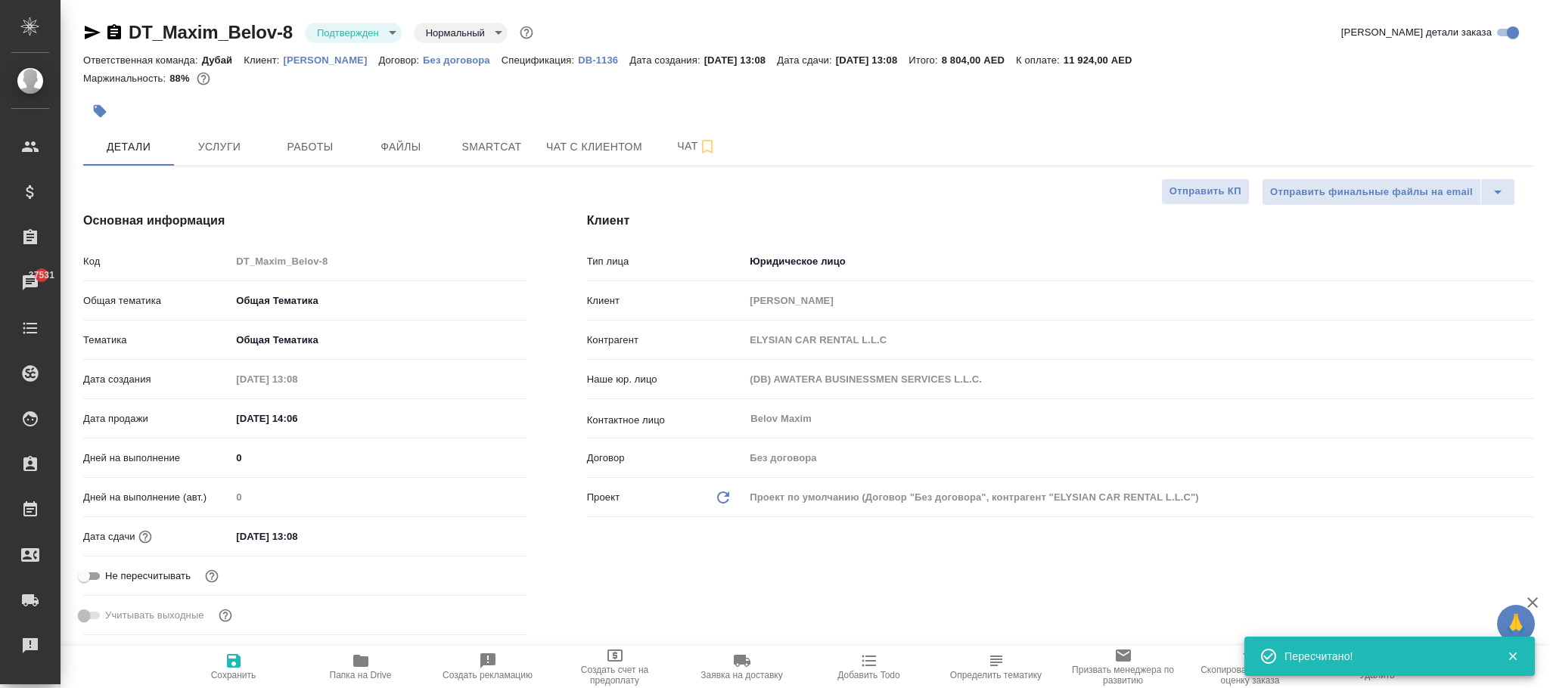
type textarea "x"
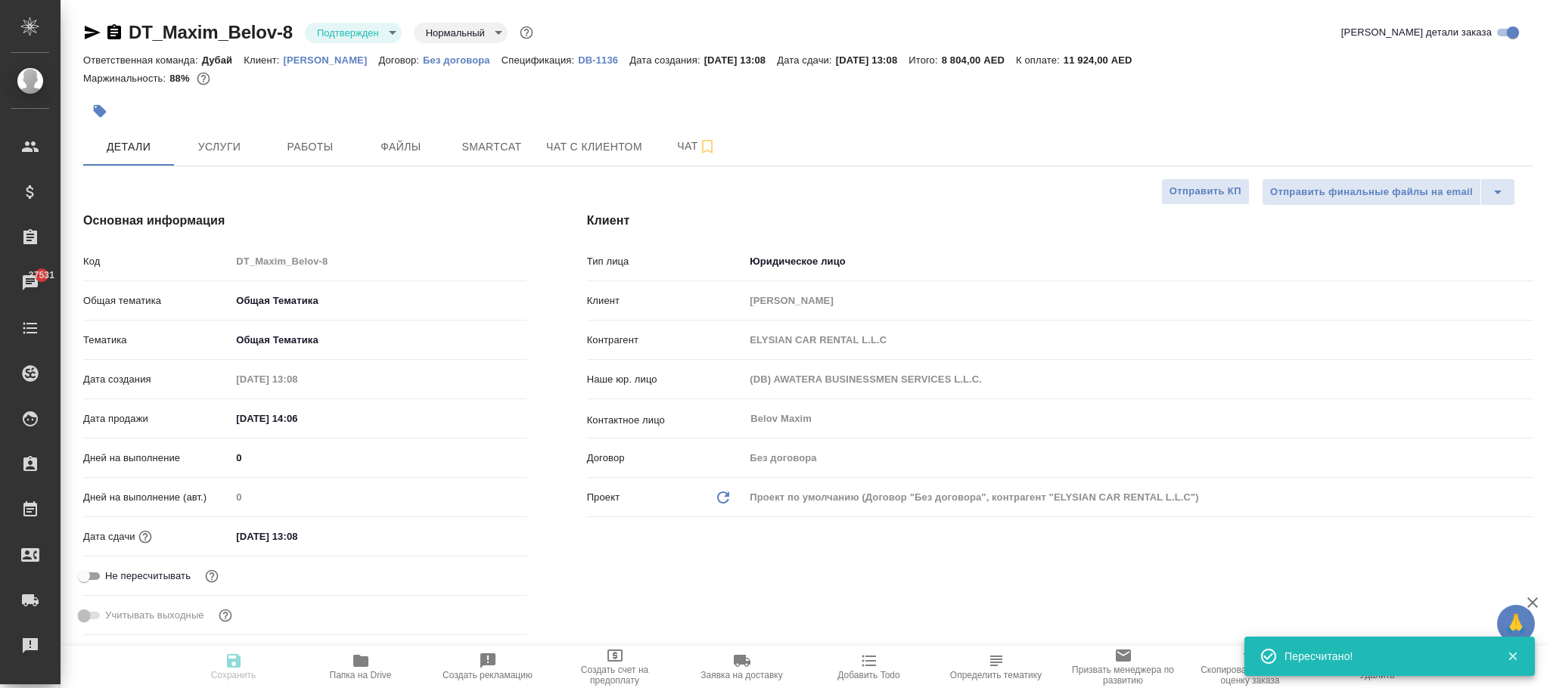
type textarea "x"
select select "RU"
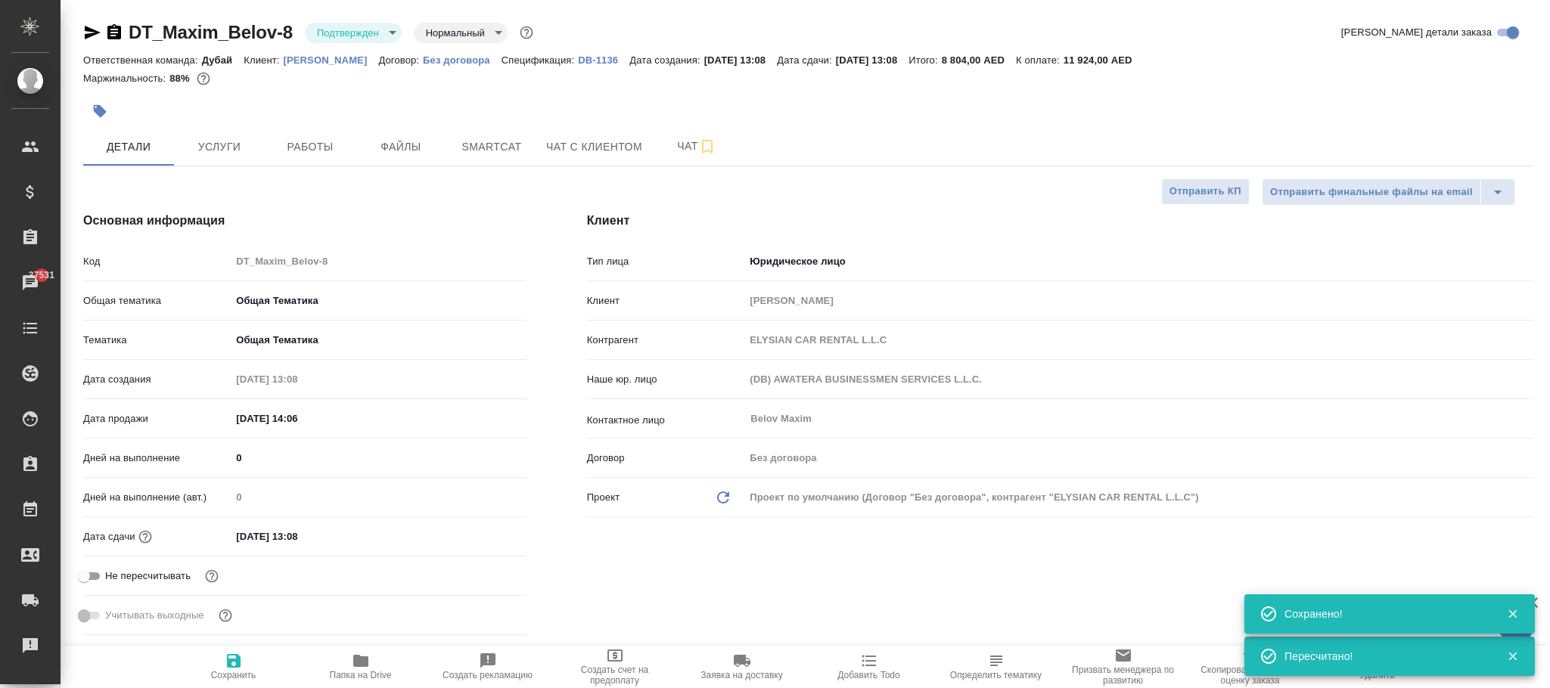
type textarea "x"
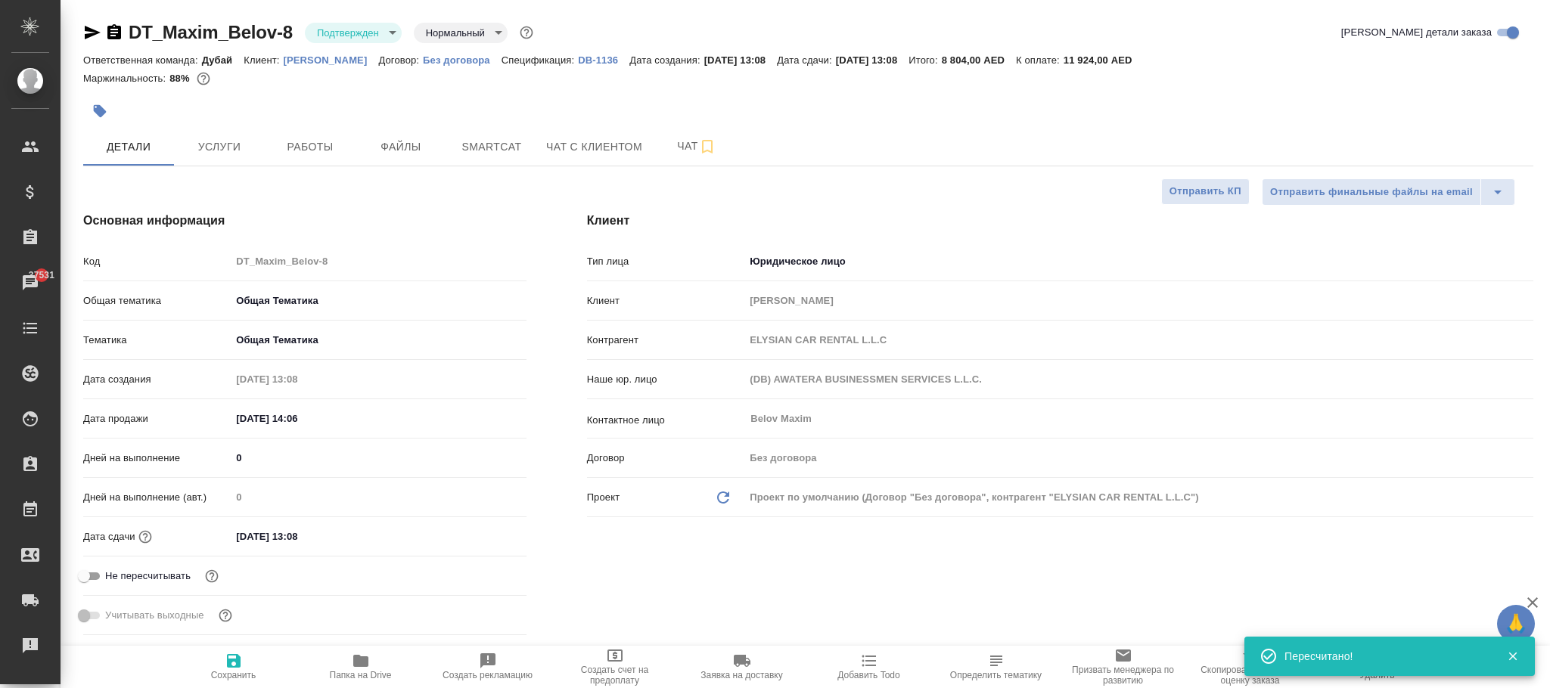
type textarea "x"
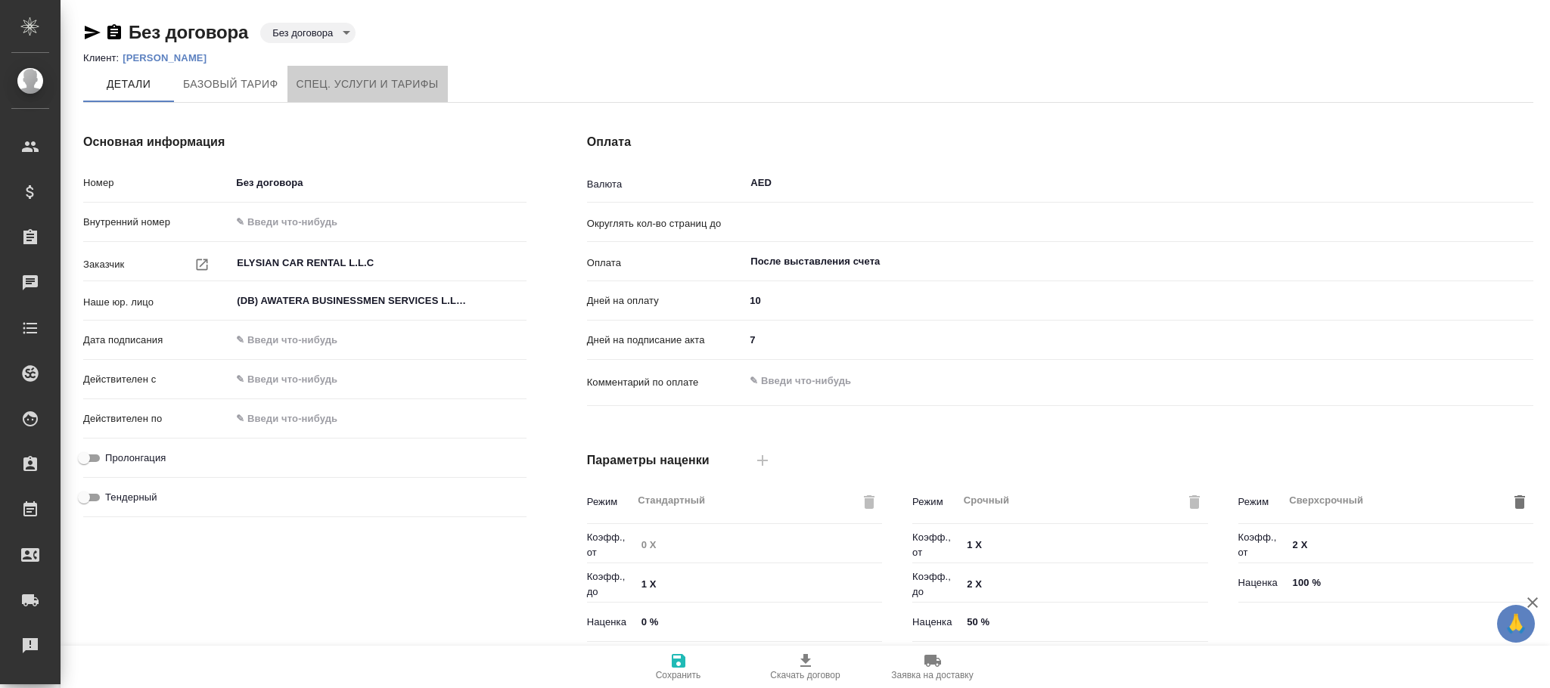
click at [368, 77] on span "Спец. услуги и тарифы" at bounding box center [368, 84] width 142 height 19
type input "0.01"
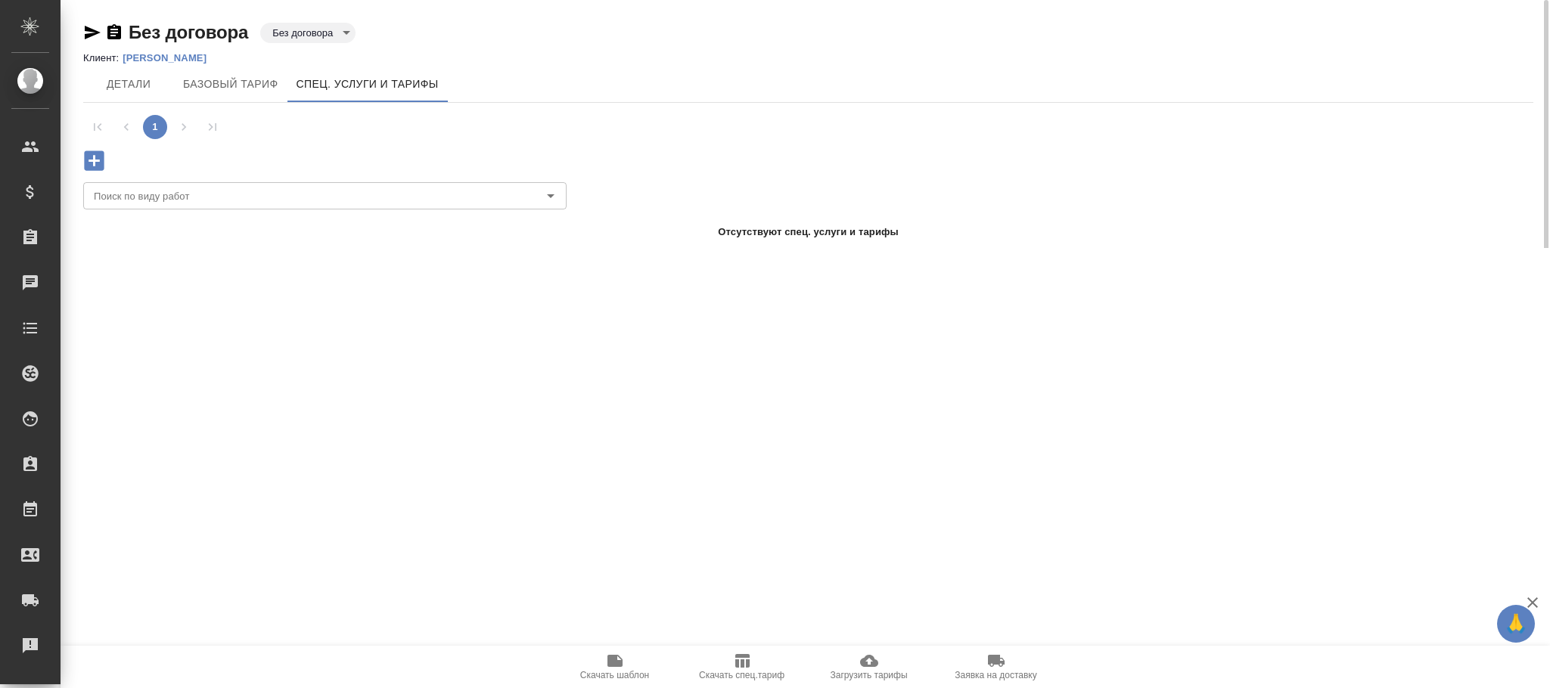
click at [91, 166] on icon "button" at bounding box center [94, 161] width 20 height 20
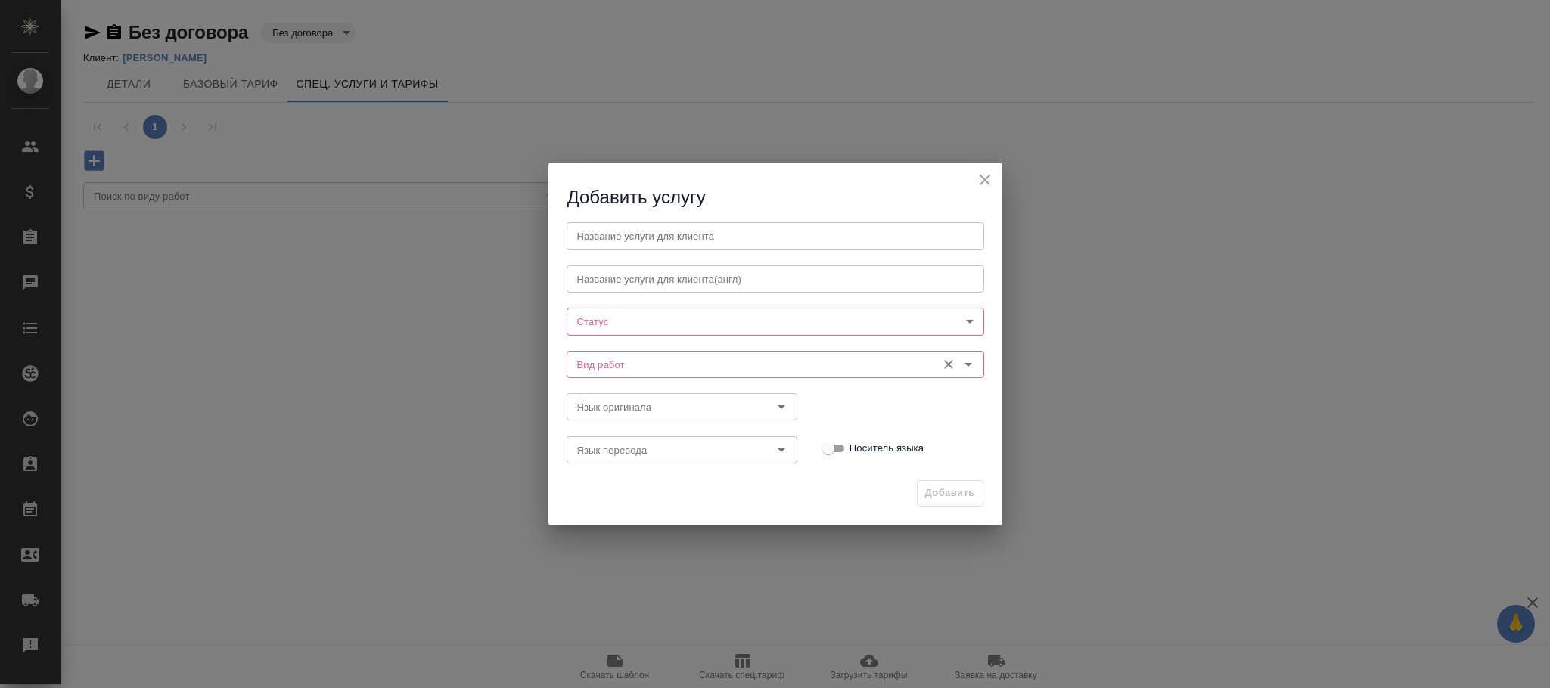
click at [677, 365] on input "Вид работ" at bounding box center [750, 365] width 358 height 18
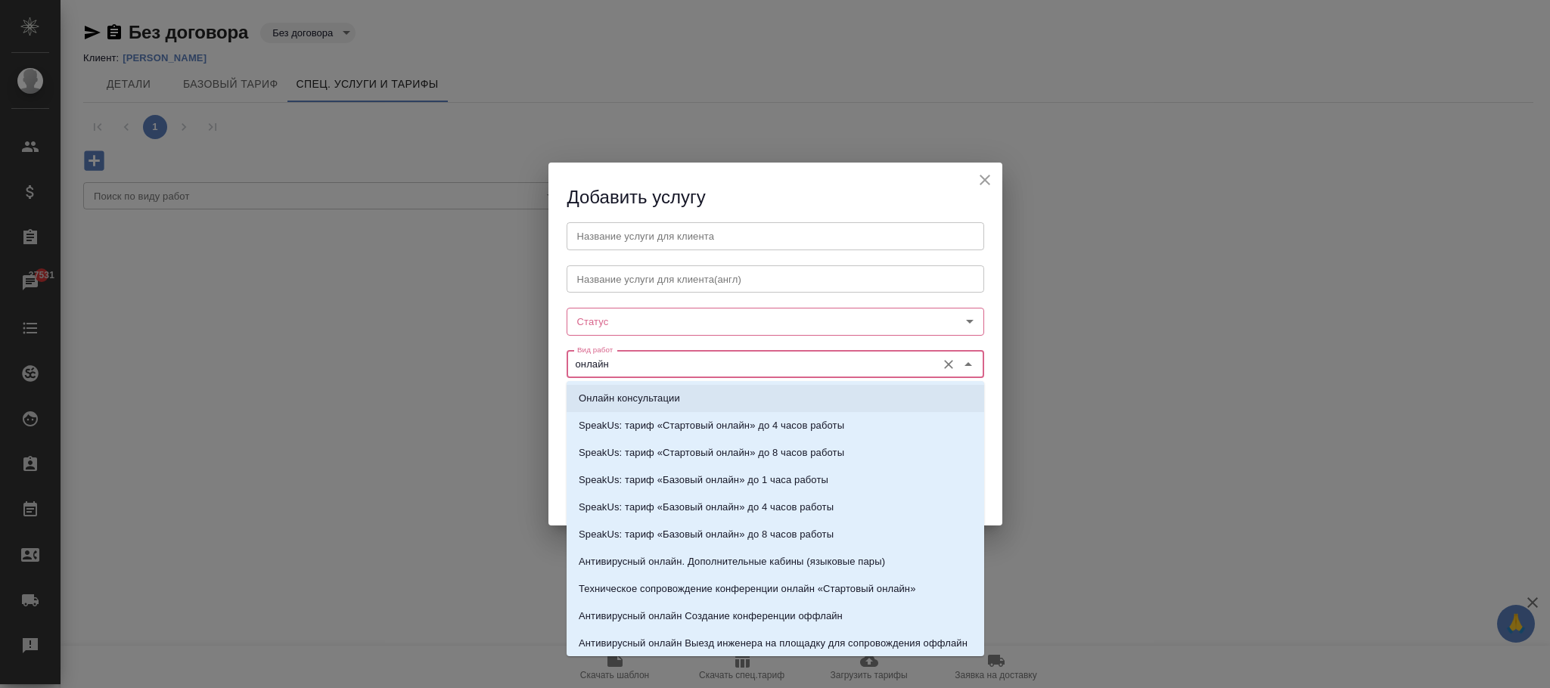
click at [659, 391] on p "Онлайн консультации" at bounding box center [629, 398] width 101 height 15
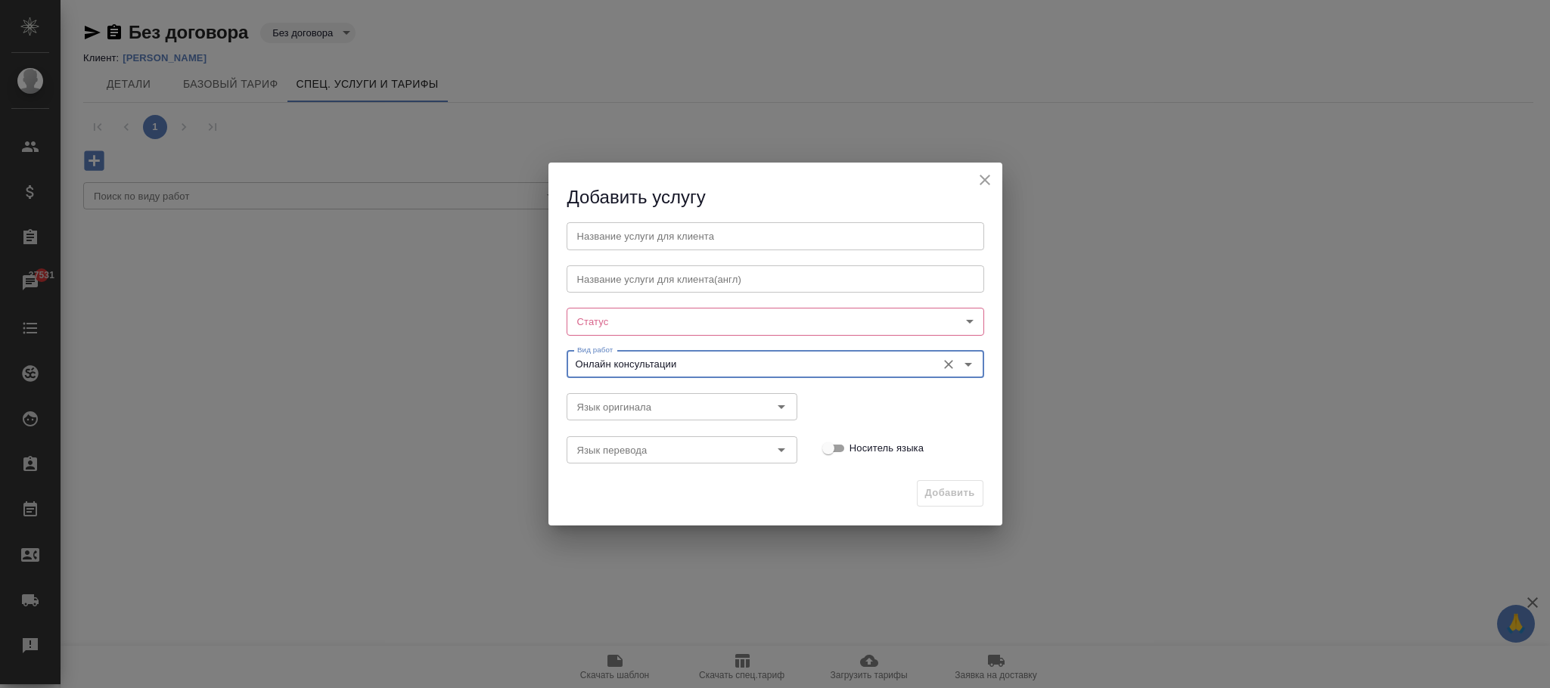
type input "Онлайн консультации"
click at [668, 320] on body "🙏 .cls-1 fill:#fff; AWATERA [PERSON_NAME]fokina Клиенты Спецификации Заказы 375…" at bounding box center [775, 344] width 1550 height 688
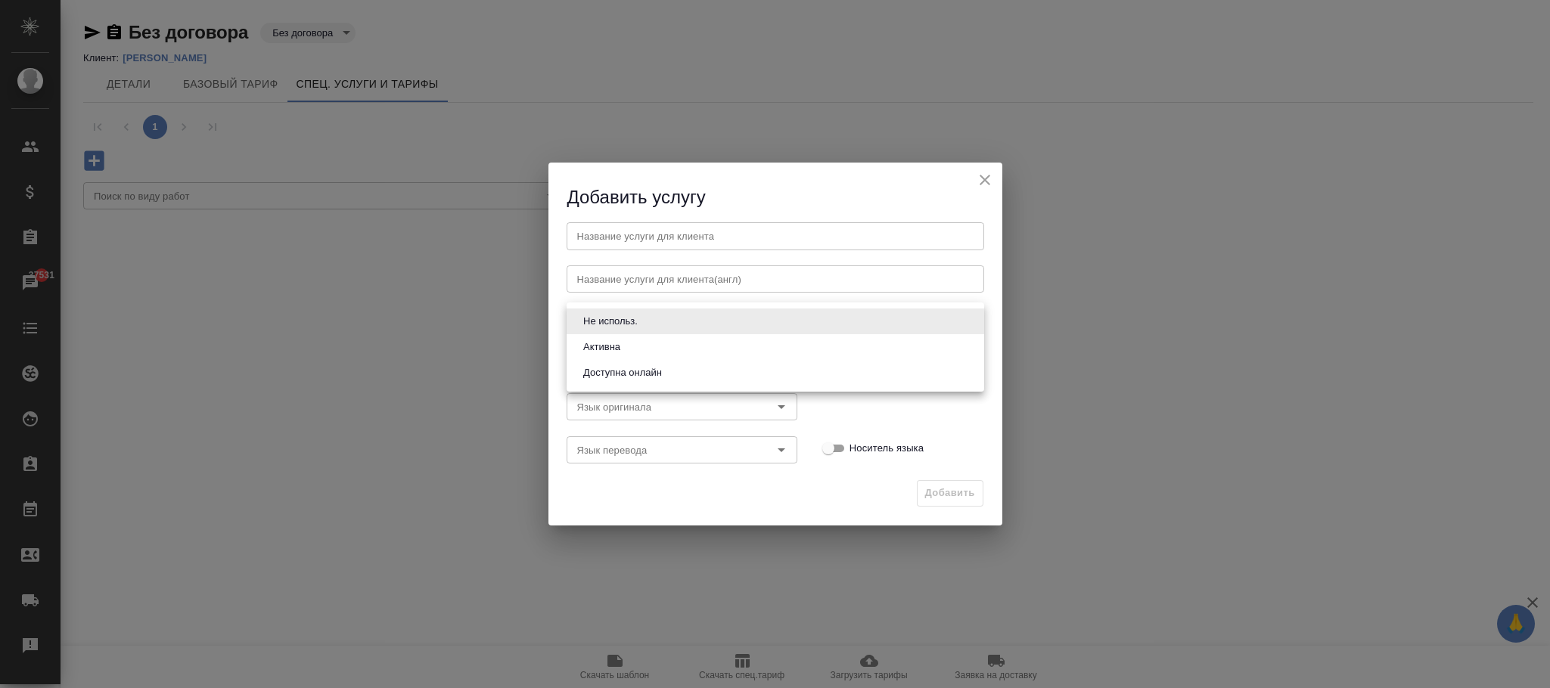
click at [627, 352] on li "Активна" at bounding box center [776, 347] width 418 height 26
type input "active"
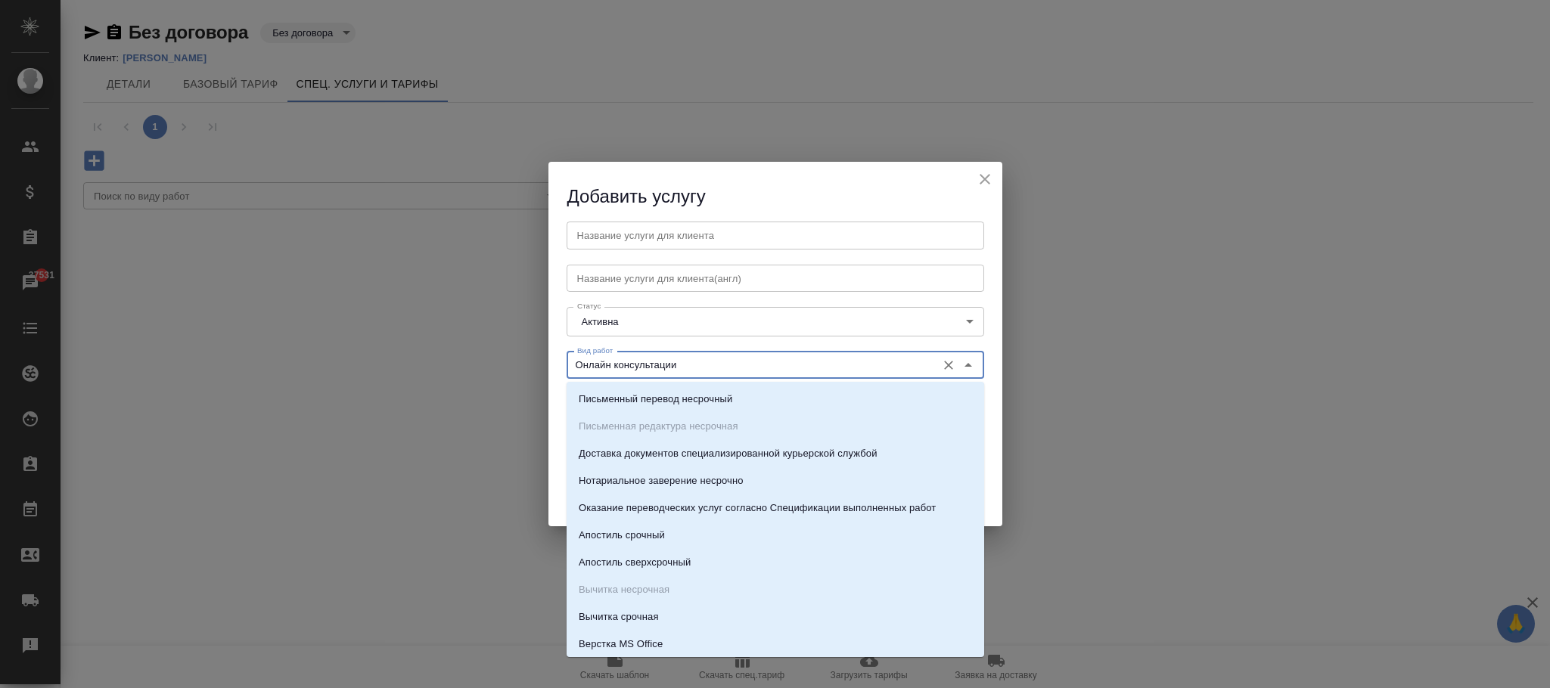
drag, startPoint x: 710, startPoint y: 366, endPoint x: 532, endPoint y: 364, distance: 178.5
click at [532, 364] on div "Добавить услугу Название услуги для клиента Название услуги для клиента Названи…" at bounding box center [775, 344] width 1550 height 688
click at [626, 237] on input "text" at bounding box center [776, 235] width 418 height 27
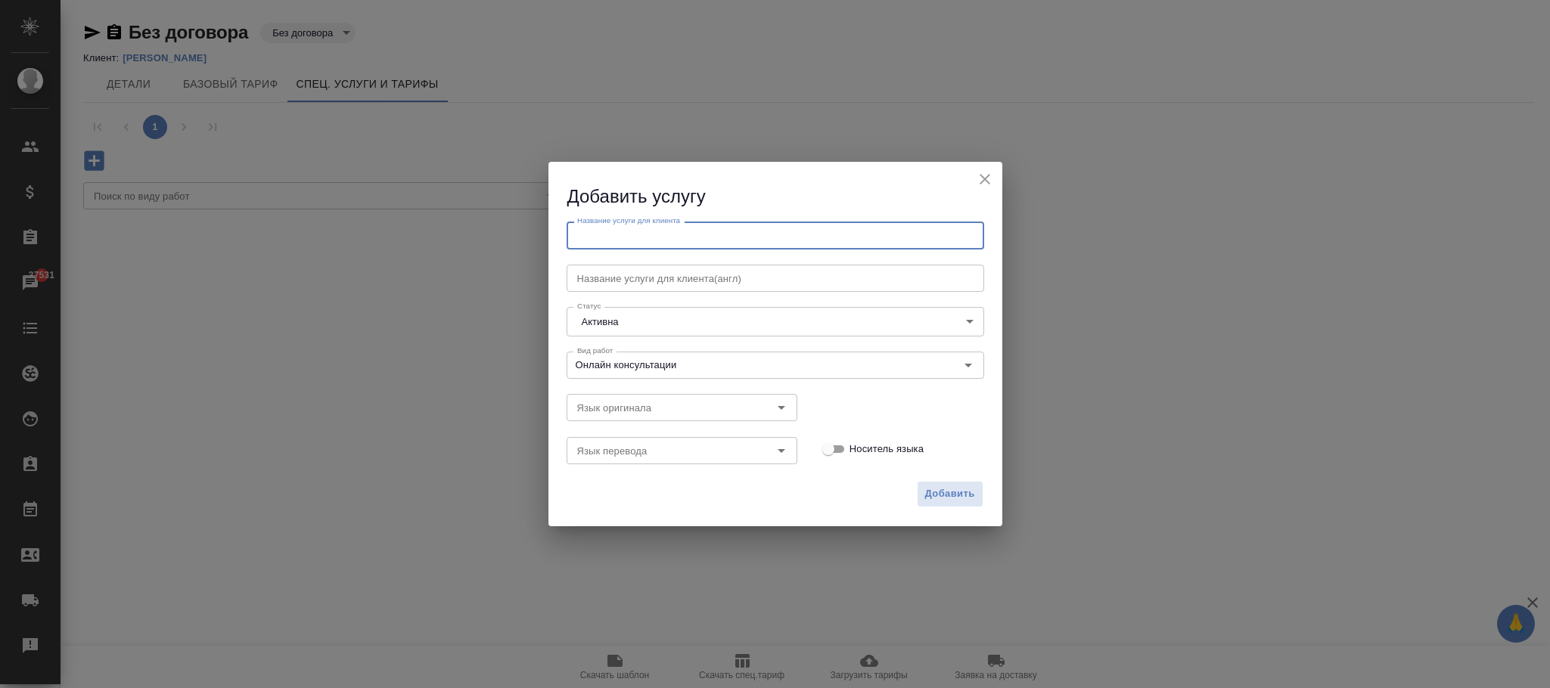
paste input "Онлайн консультации"
type input "Онлайн консультации"
drag, startPoint x: 953, startPoint y: 482, endPoint x: 908, endPoint y: 464, distance: 48.9
click at [954, 488] on button "Добавить" at bounding box center [950, 494] width 67 height 26
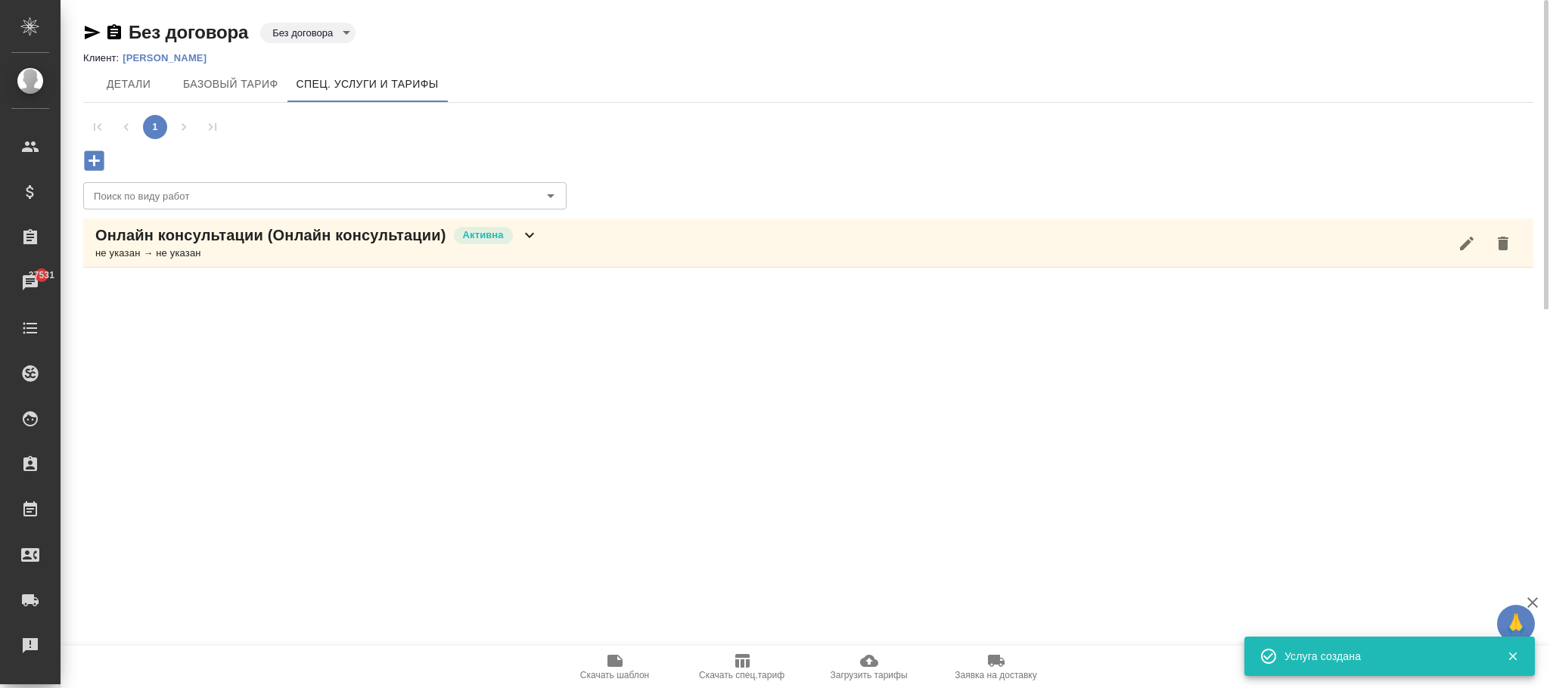
drag, startPoint x: 538, startPoint y: 229, endPoint x: 536, endPoint y: 261, distance: 31.9
click at [538, 241] on icon at bounding box center [529, 235] width 18 height 18
click at [297, 302] on icon "button" at bounding box center [306, 298] width 18 height 18
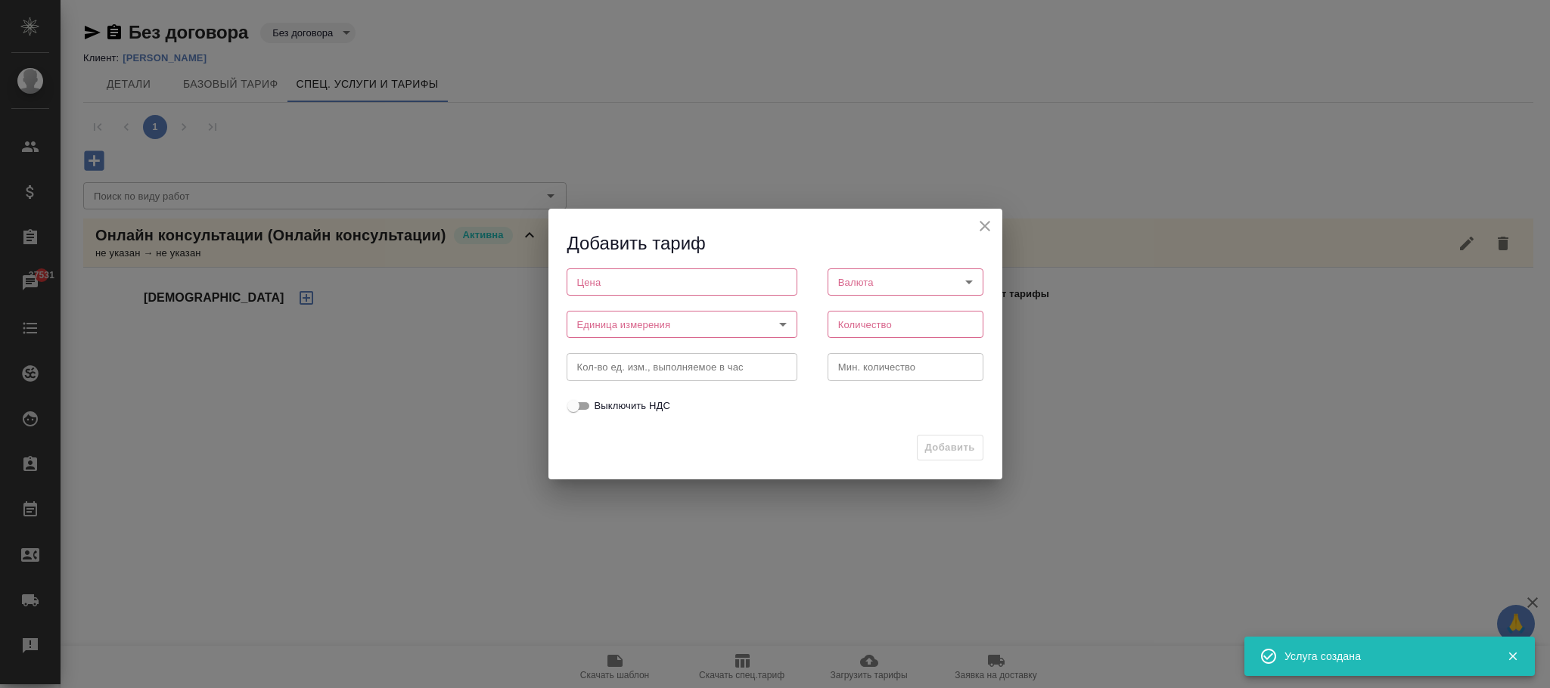
click at [708, 290] on input "number" at bounding box center [682, 282] width 231 height 27
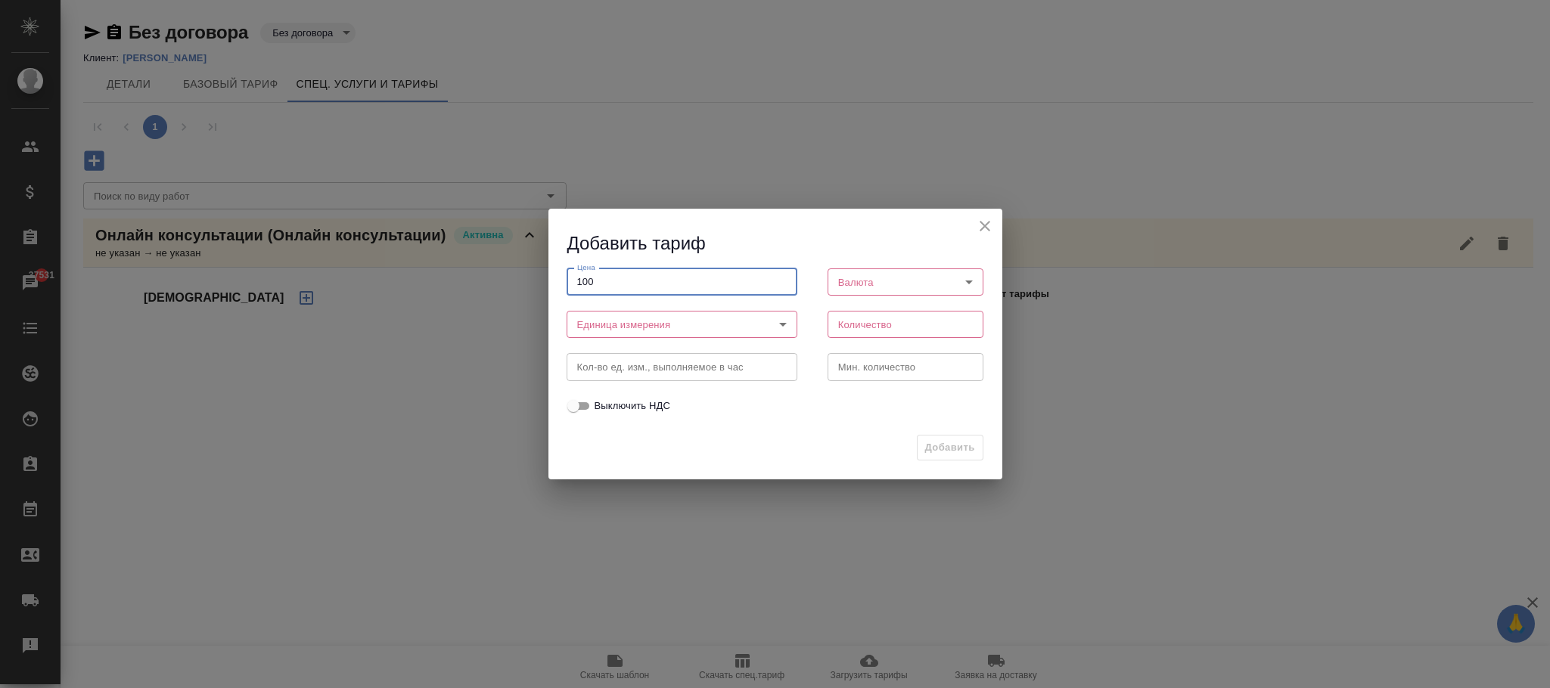
type input "100"
click at [682, 332] on body "🙏 .cls-1 fill:#fff; AWATERA Фокина Наталья n.fokina Клиенты Спецификации Заказы…" at bounding box center [775, 344] width 1550 height 688
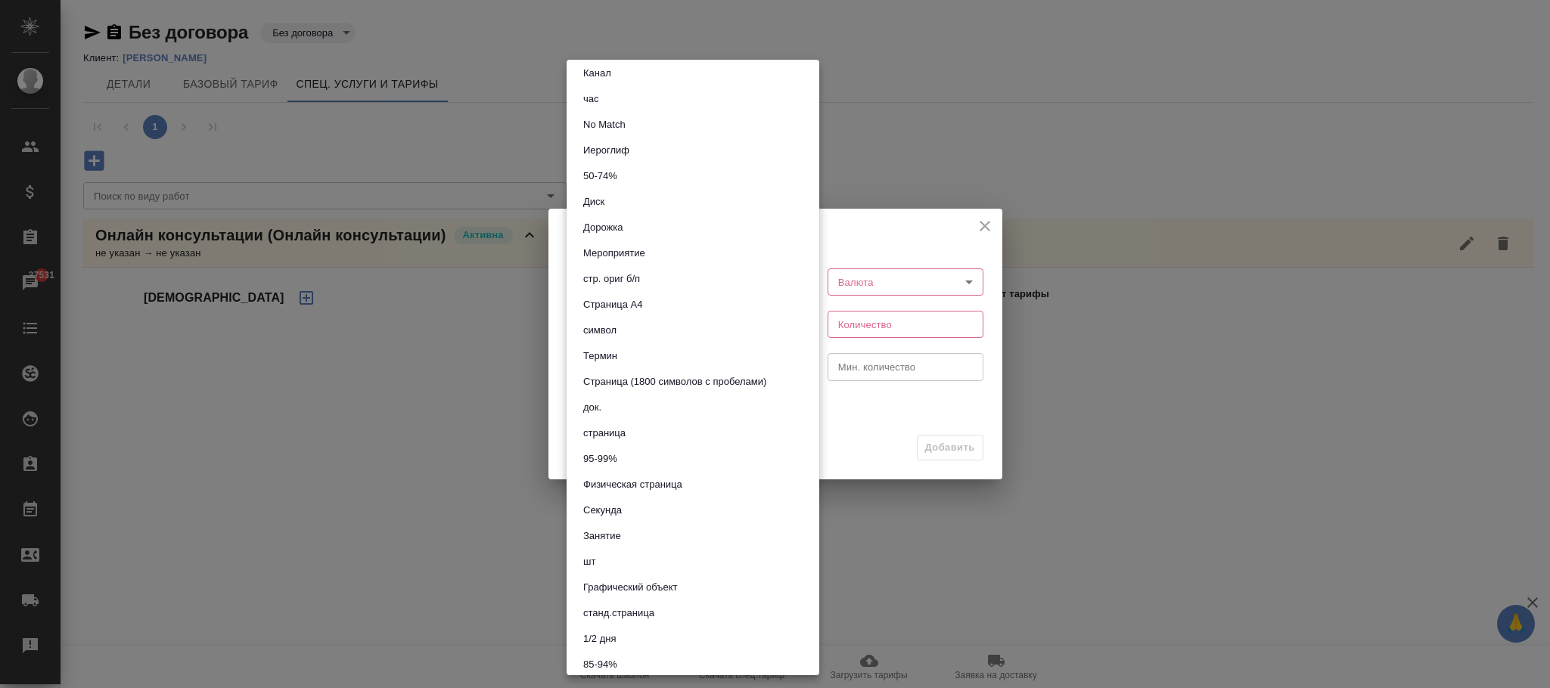
scroll to position [454, 0]
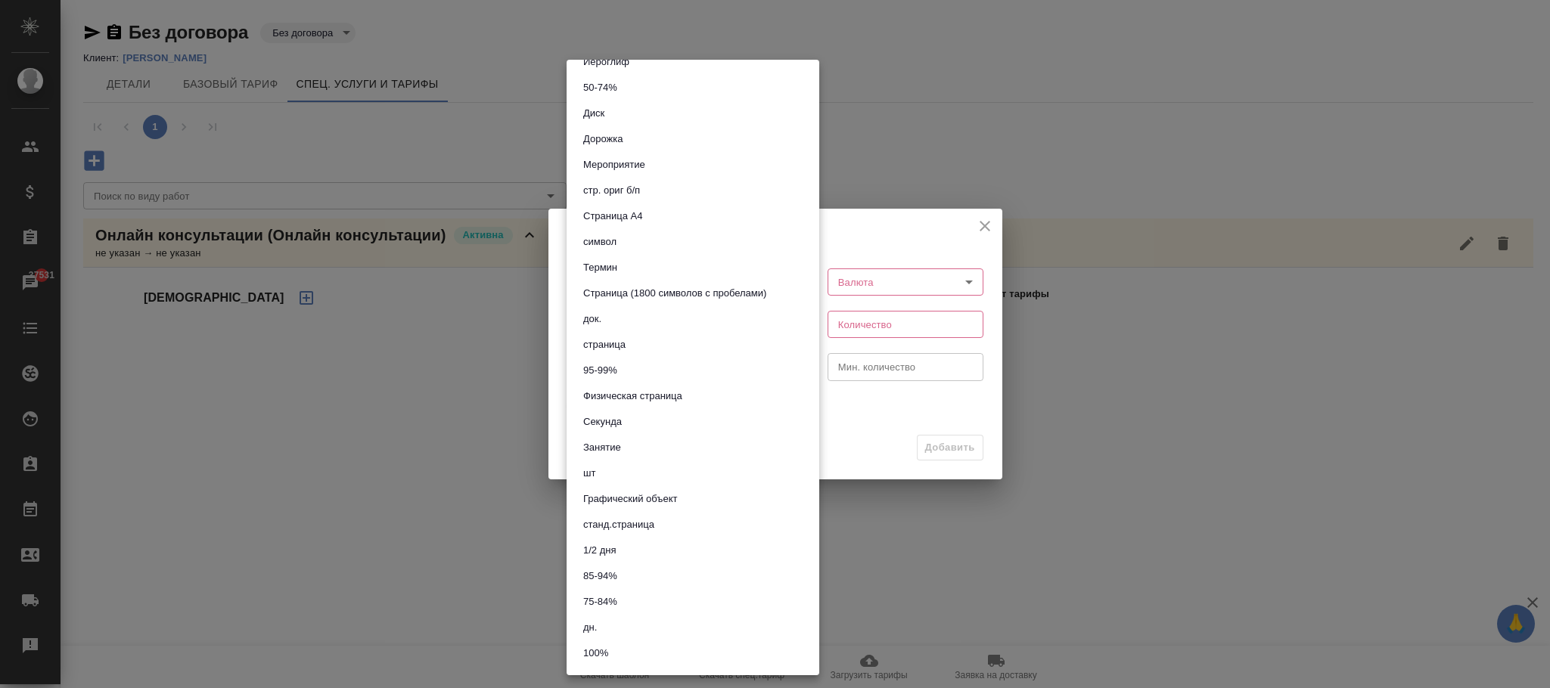
drag, startPoint x: 600, startPoint y: 466, endPoint x: 943, endPoint y: 297, distance: 382.0
click at [600, 465] on li "шт" at bounding box center [693, 474] width 253 height 26
type input "5a8b1489cc6b4906c91bfdc1"
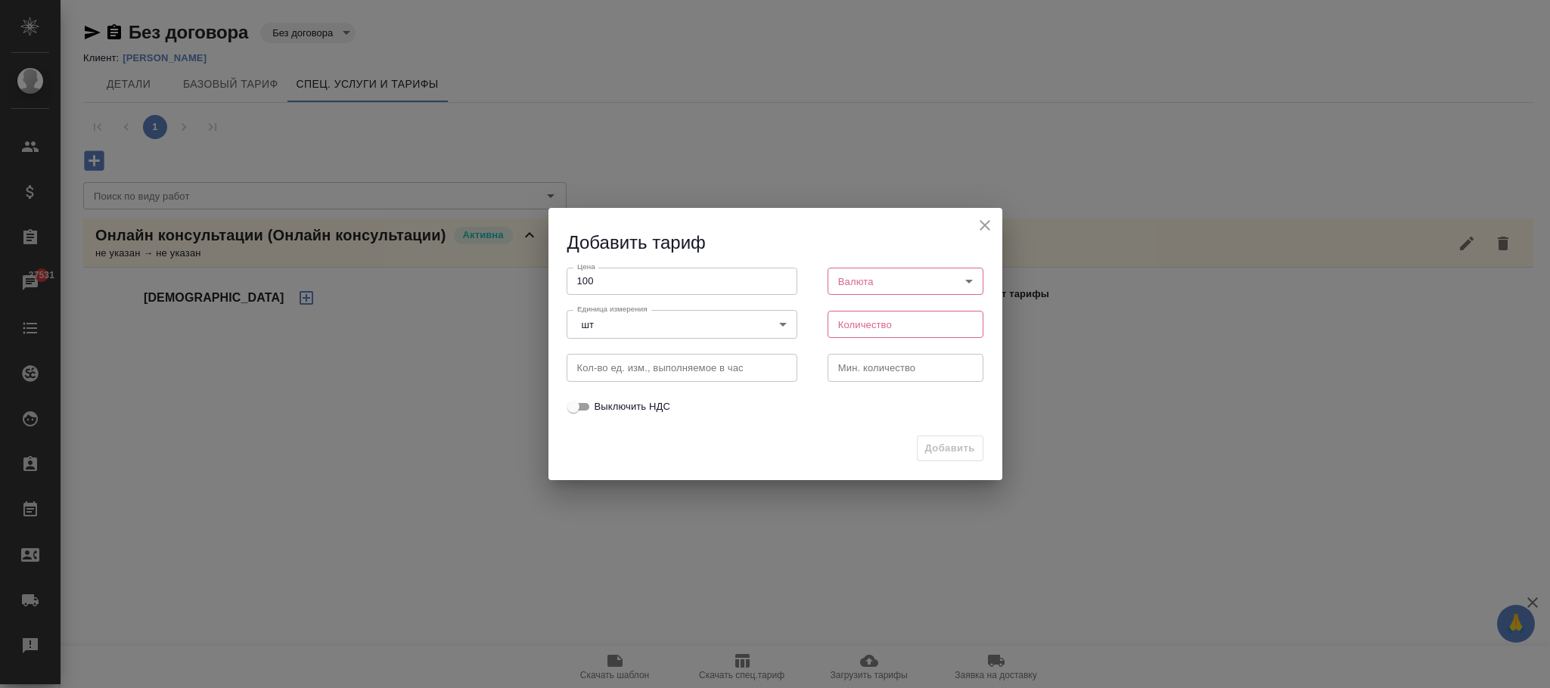
click at [867, 273] on body "🙏 .cls-1 fill:#fff; AWATERA Фокина Наталья n.fokina Клиенты Спецификации Заказы…" at bounding box center [775, 344] width 1550 height 688
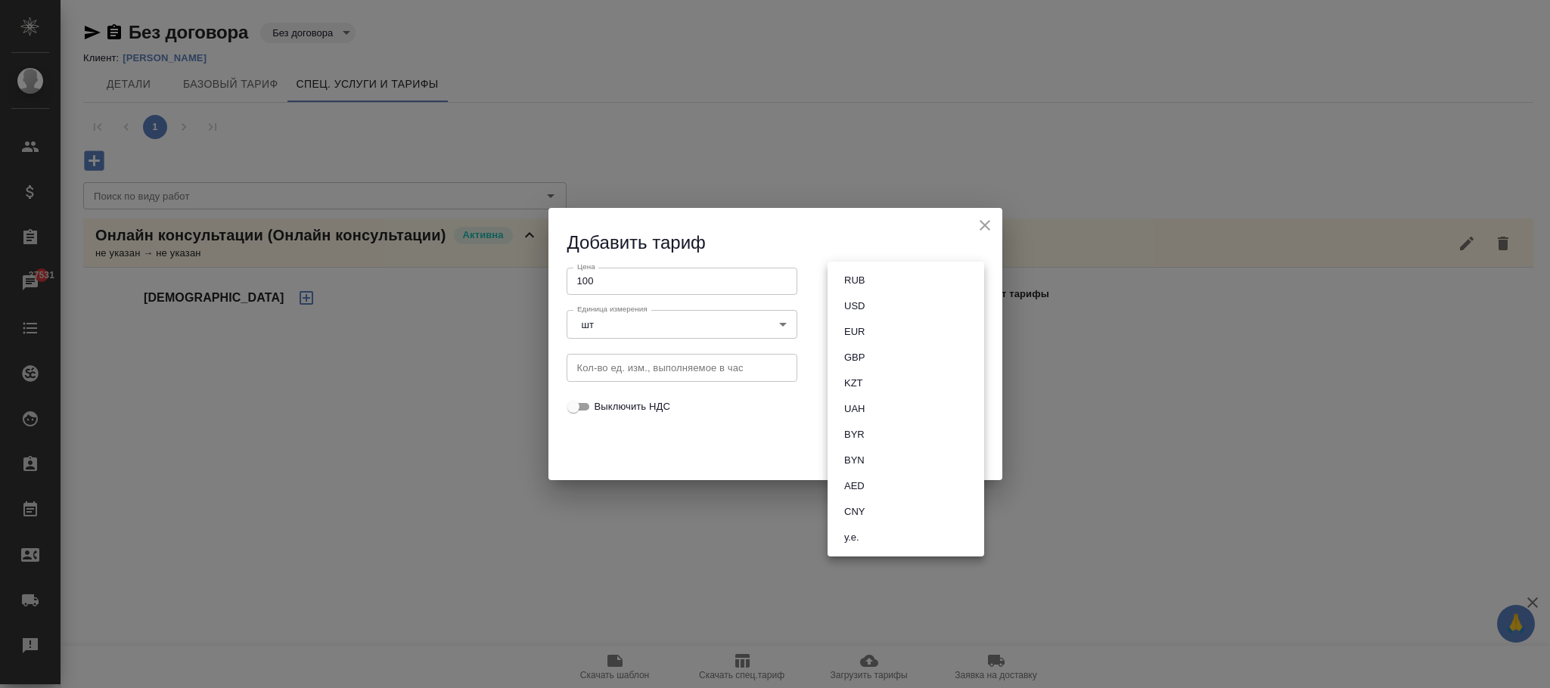
drag, startPoint x: 856, startPoint y: 486, endPoint x: 886, endPoint y: 359, distance: 131.2
click at [859, 486] on button "AED" at bounding box center [855, 486] width 30 height 17
type input "AED"
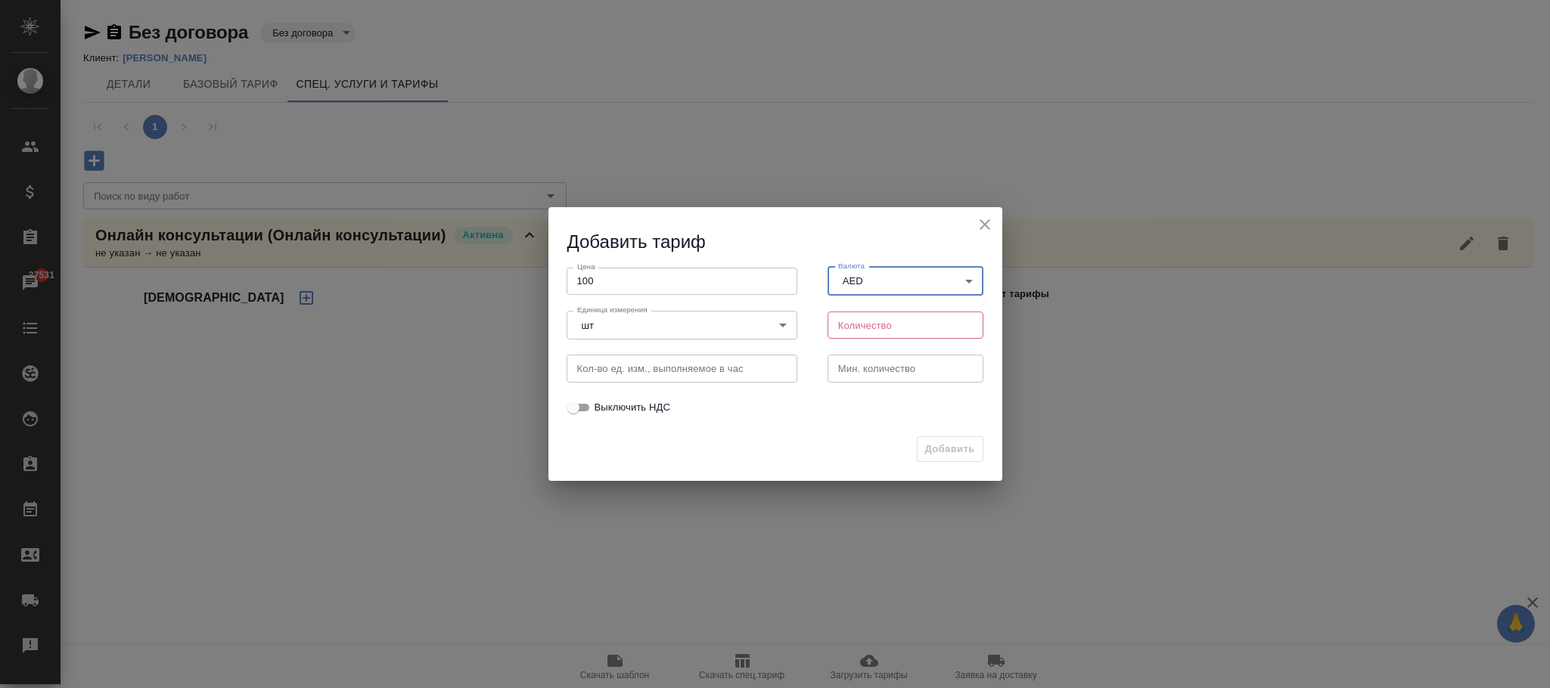
click at [869, 323] on input "number" at bounding box center [906, 325] width 157 height 27
type input "1"
drag, startPoint x: 581, startPoint y: 402, endPoint x: 1042, endPoint y: 452, distance: 464.1
click at [582, 402] on input "Выключить НДС" at bounding box center [573, 408] width 54 height 18
checkbox input "true"
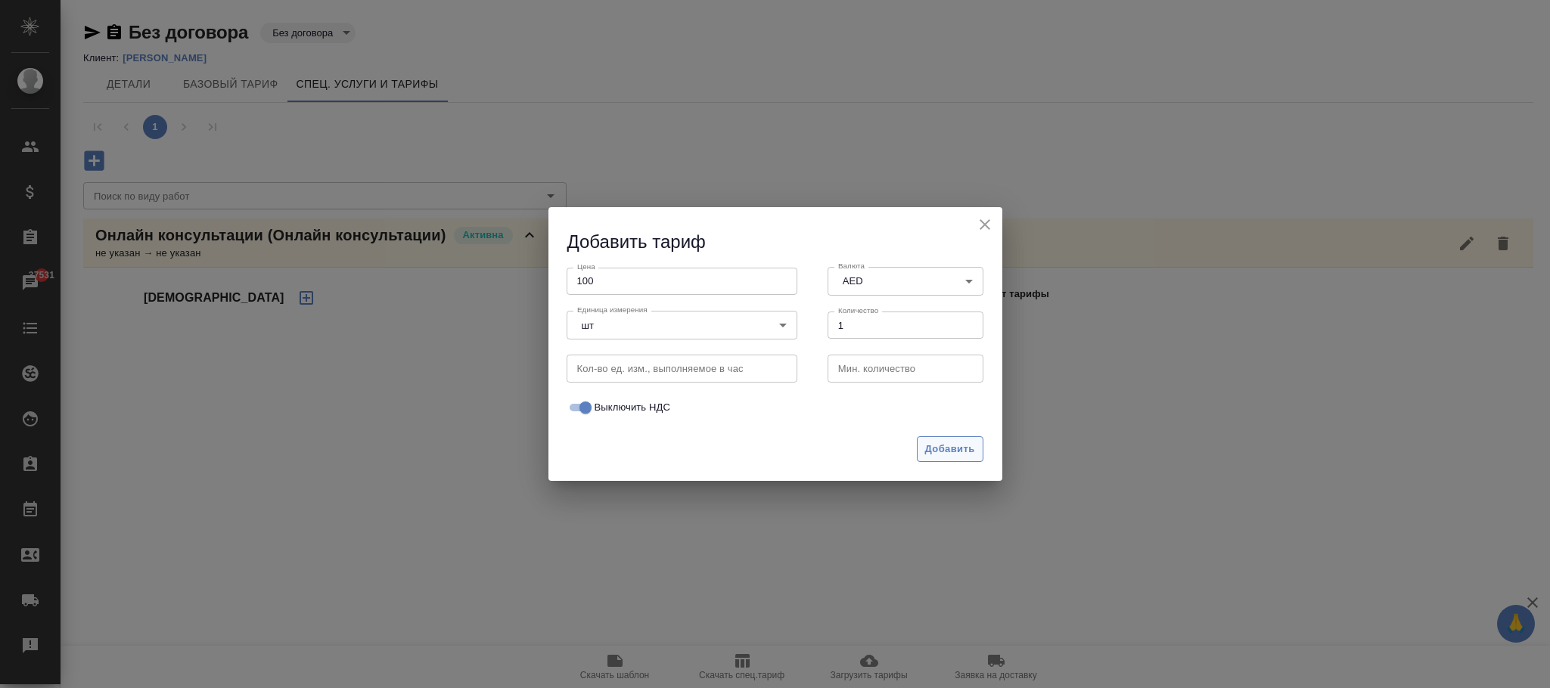
click at [965, 441] on span "Добавить" at bounding box center [950, 449] width 50 height 17
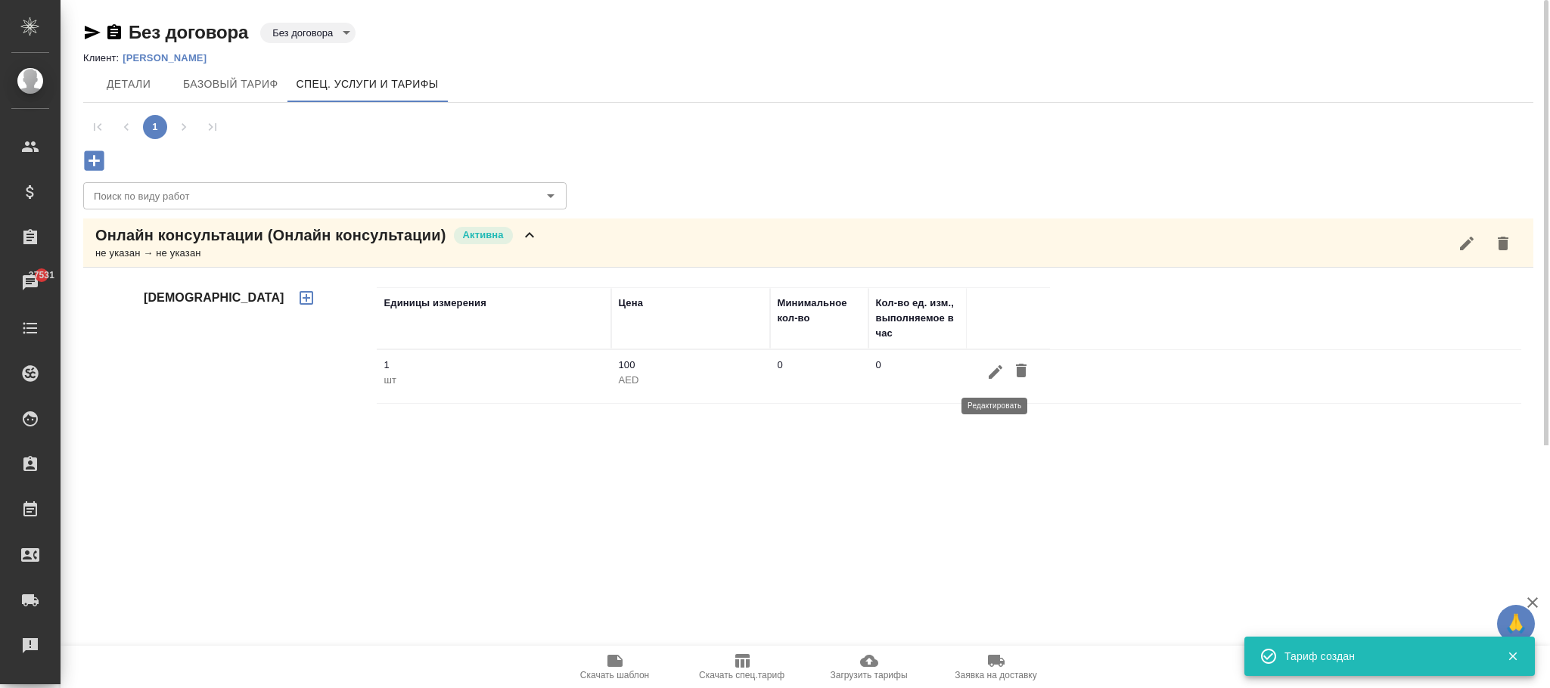
click at [990, 368] on icon "button" at bounding box center [995, 372] width 18 height 18
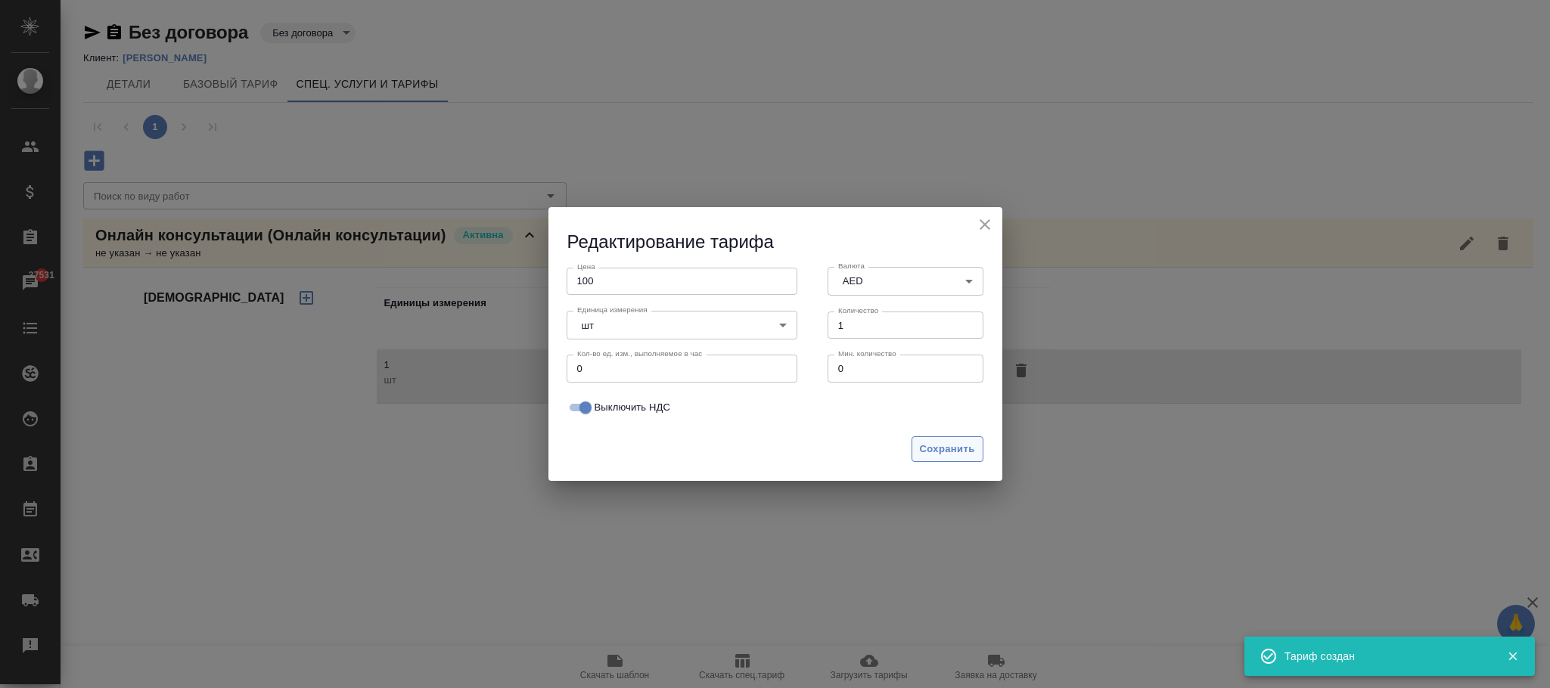
click at [954, 447] on span "Сохранить" at bounding box center [947, 449] width 55 height 17
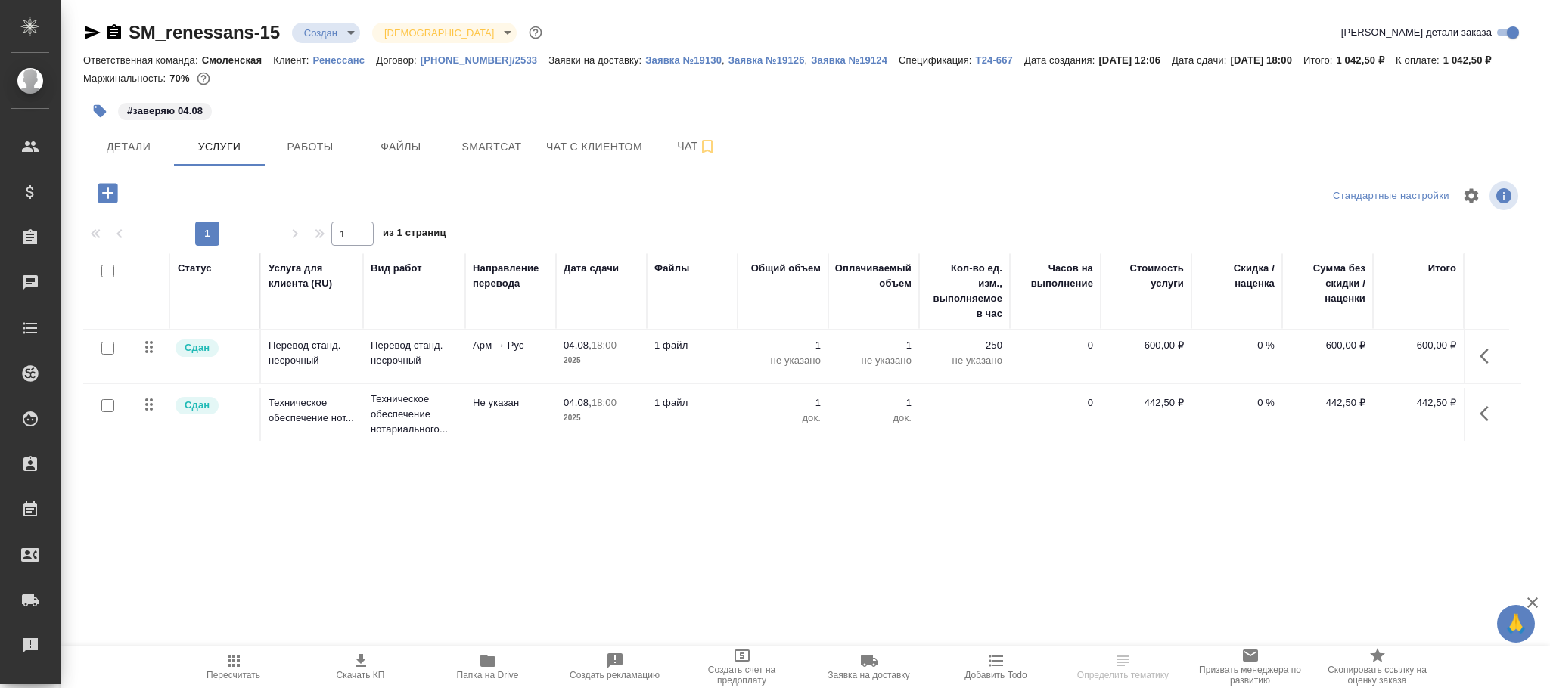
click at [666, 352] on p "1 файл" at bounding box center [692, 345] width 76 height 15
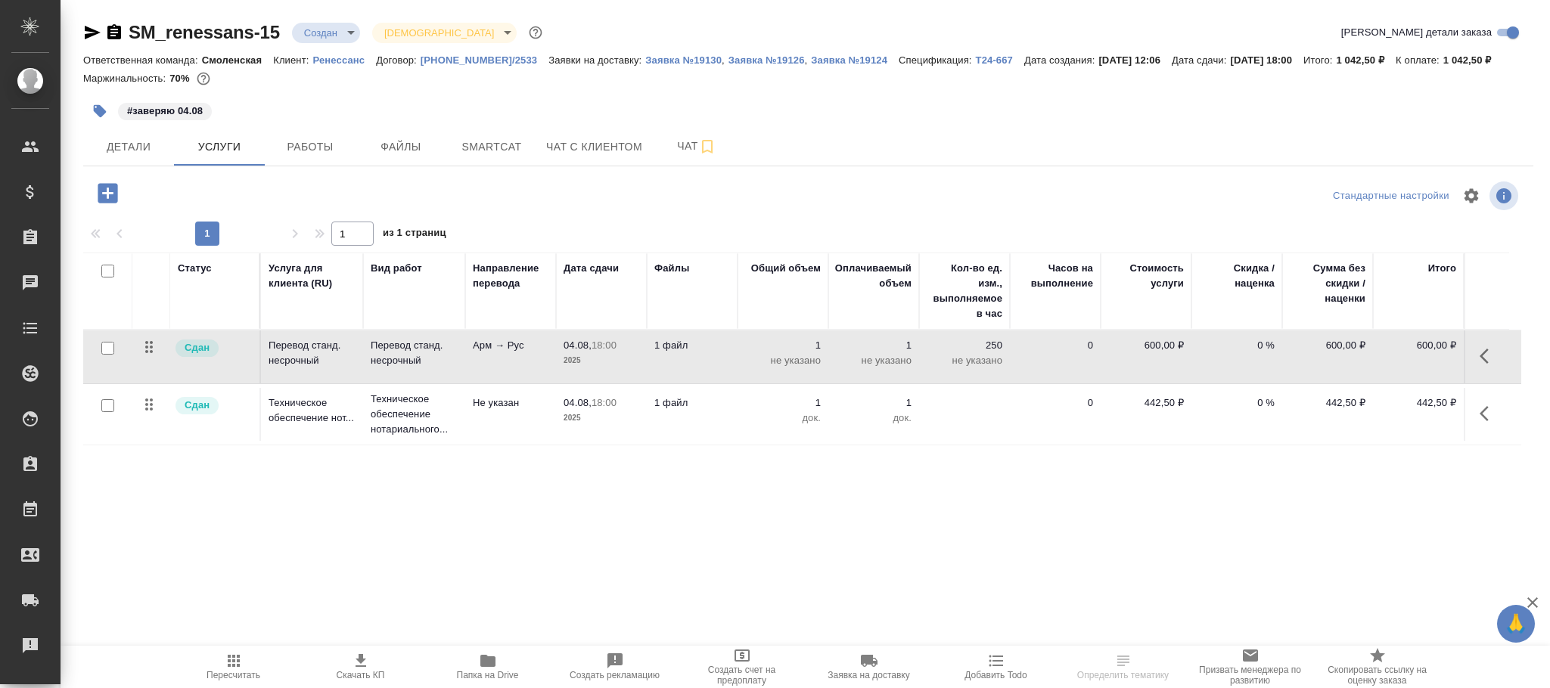
click at [666, 352] on p "1 файл" at bounding box center [692, 345] width 76 height 15
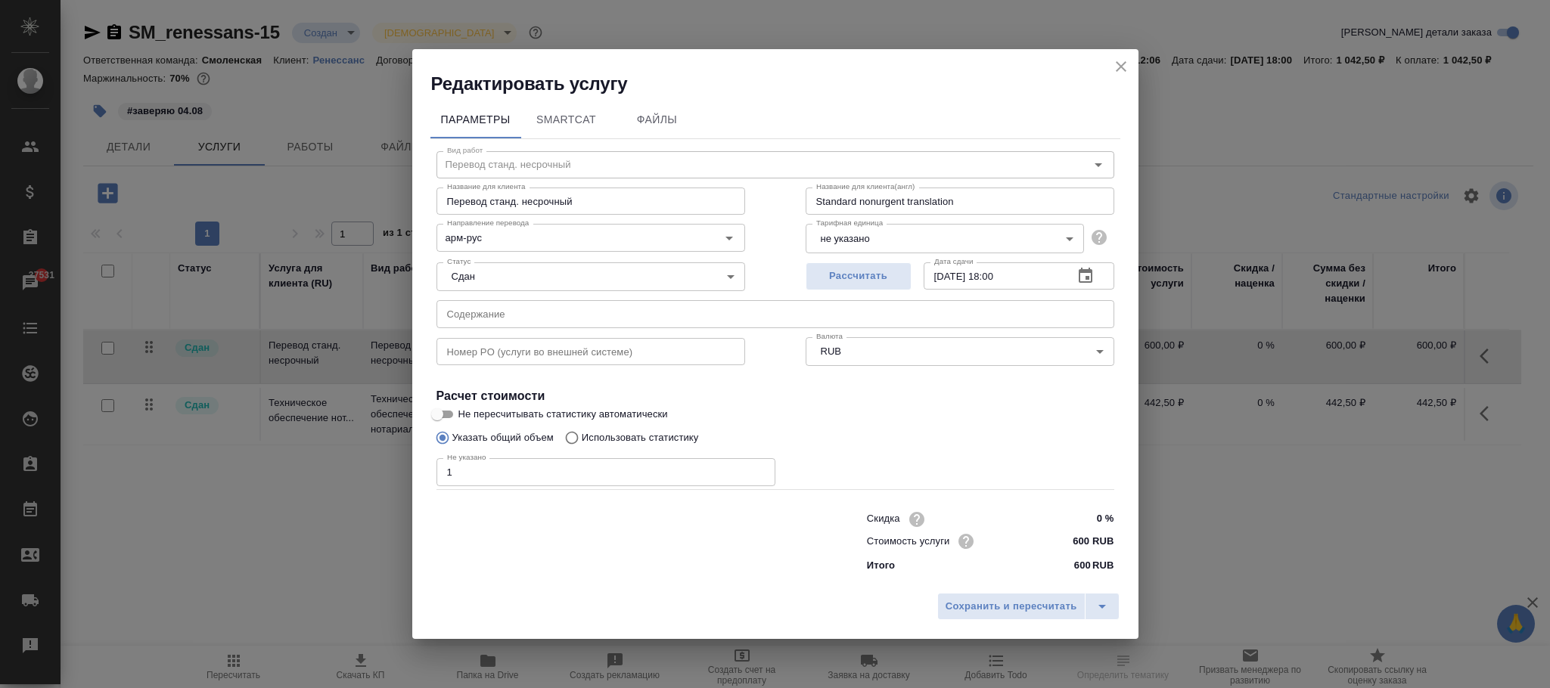
drag, startPoint x: 518, startPoint y: 315, endPoint x: 514, endPoint y: 327, distance: 12.2
click at [517, 316] on input "text" at bounding box center [776, 313] width 678 height 27
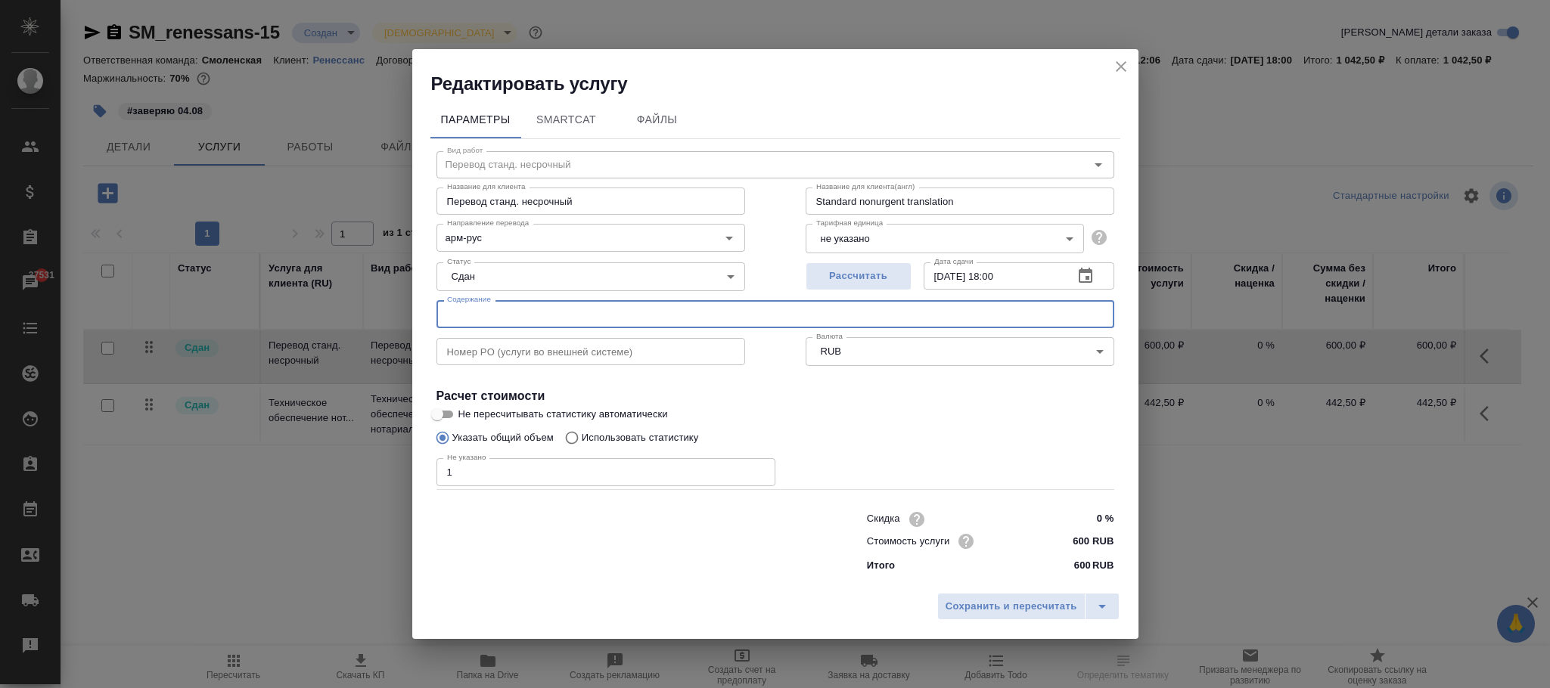
paste input "УУ-2449557 010AT-240103943."
click at [449, 315] on input "УУ-2449557 010AT-240103943" at bounding box center [776, 313] width 678 height 27
type input "УУ-2449557 010AT-240103943"
click at [1003, 620] on button "Сохранить и пересчитать" at bounding box center [1011, 606] width 148 height 27
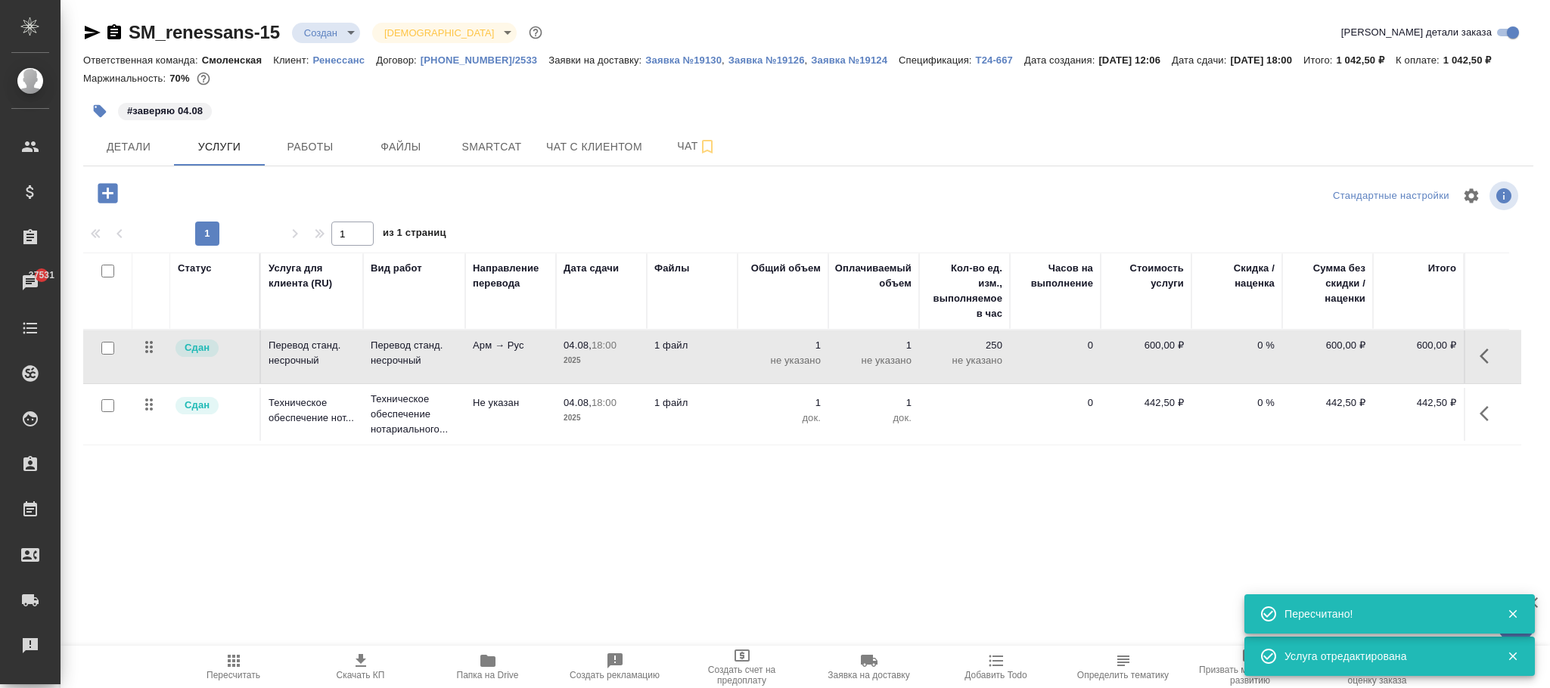
click at [743, 384] on td "1 док." at bounding box center [783, 357] width 91 height 53
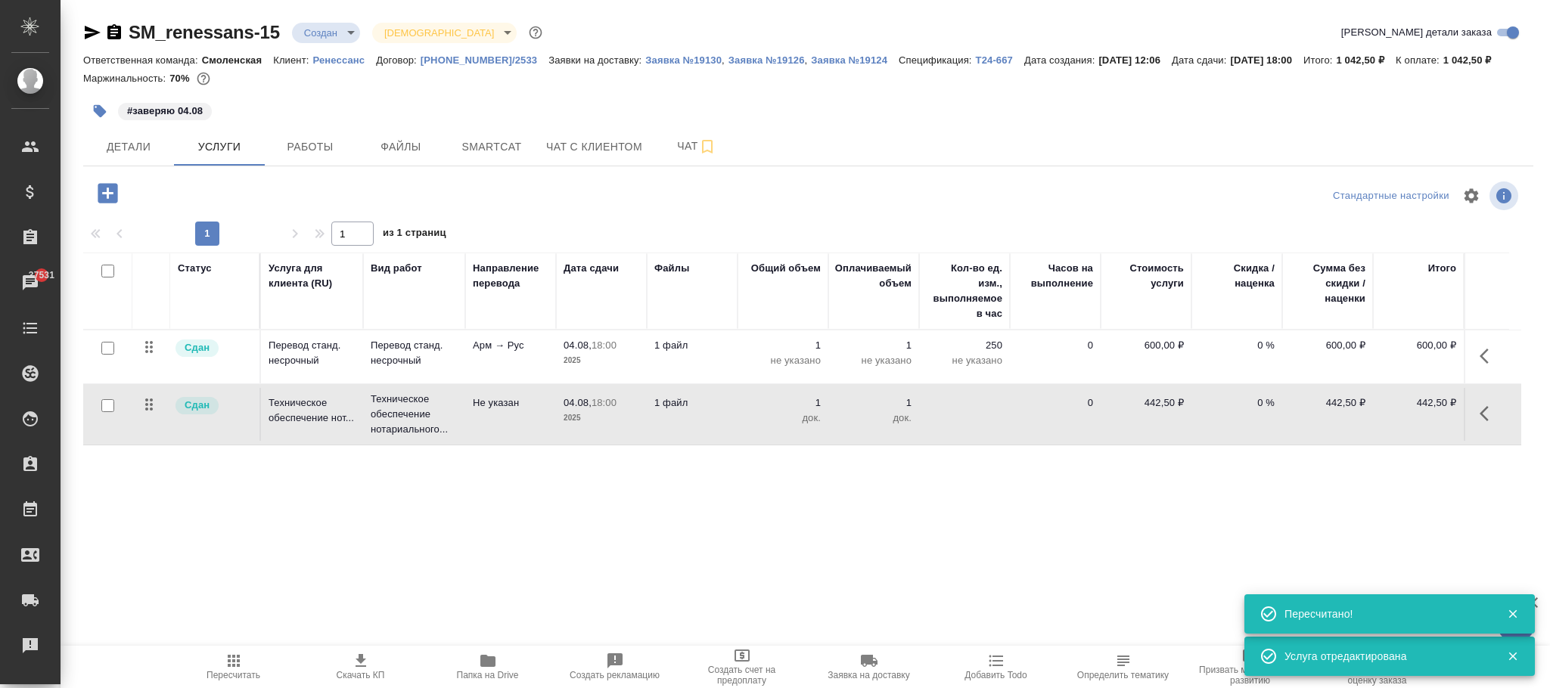
click at [743, 384] on td "1 док." at bounding box center [783, 357] width 91 height 53
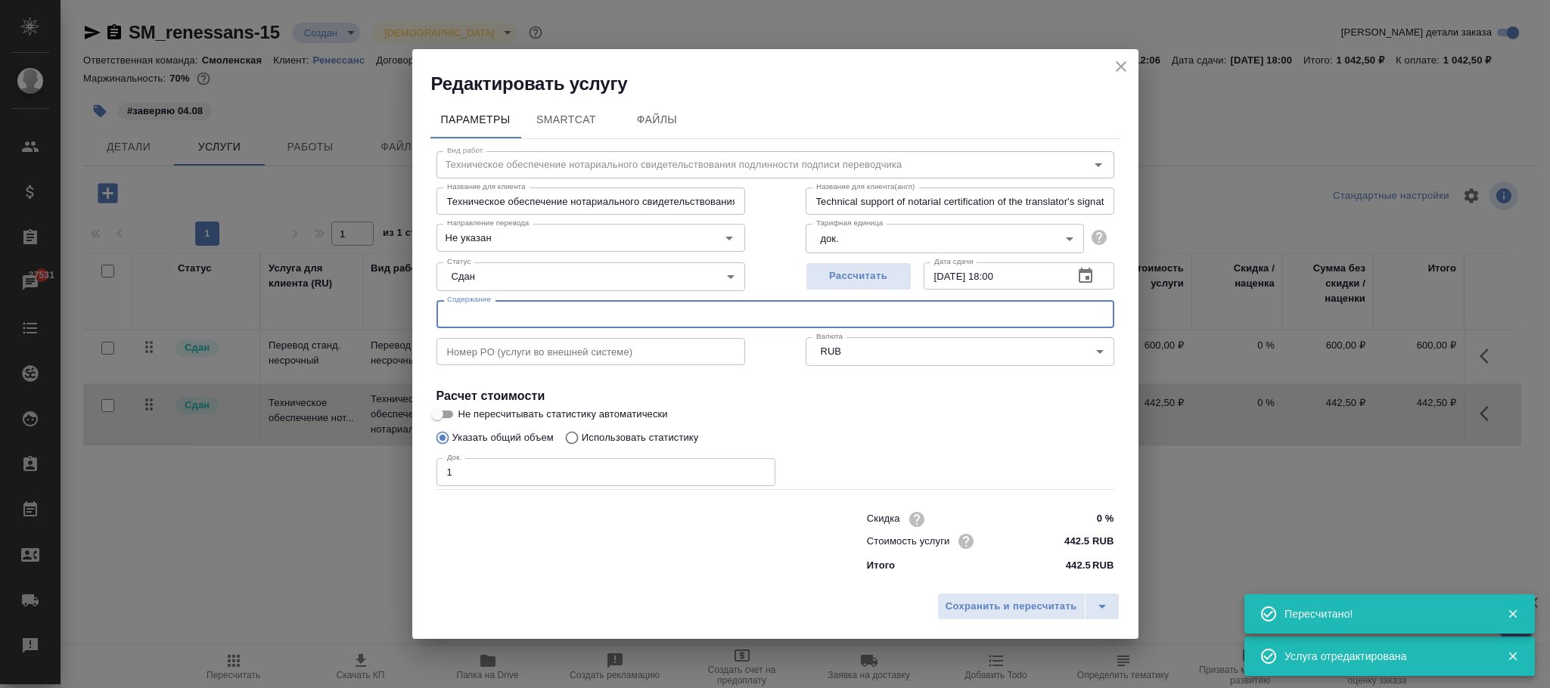
click at [504, 315] on input "text" at bounding box center [776, 313] width 678 height 27
paste input "УУ-2449557 010AT-240103943."
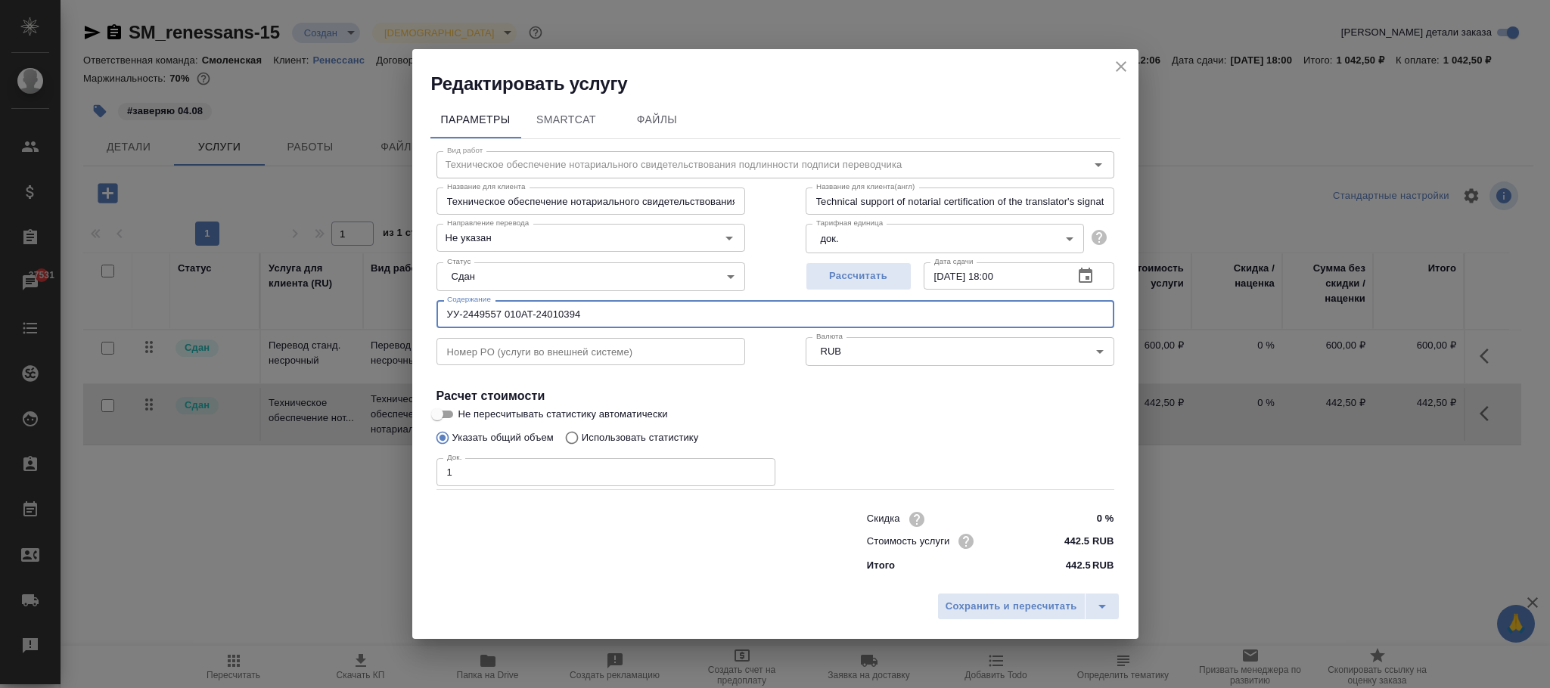
type input "УУ-2449557 010AT-240103943"
click at [1010, 604] on span "Сохранить и пересчитать" at bounding box center [1012, 606] width 132 height 17
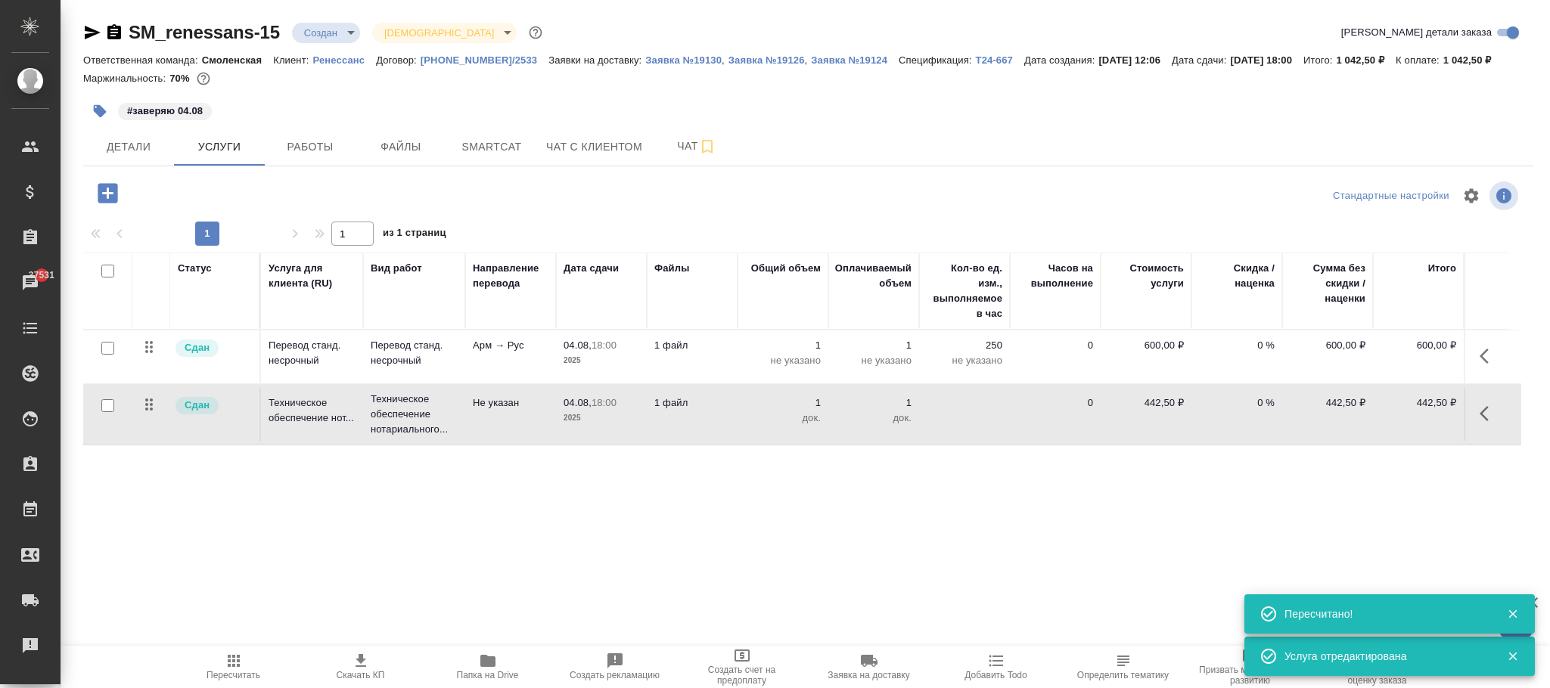
drag, startPoint x: 1484, startPoint y: 359, endPoint x: 1483, endPoint y: 372, distance: 12.9
click at [1484, 359] on icon "button" at bounding box center [1489, 356] width 18 height 18
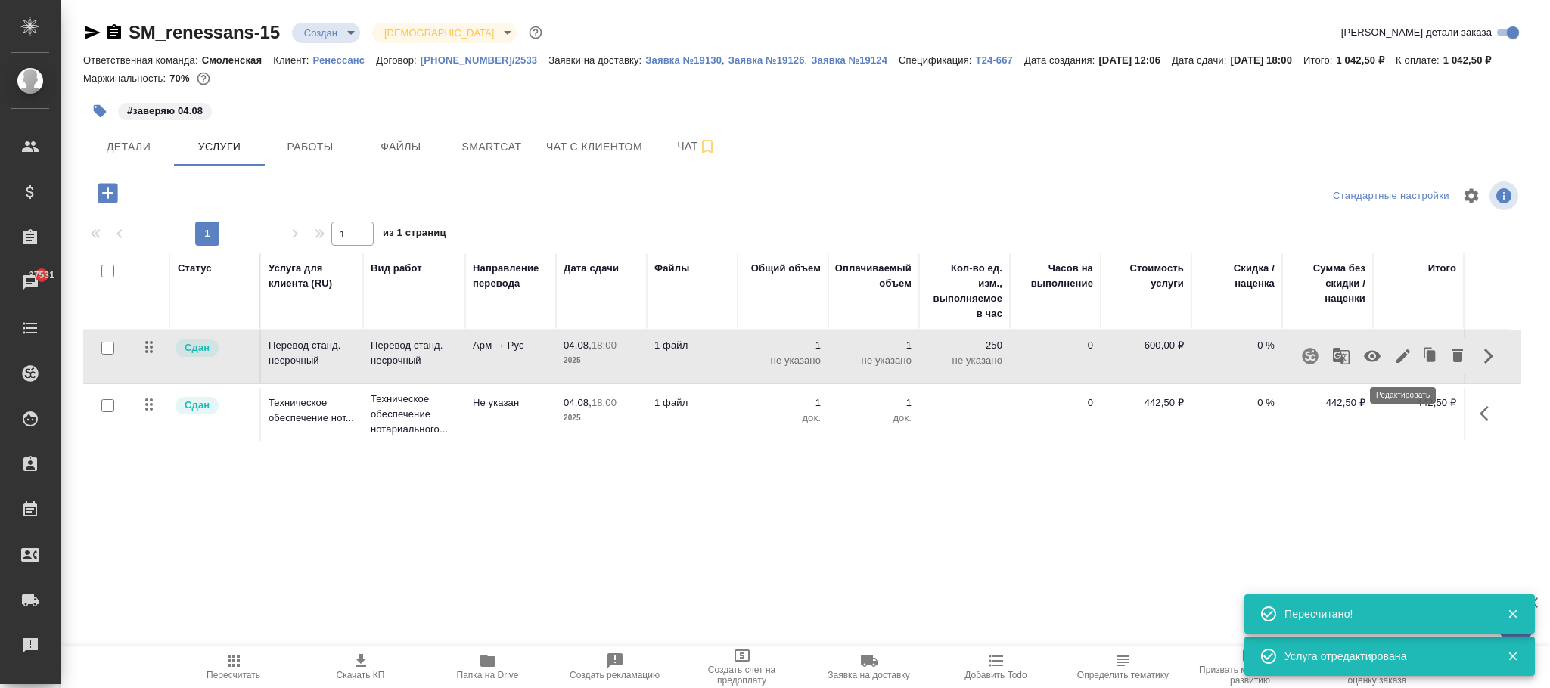
click at [1400, 359] on icon "button" at bounding box center [1404, 357] width 14 height 14
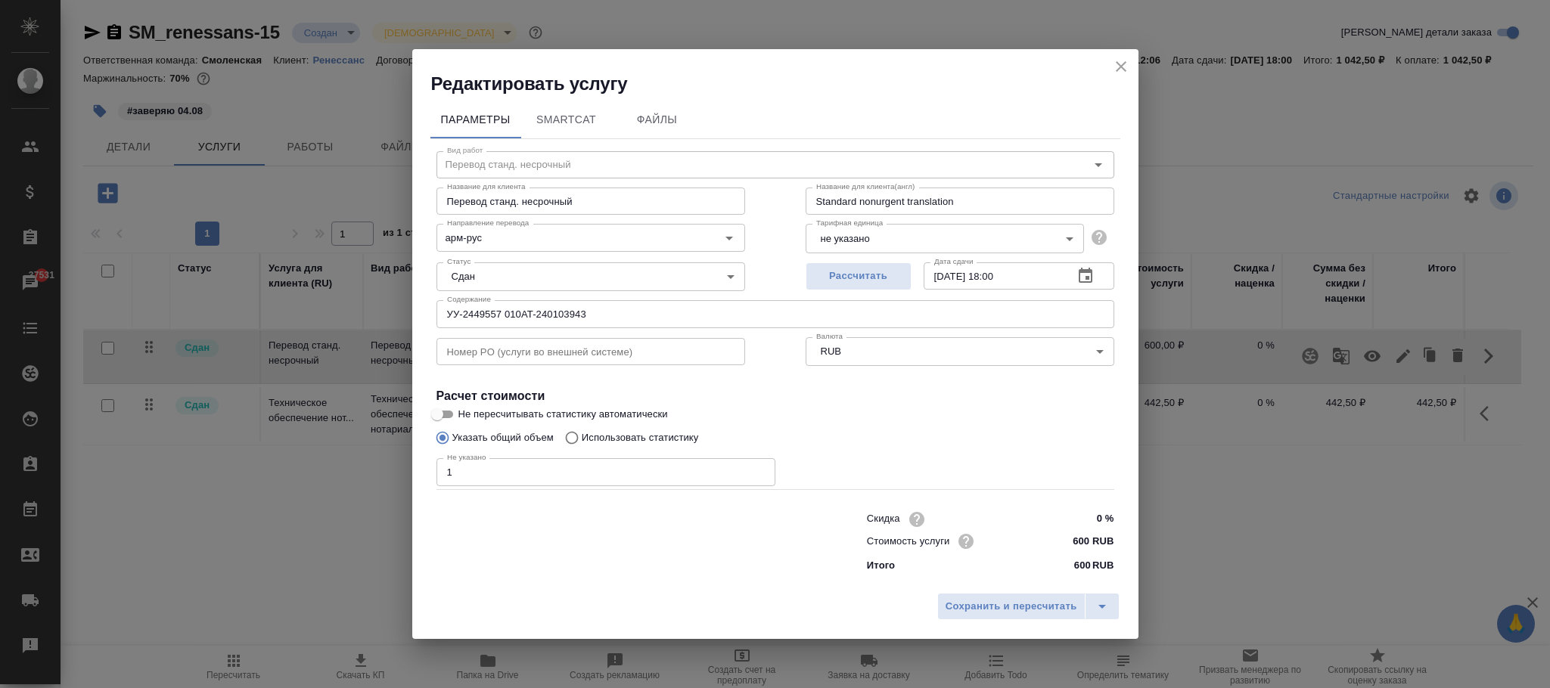
click at [915, 238] on body "🙏 .cls-1 fill:#fff; AWATERA Фокина Наталья n.fokina Клиенты Спецификации Заказы…" at bounding box center [775, 344] width 1550 height 688
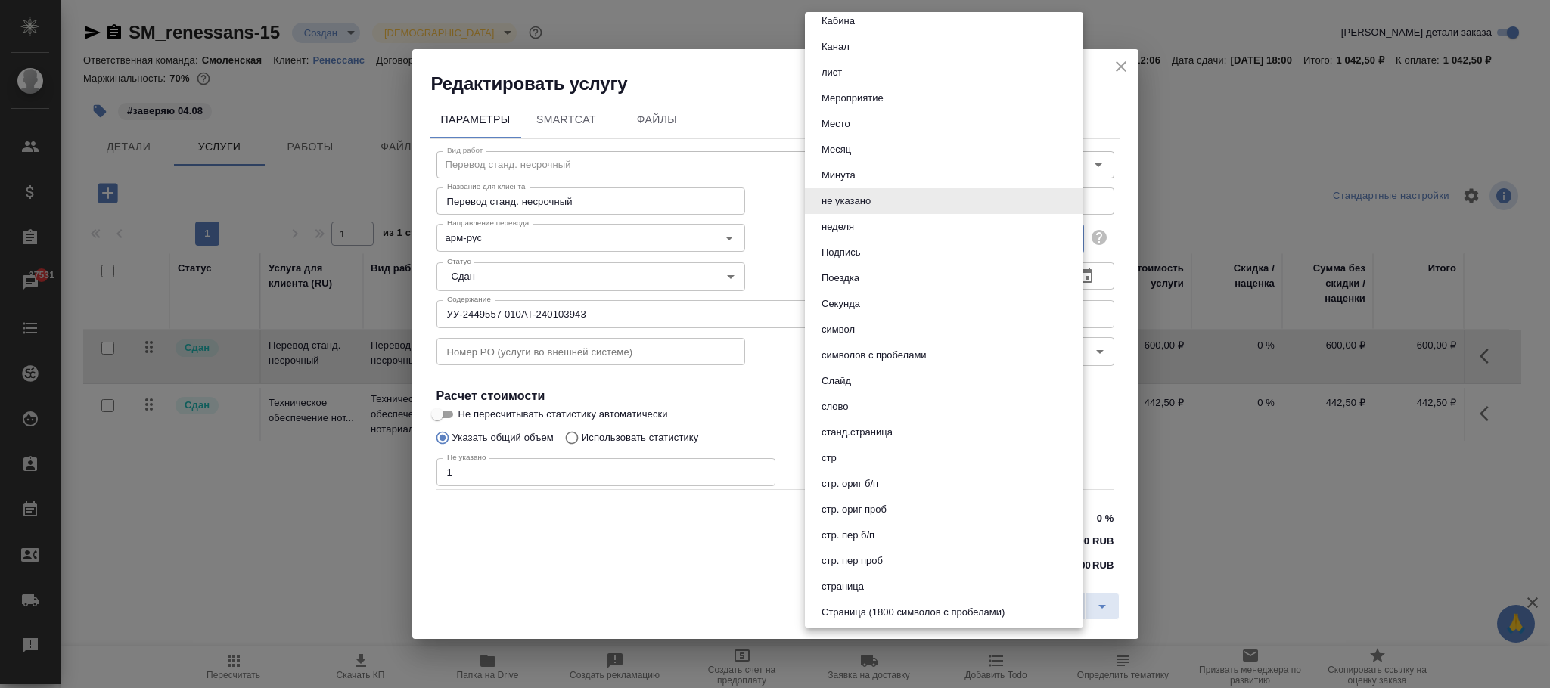
scroll to position [555, 0]
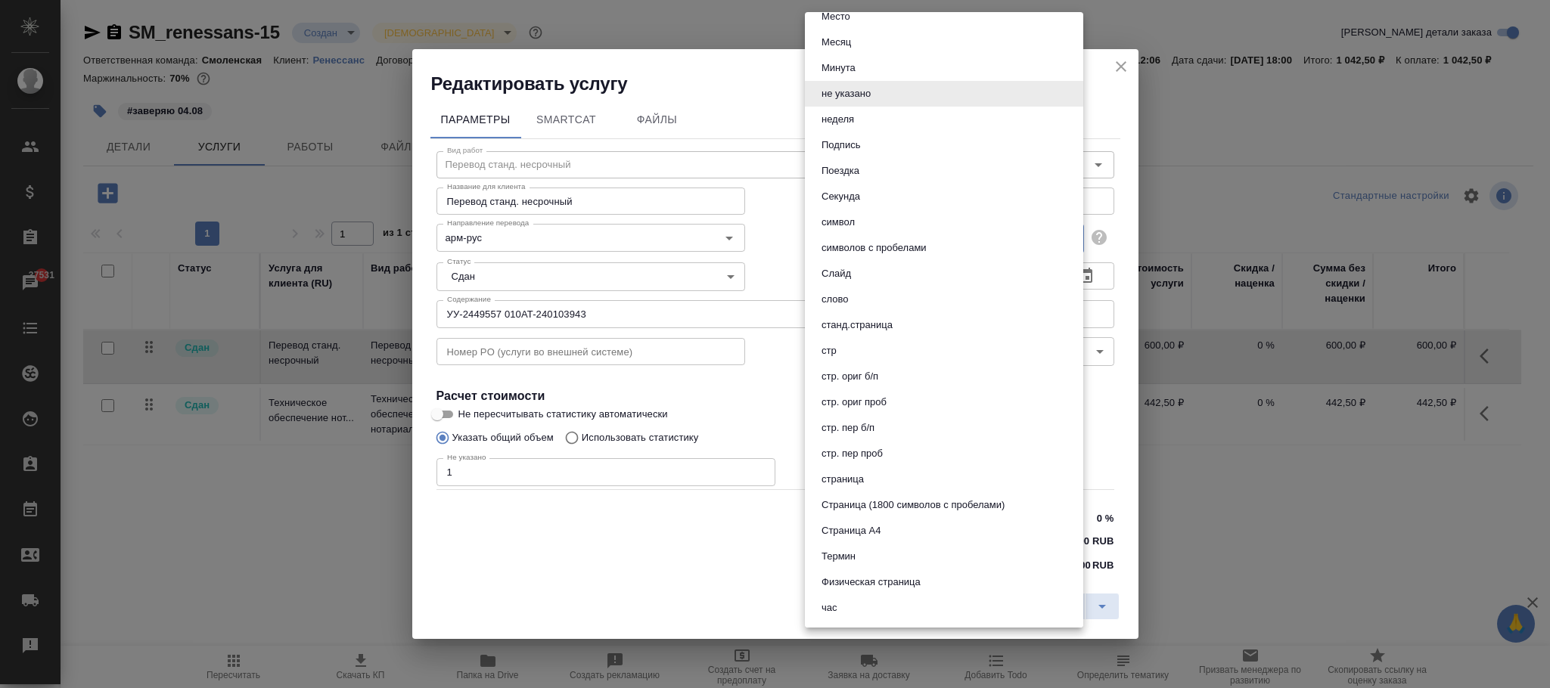
click at [861, 474] on button "страница" at bounding box center [842, 479] width 51 height 17
type input "5a8b1489cc6b4906c91bfdb2"
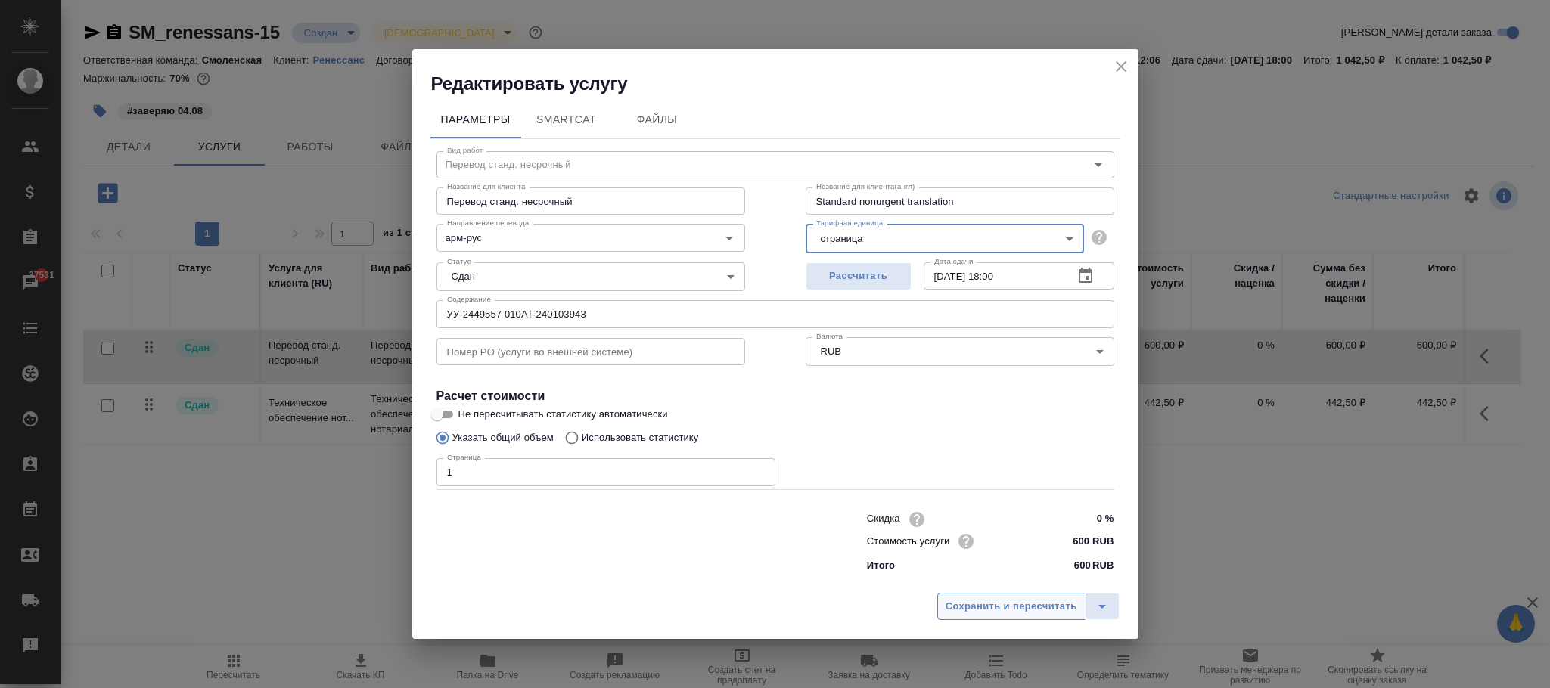
click at [1046, 601] on span "Сохранить и пересчитать" at bounding box center [1012, 606] width 132 height 17
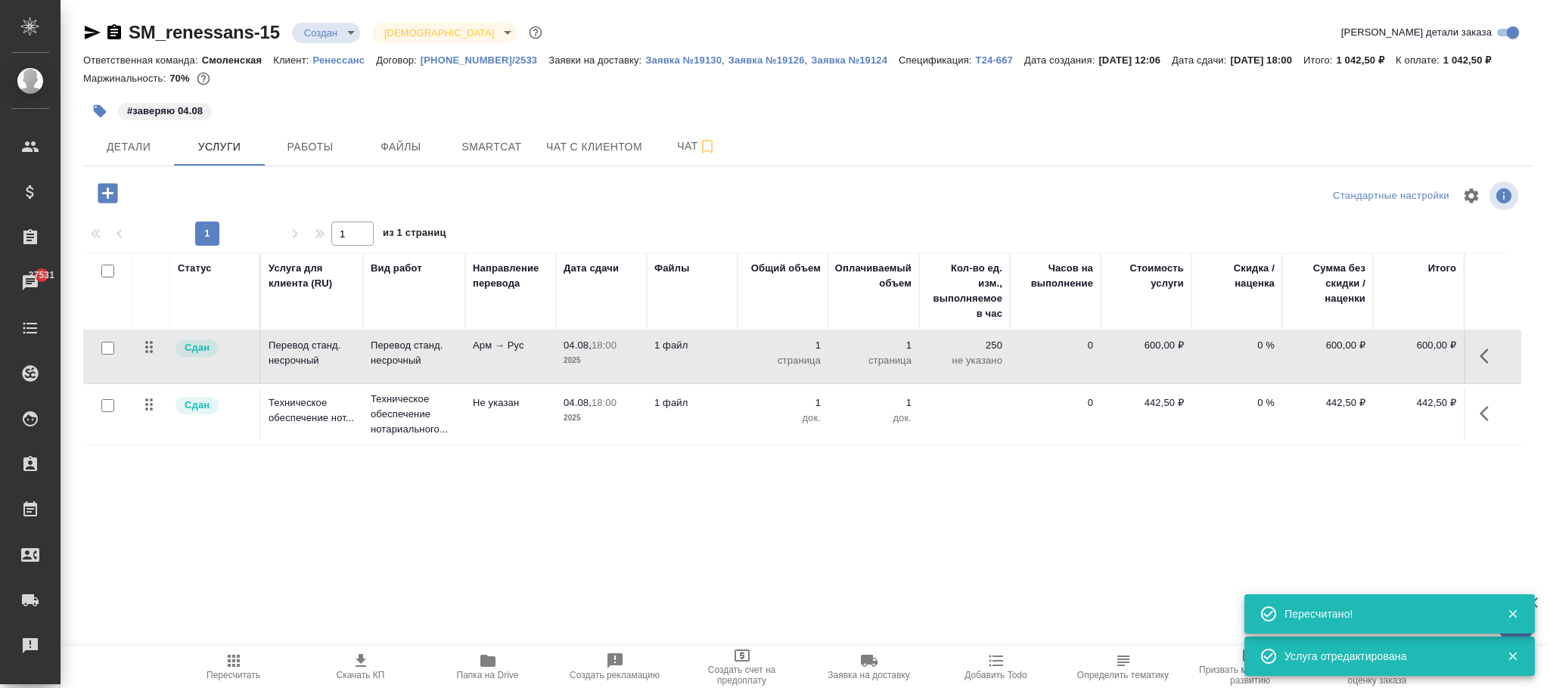
click at [239, 661] on icon "button" at bounding box center [234, 661] width 18 height 18
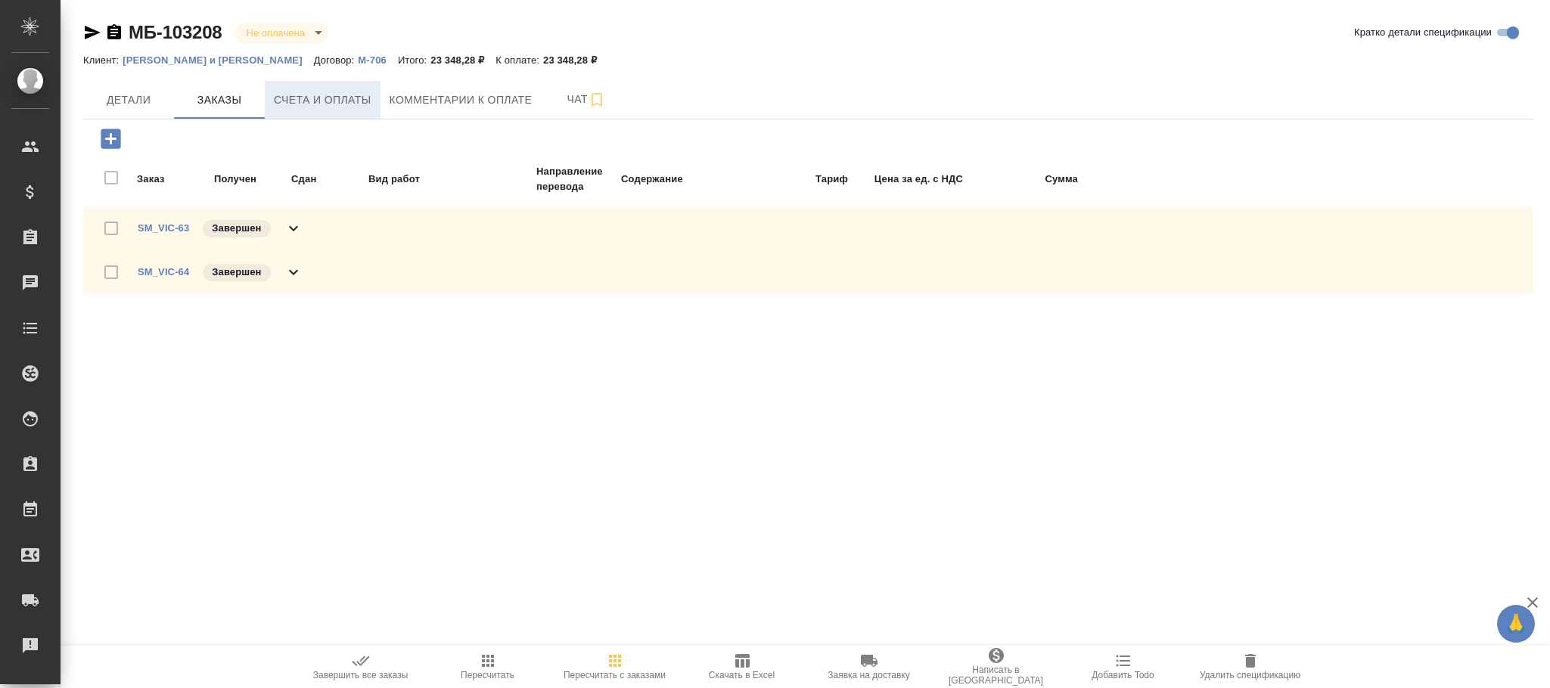
click at [304, 101] on span "Счета и оплаты" at bounding box center [323, 100] width 98 height 19
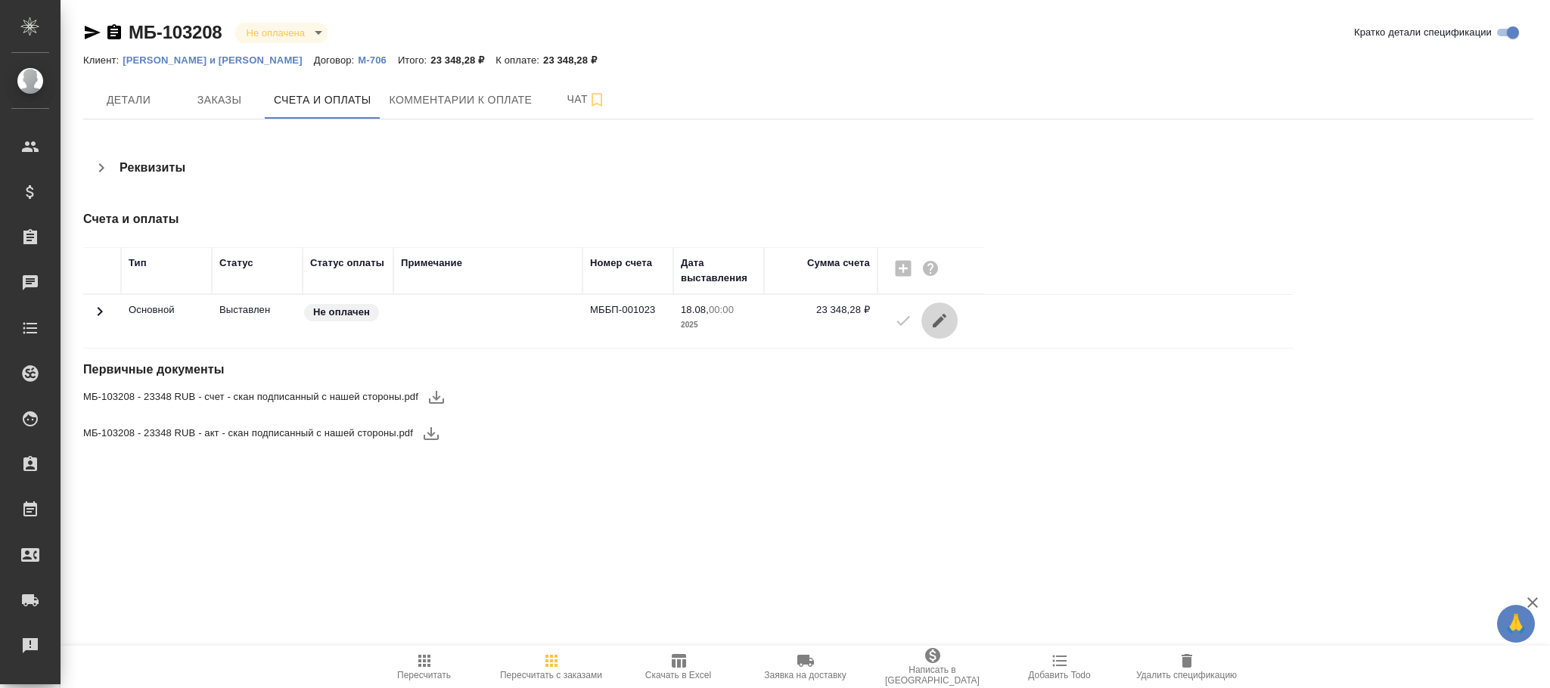
click at [944, 322] on icon "button" at bounding box center [939, 321] width 18 height 18
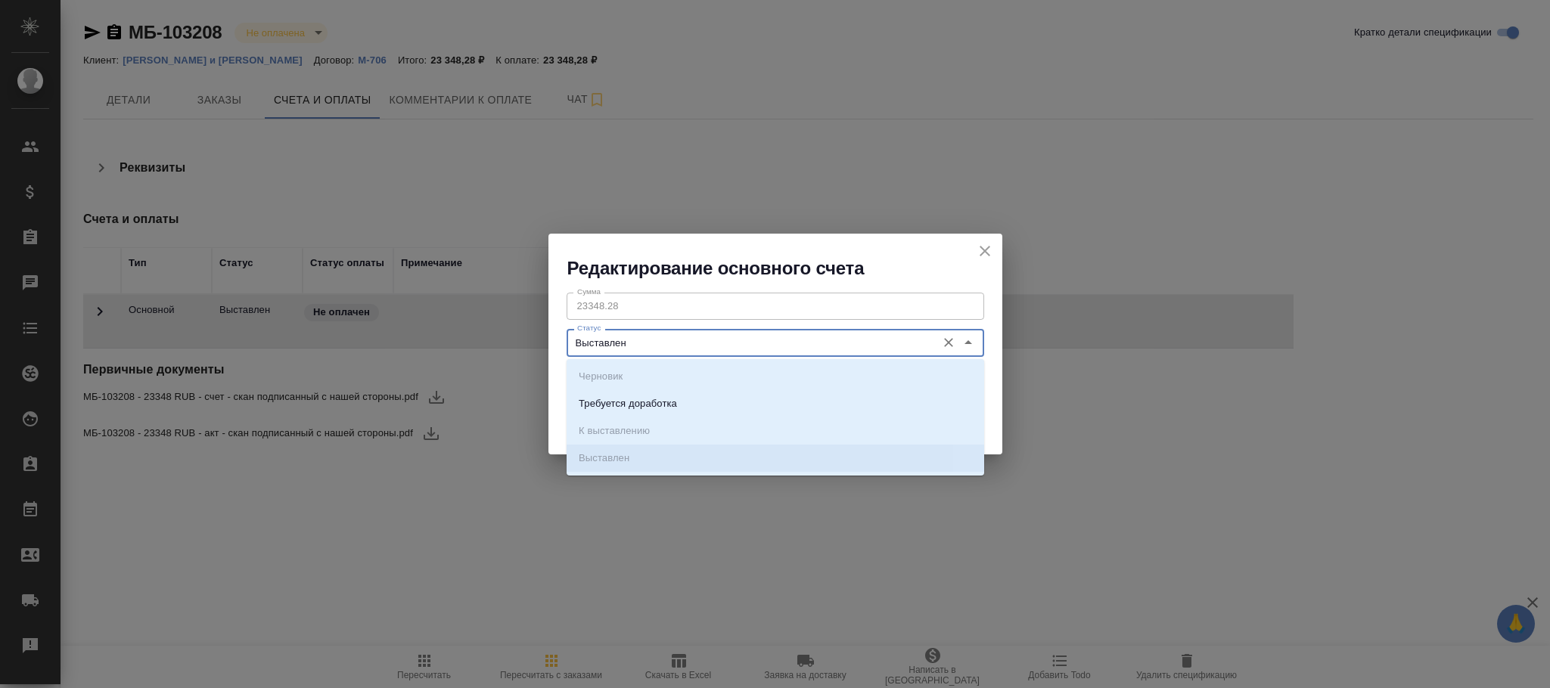
click at [722, 345] on input "Выставлен" at bounding box center [750, 343] width 358 height 18
drag, startPoint x: 635, startPoint y: 396, endPoint x: 666, endPoint y: 406, distance: 32.1
click at [636, 398] on p "Требуется доработка" at bounding box center [628, 403] width 98 height 15
type input "Требуется доработка"
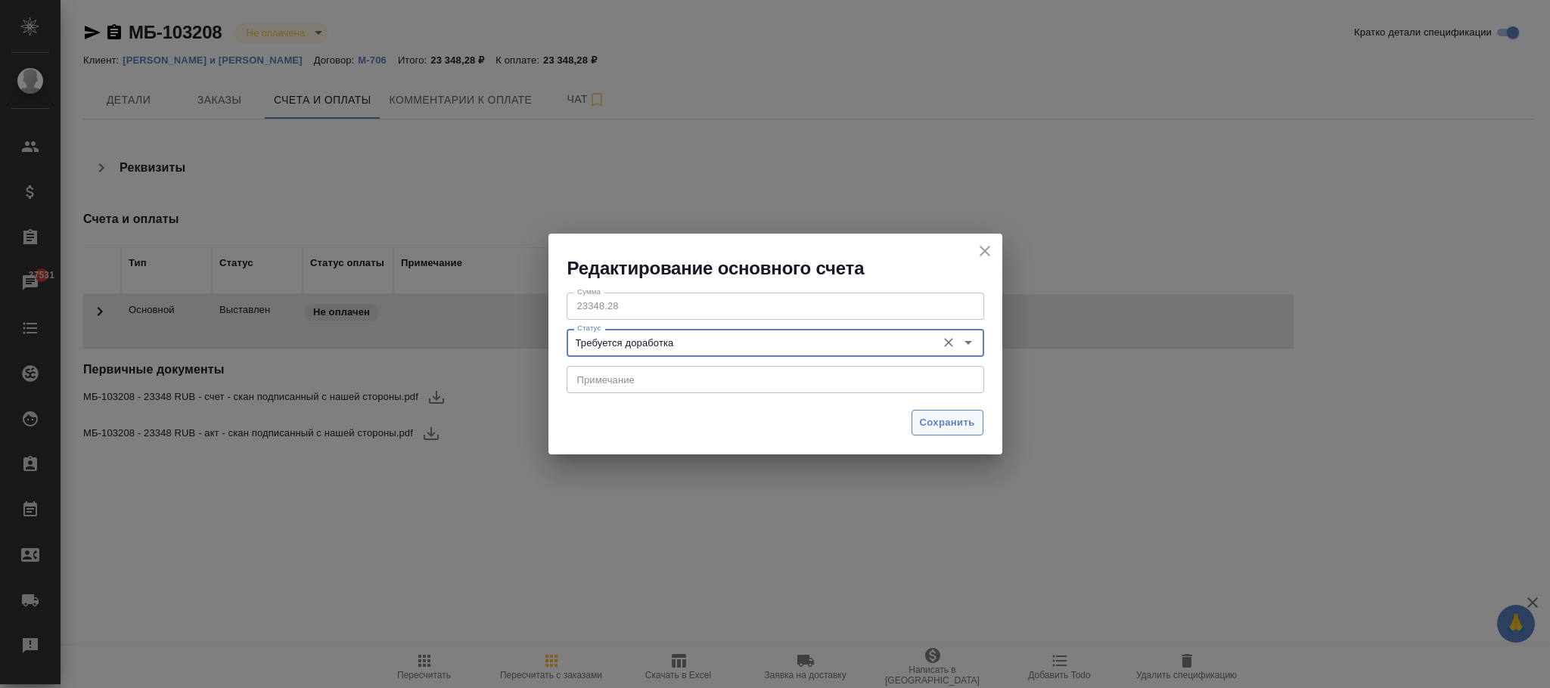
click at [956, 418] on span "Сохранить" at bounding box center [947, 423] width 55 height 17
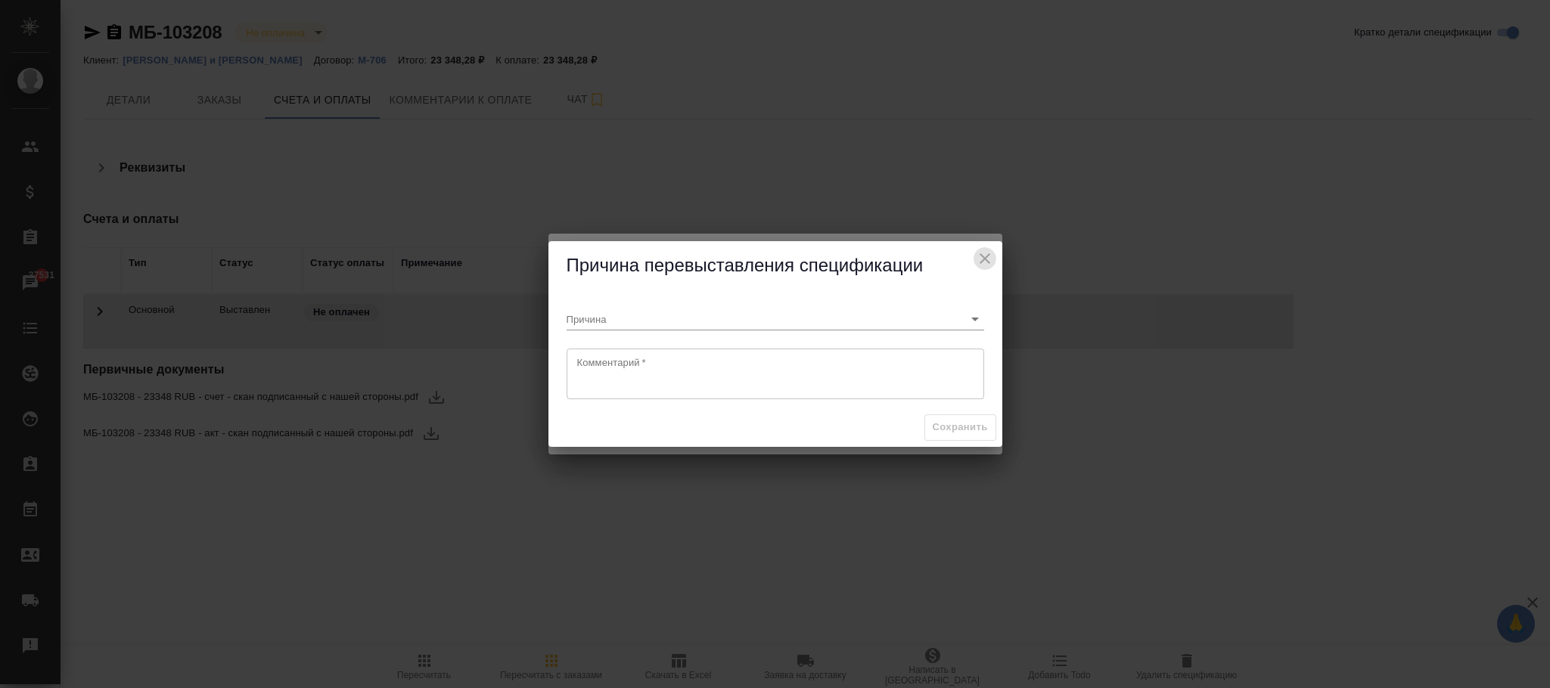
click at [987, 264] on icon "close" at bounding box center [985, 259] width 18 height 18
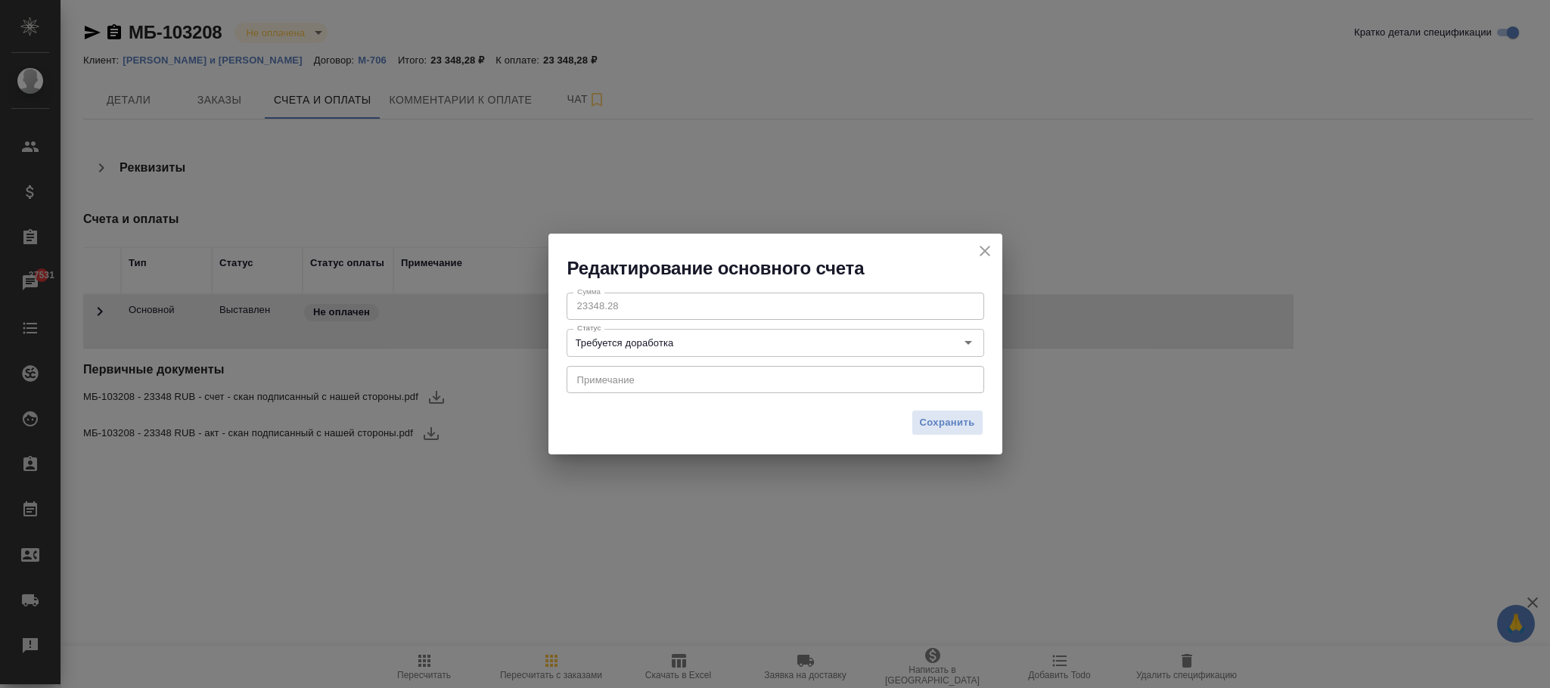
click at [988, 246] on icon "close" at bounding box center [985, 251] width 11 height 11
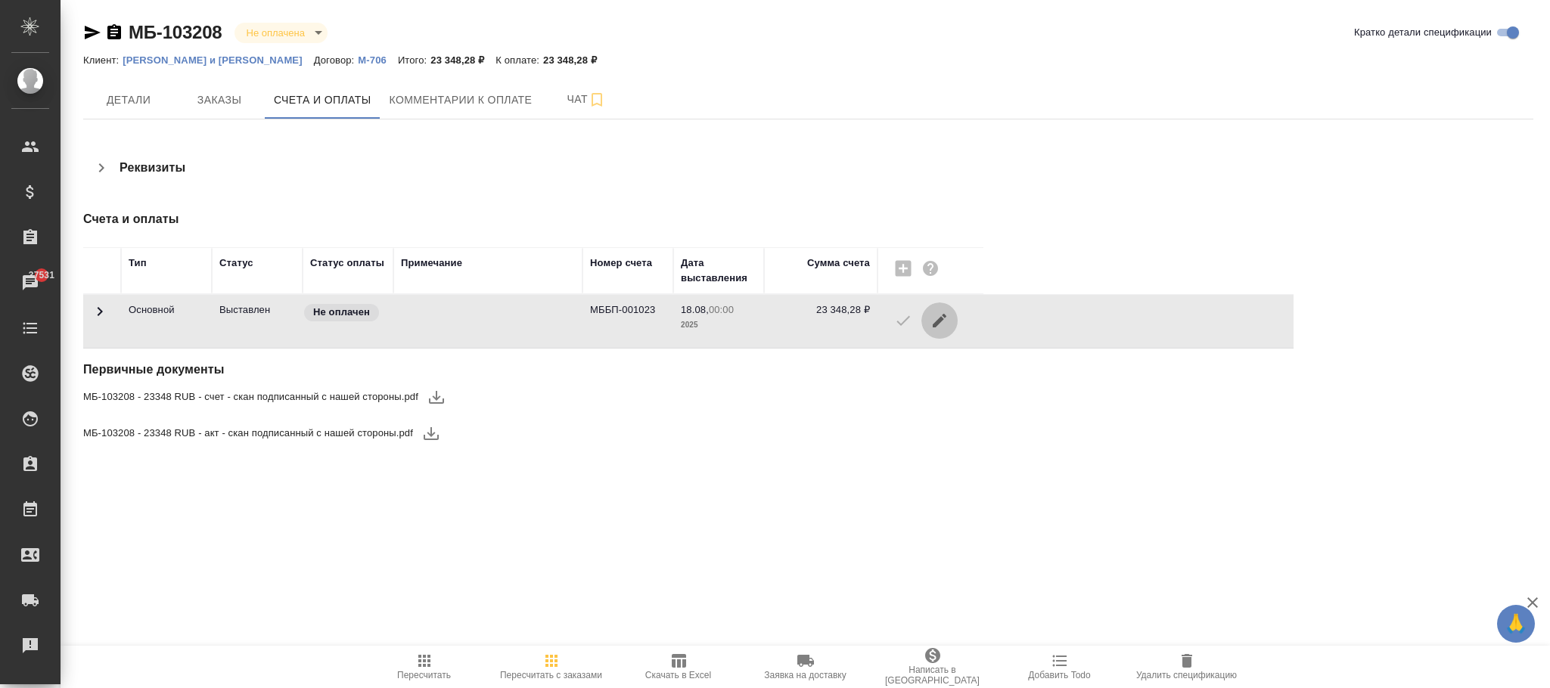
click at [940, 323] on icon "button" at bounding box center [940, 321] width 14 height 14
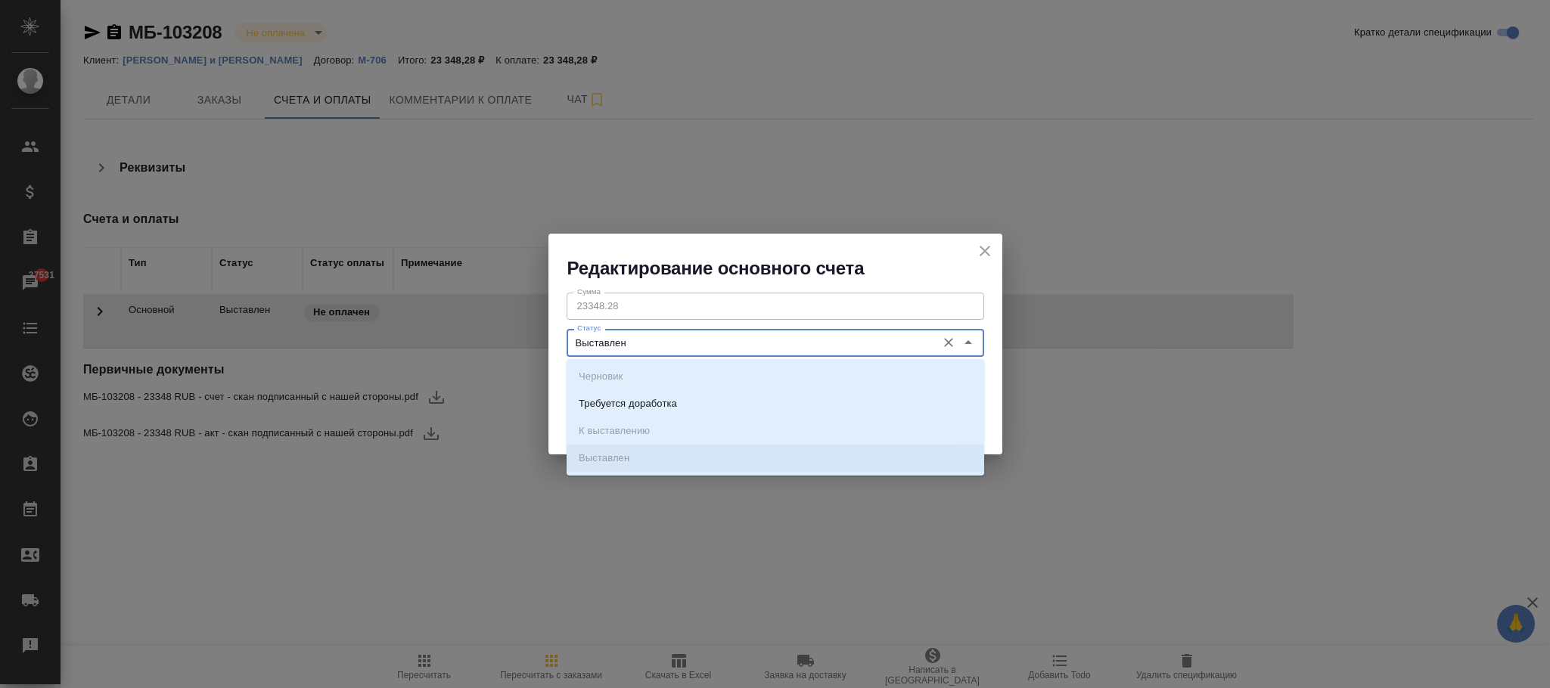
click at [732, 341] on input "Выставлен" at bounding box center [750, 343] width 358 height 18
click at [643, 393] on li "Требуется доработка" at bounding box center [776, 403] width 418 height 27
type input "Требуется доработка"
